Goal: Task Accomplishment & Management: Manage account settings

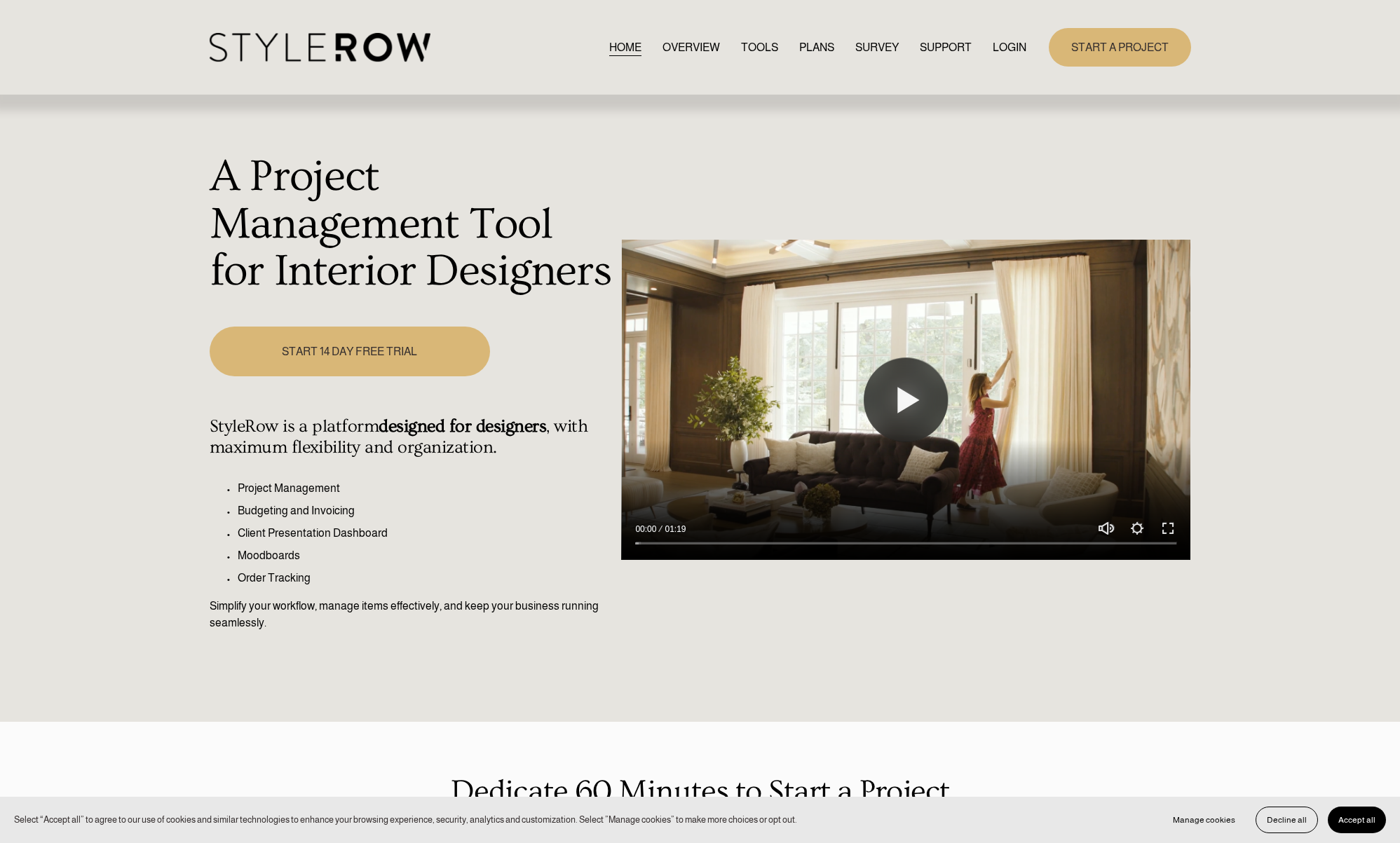
click at [1004, 50] on link "LOGIN" at bounding box center [1009, 47] width 33 height 19
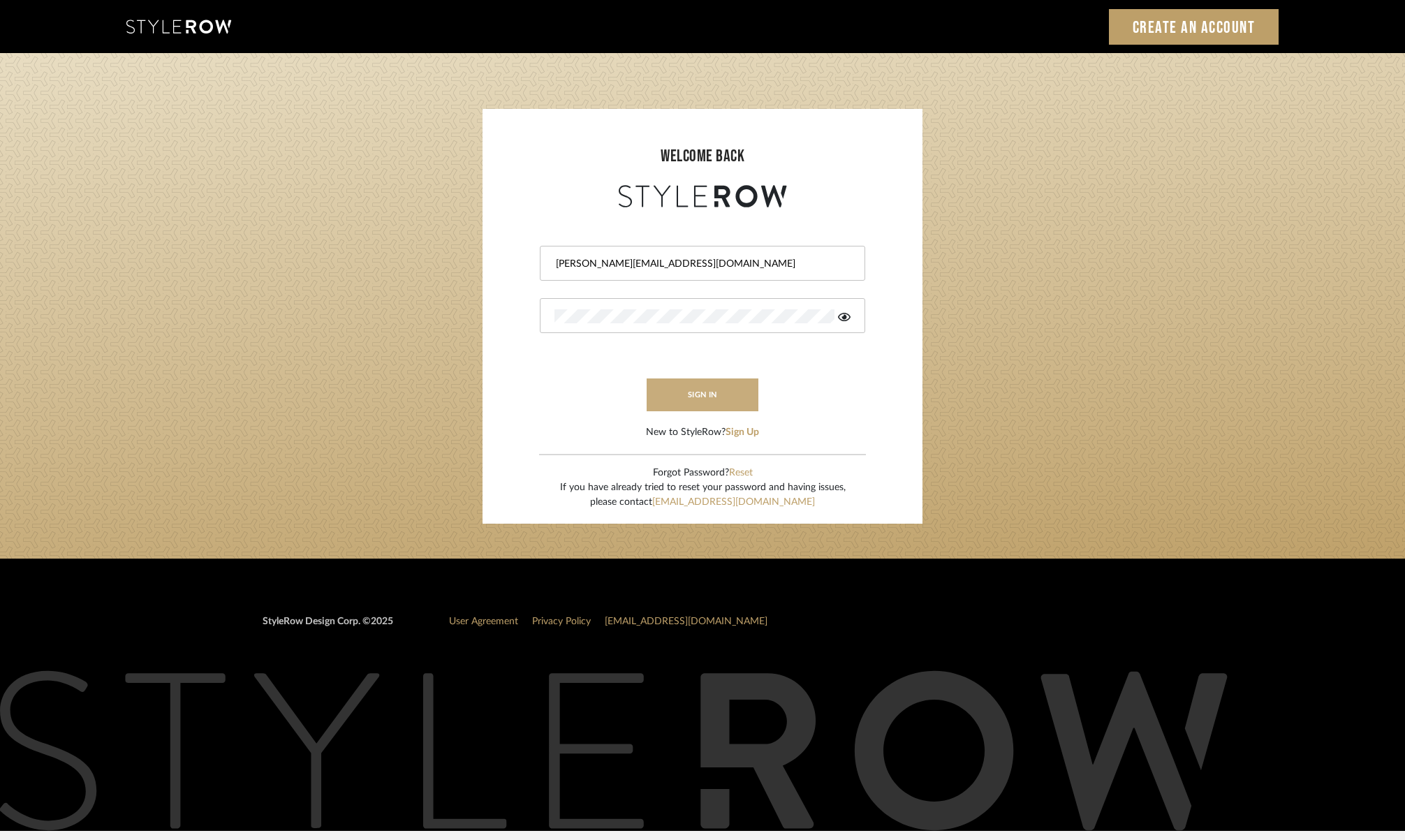
click at [732, 388] on button "sign in" at bounding box center [702, 395] width 111 height 32
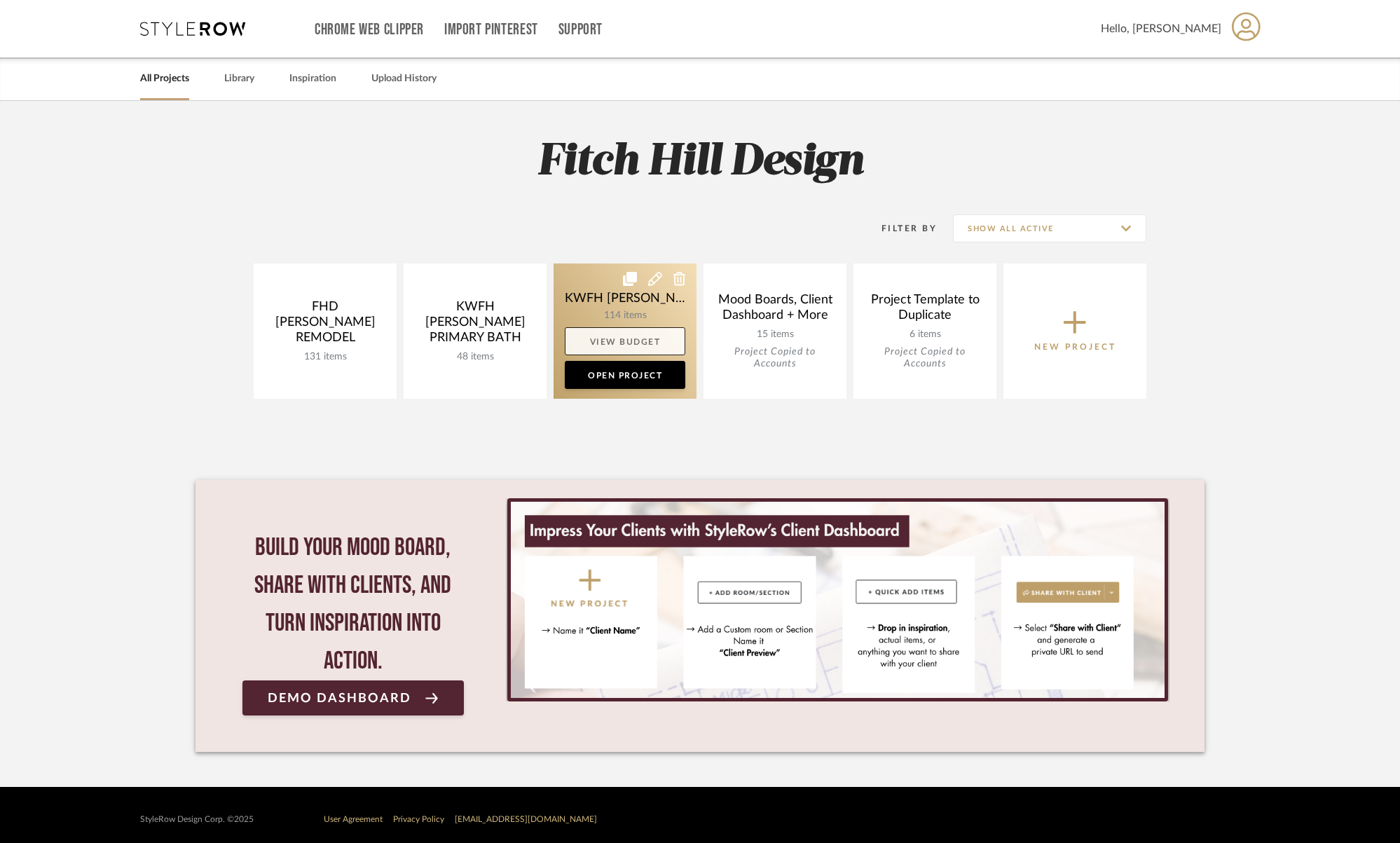
click at [631, 341] on link "View Budget" at bounding box center [624, 341] width 121 height 28
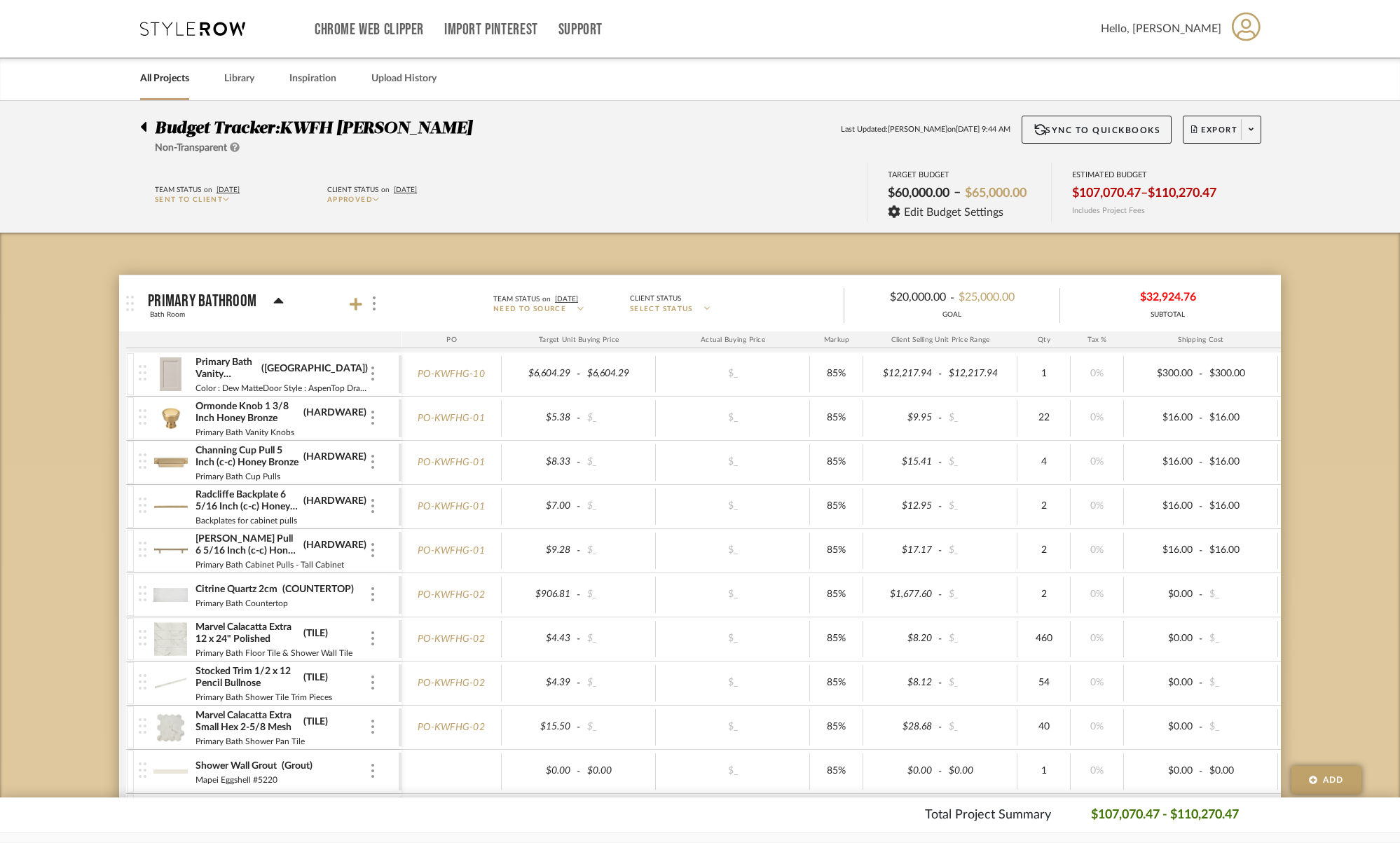
click at [167, 418] on img at bounding box center [170, 418] width 34 height 33
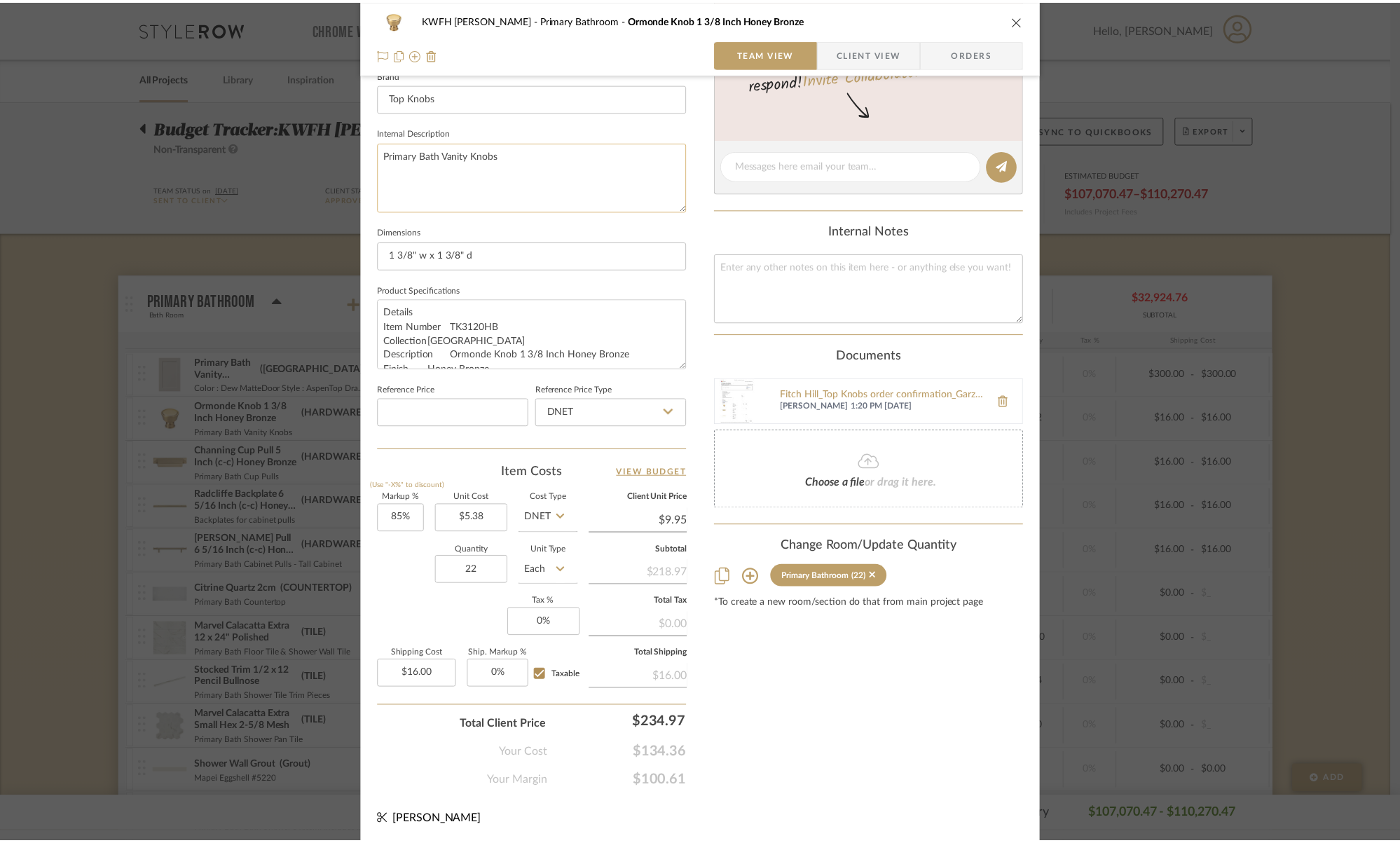
scroll to position [137, 0]
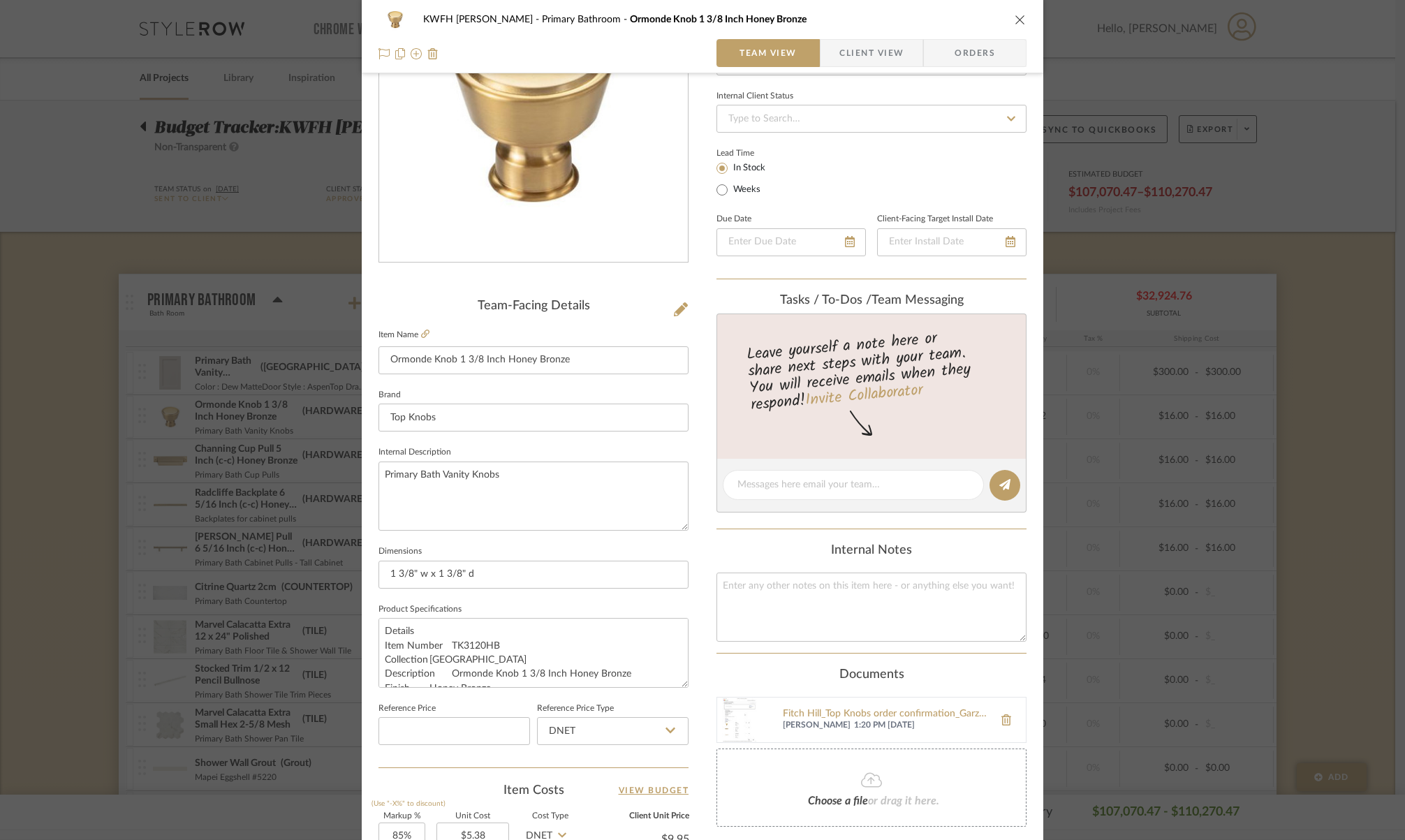
click at [1014, 20] on icon "close" at bounding box center [1020, 19] width 11 height 11
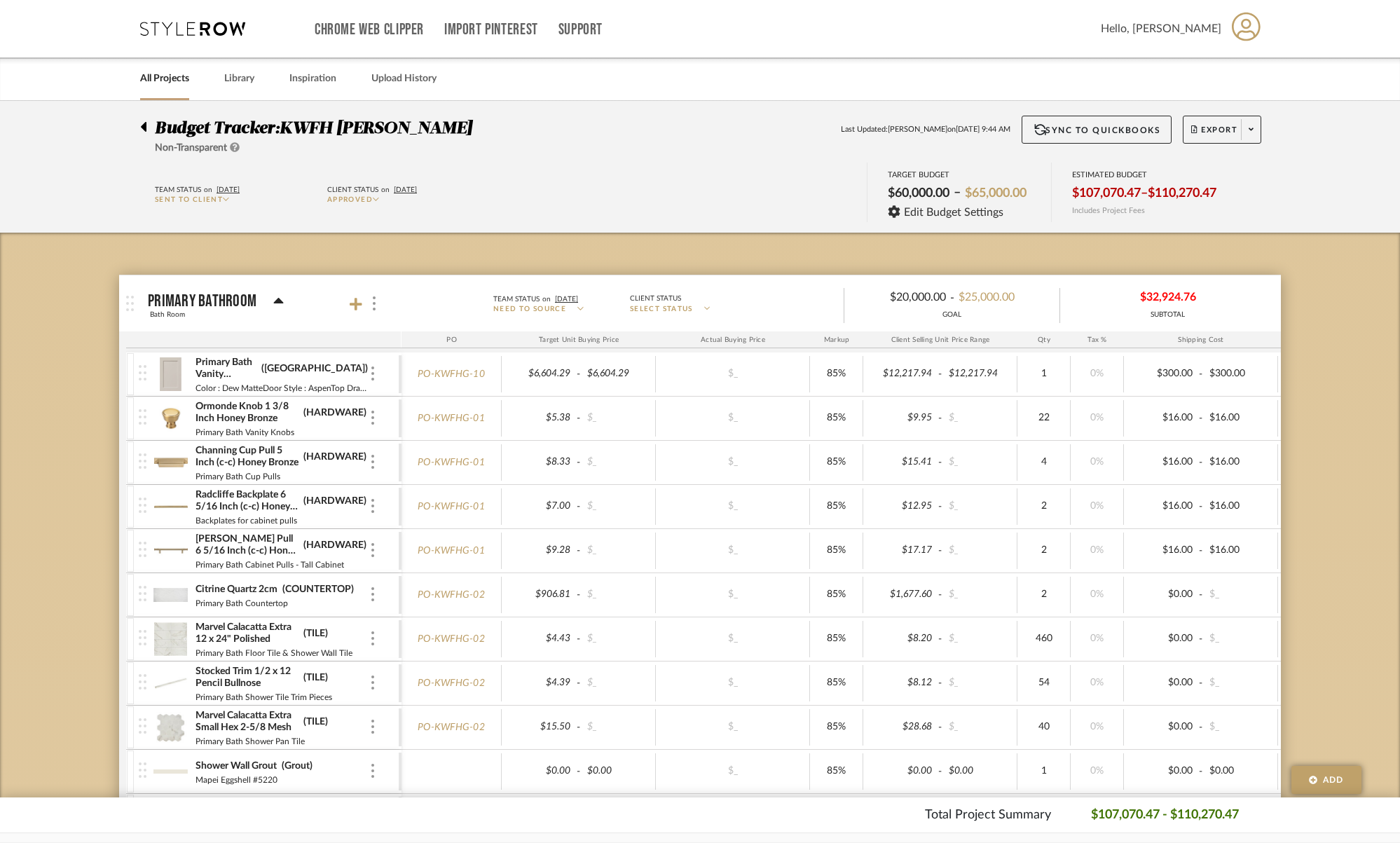
click at [142, 128] on icon at bounding box center [143, 127] width 7 height 17
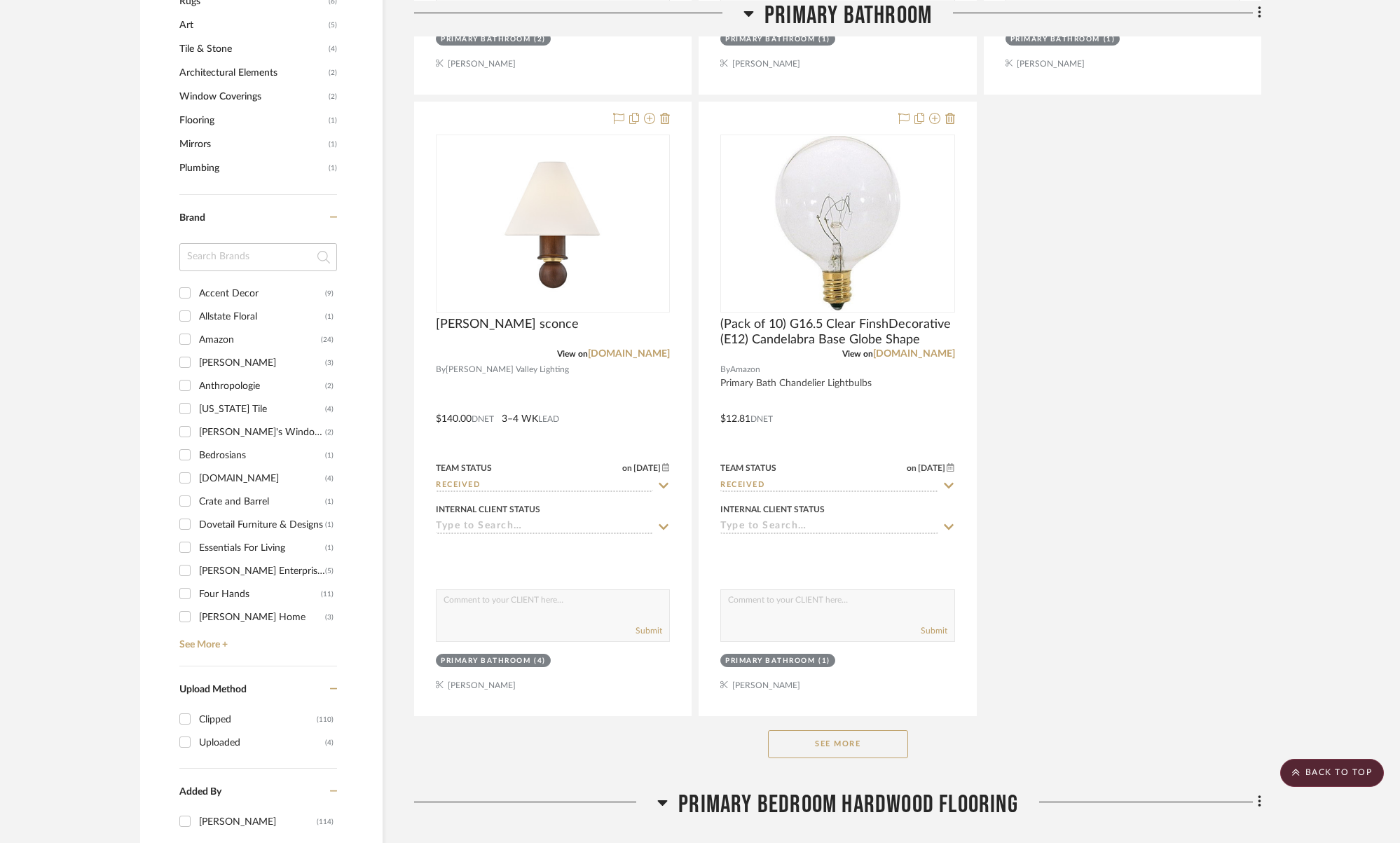
scroll to position [1896, 0]
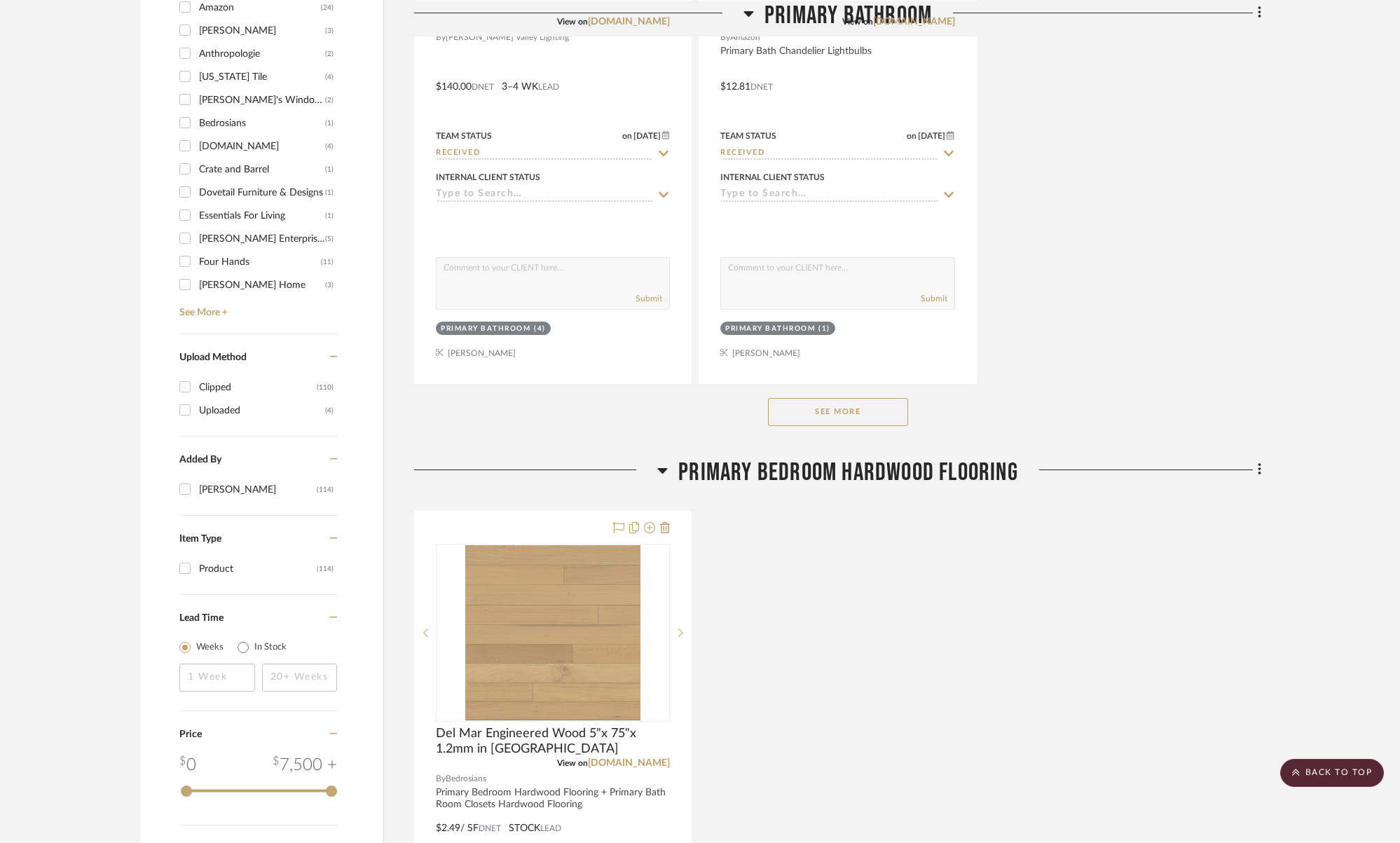
click at [870, 405] on button "See More" at bounding box center [838, 412] width 140 height 28
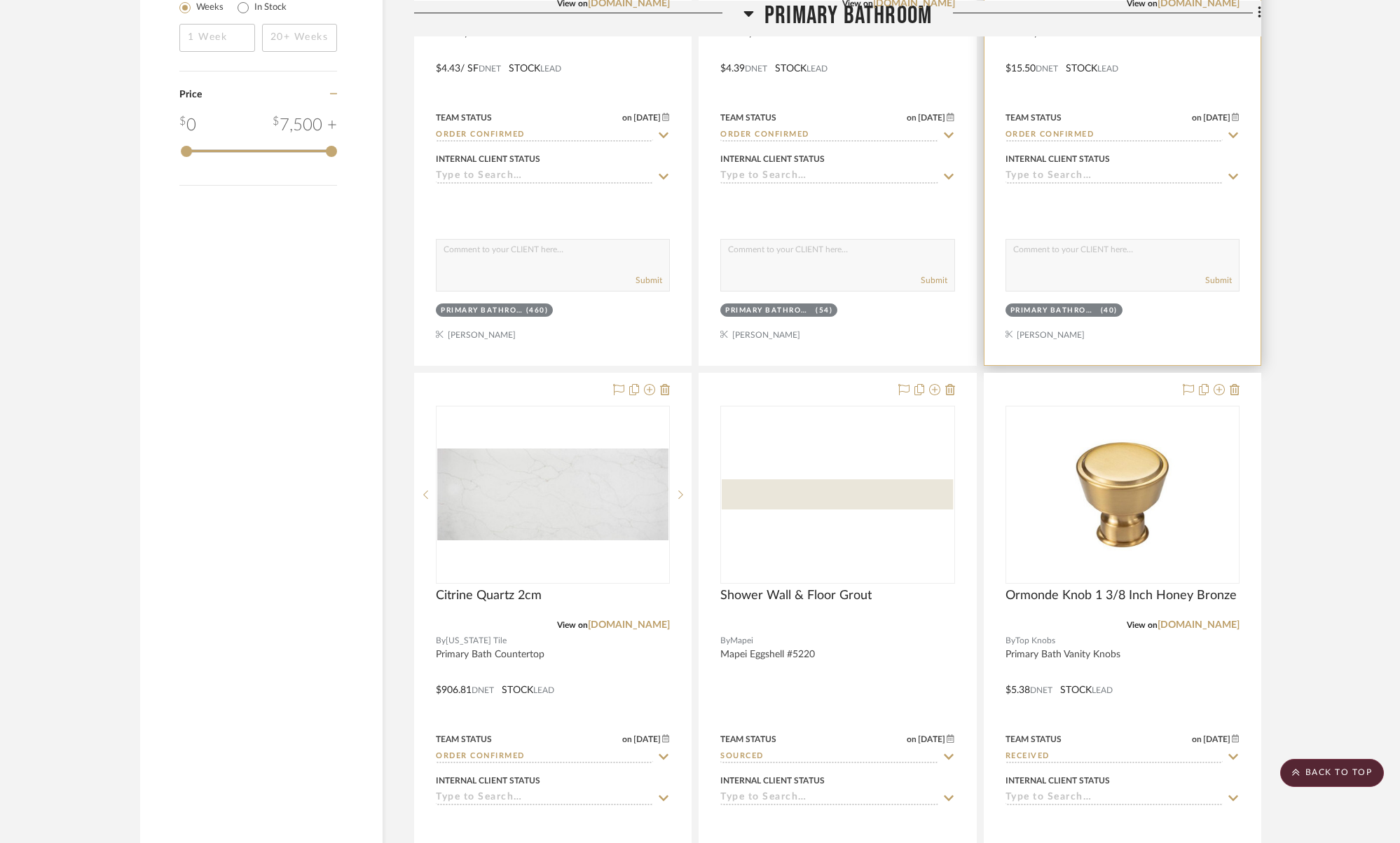
scroll to position [2789, 0]
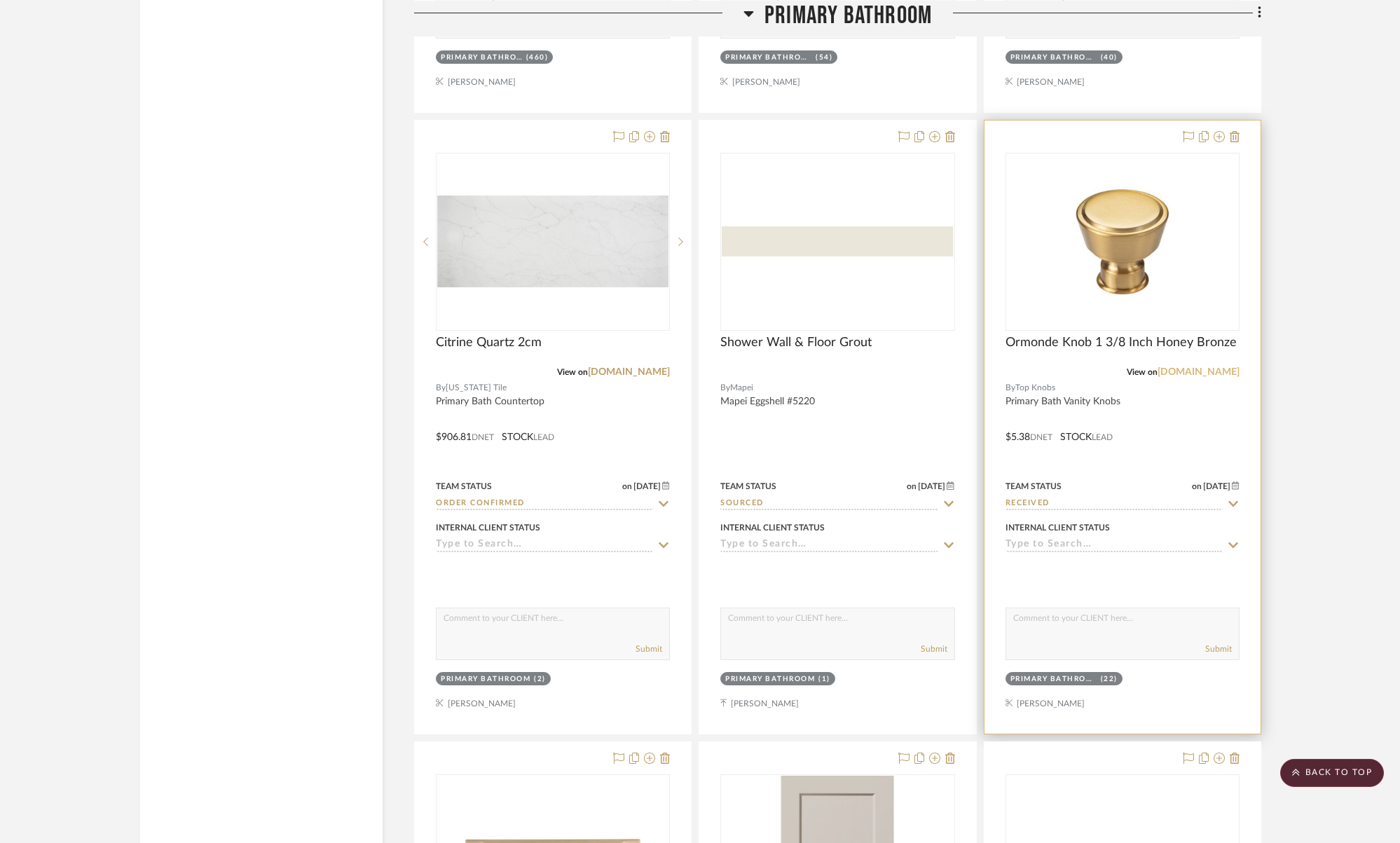
click at [1233, 374] on link "topknobs.com" at bounding box center [1198, 372] width 82 height 10
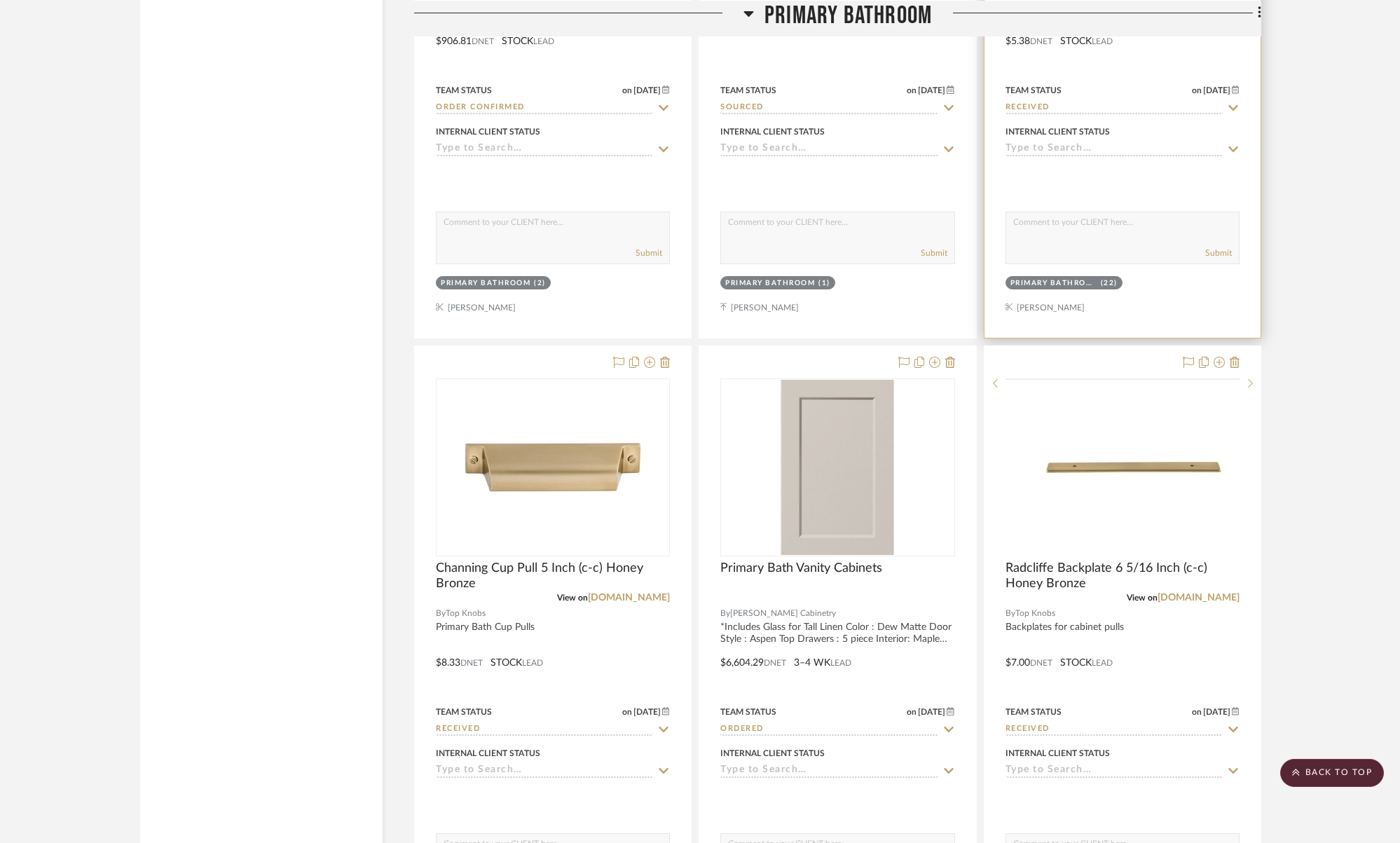
scroll to position [3368, 0]
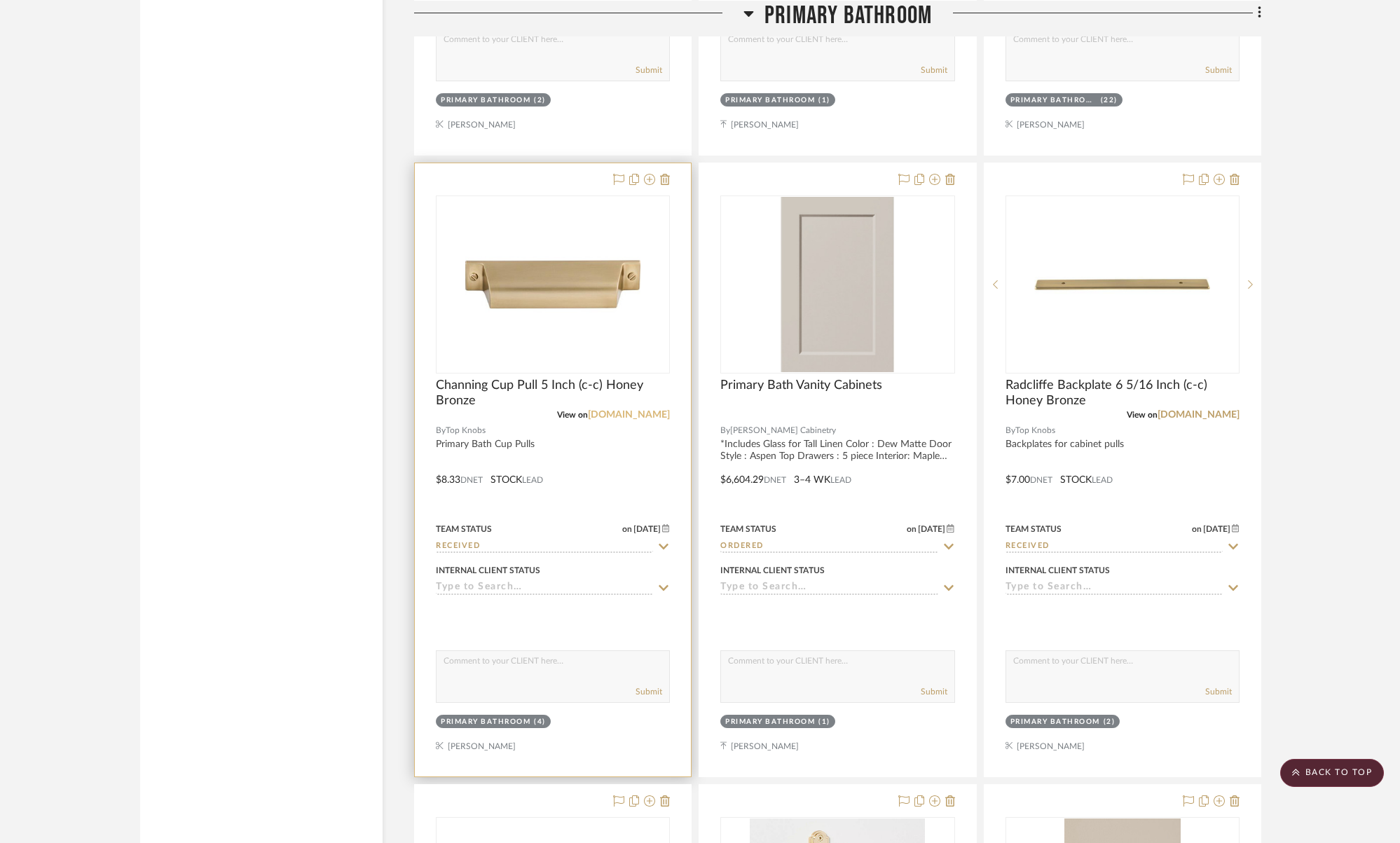
click at [650, 413] on link "topknobs.com" at bounding box center [628, 414] width 82 height 10
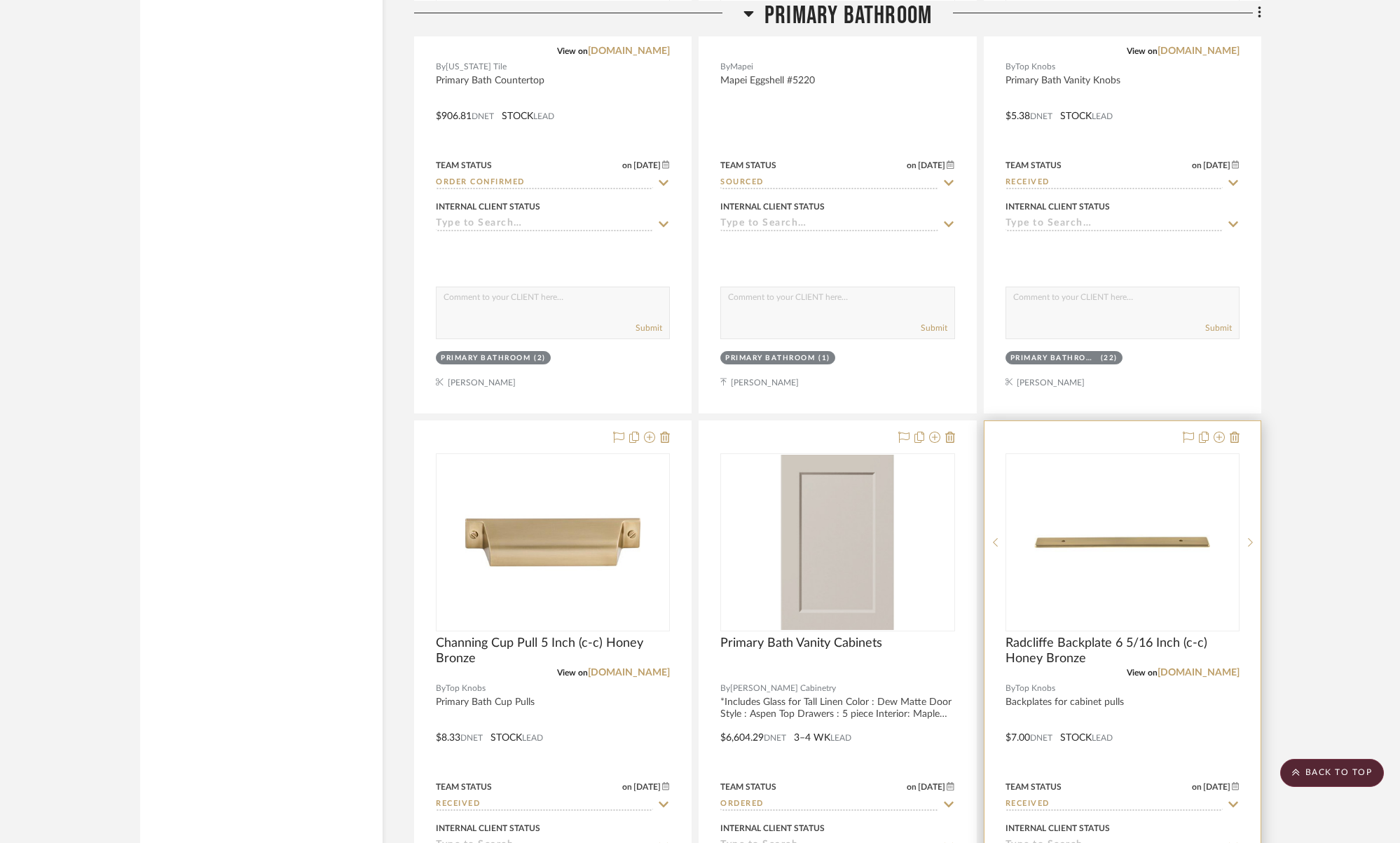
scroll to position [3467, 0]
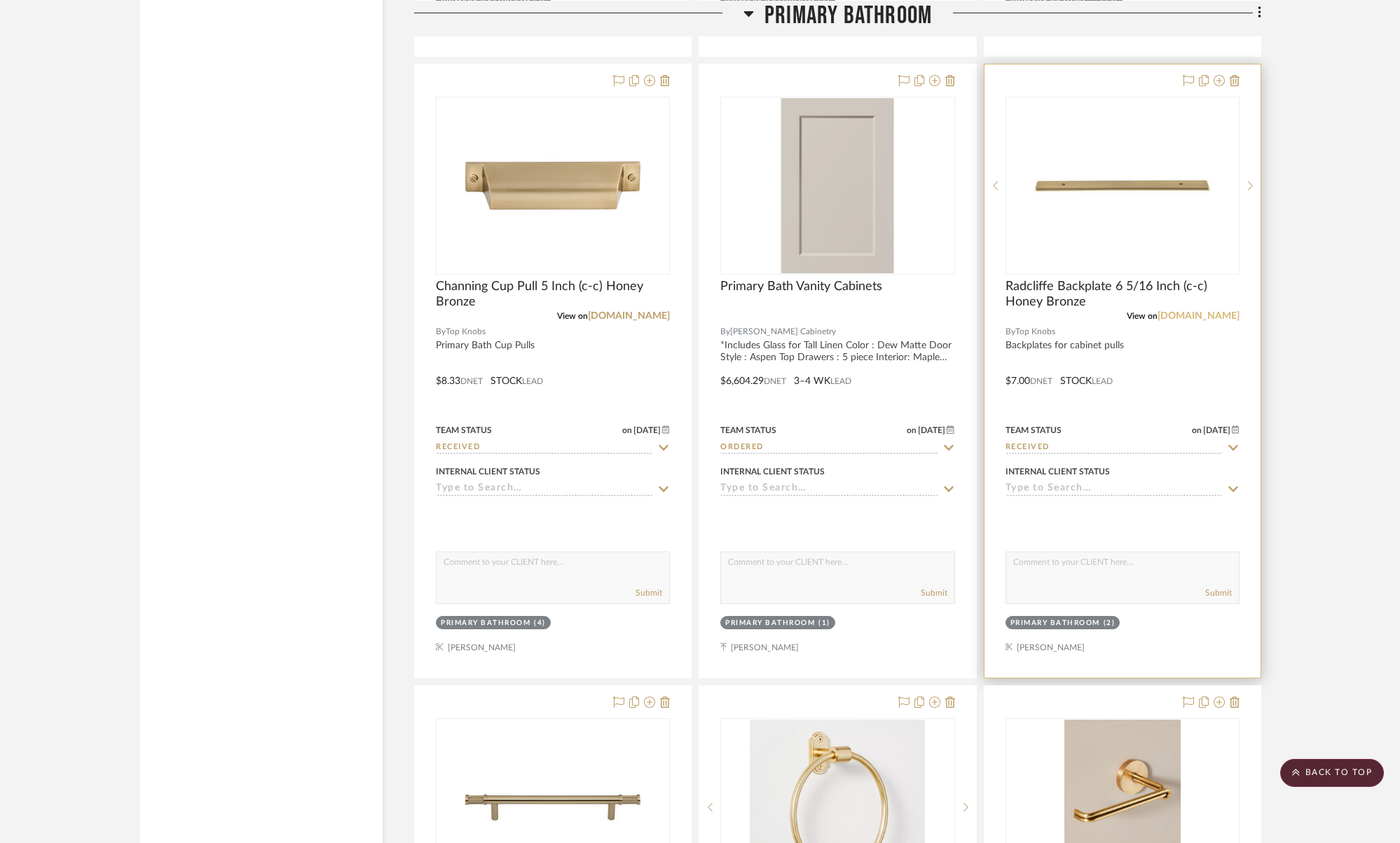
click at [1184, 313] on link "topknobs.com" at bounding box center [1198, 316] width 82 height 10
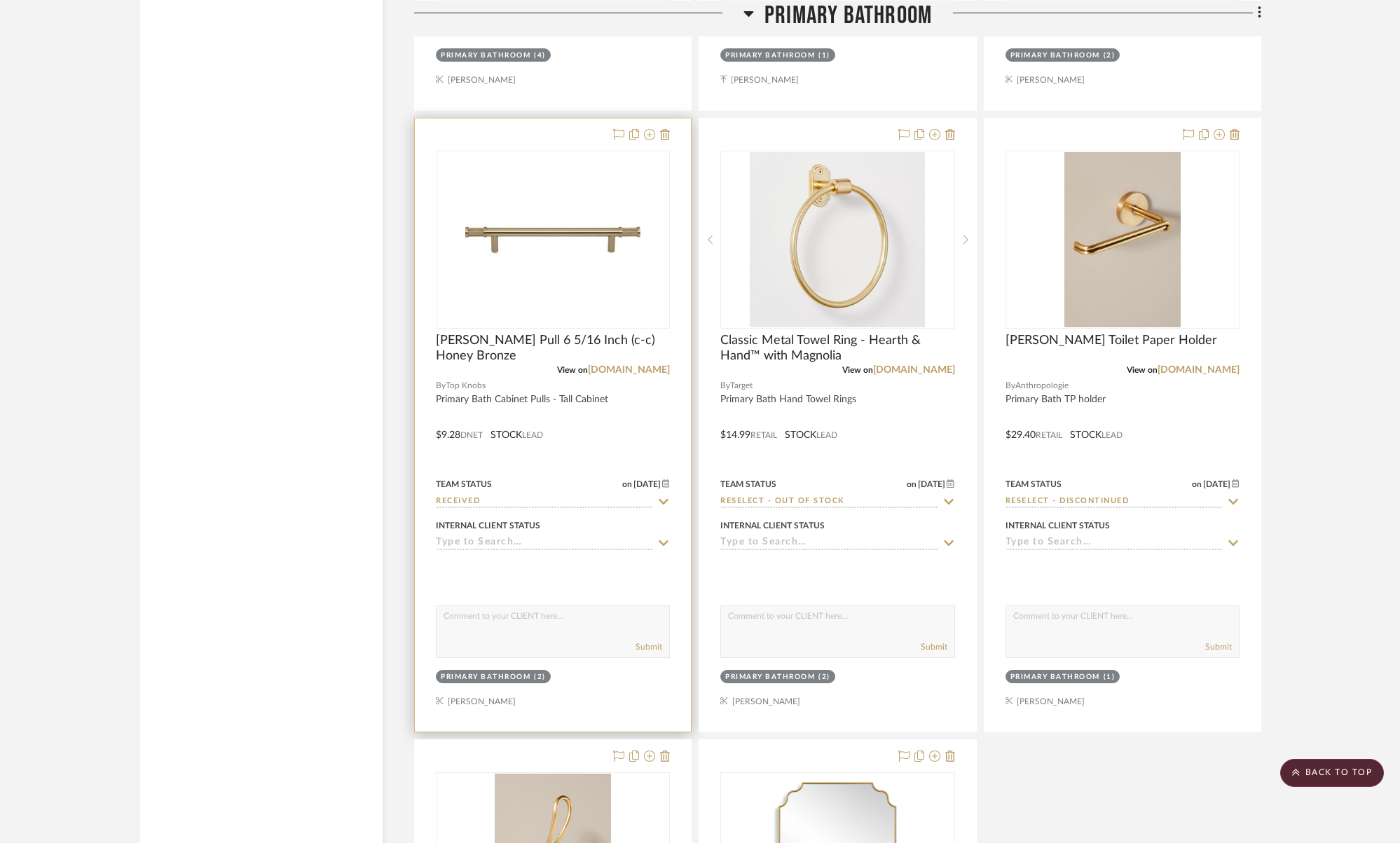
scroll to position [3834, 0]
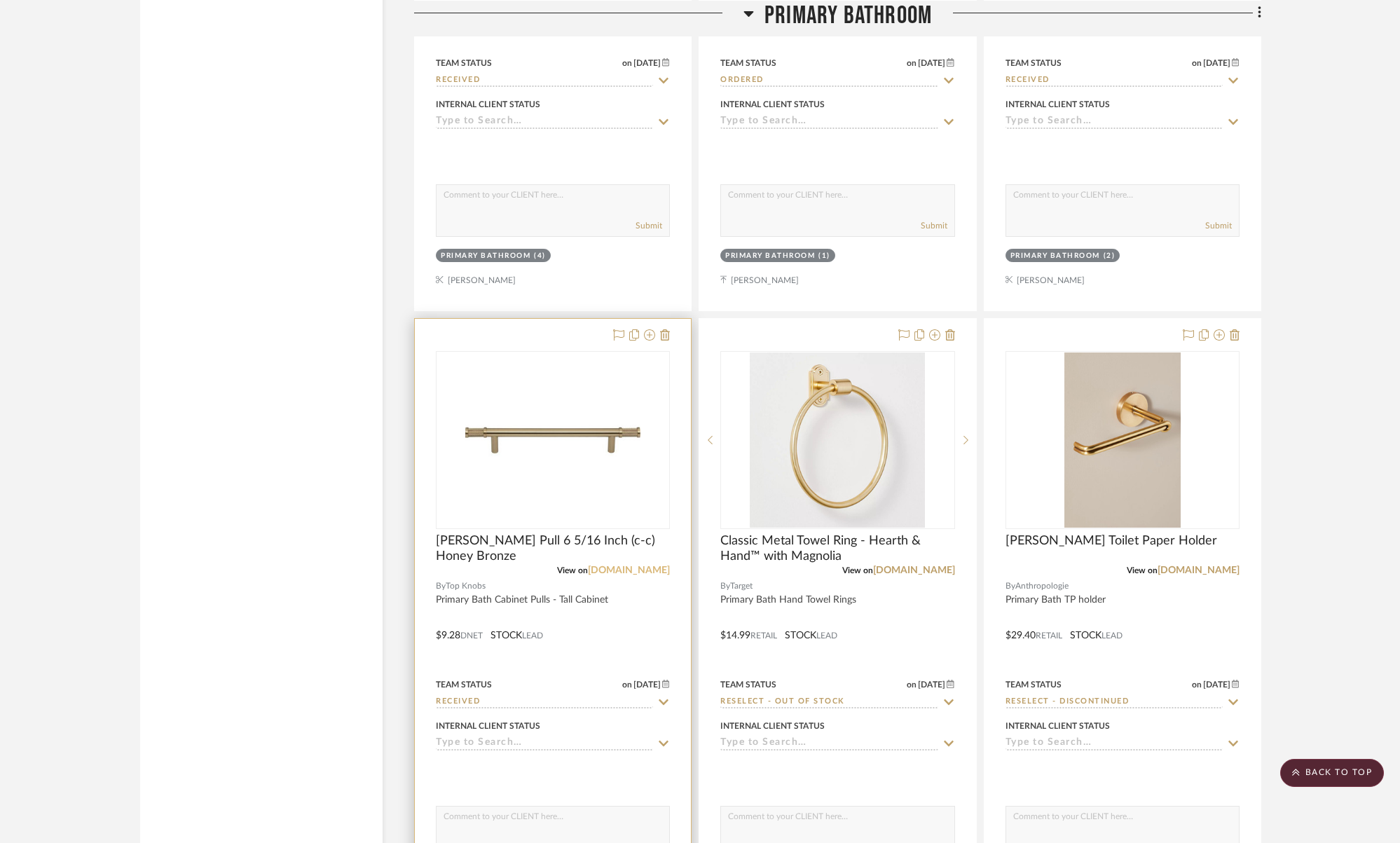
click at [641, 567] on link "topknobs.com" at bounding box center [628, 570] width 82 height 10
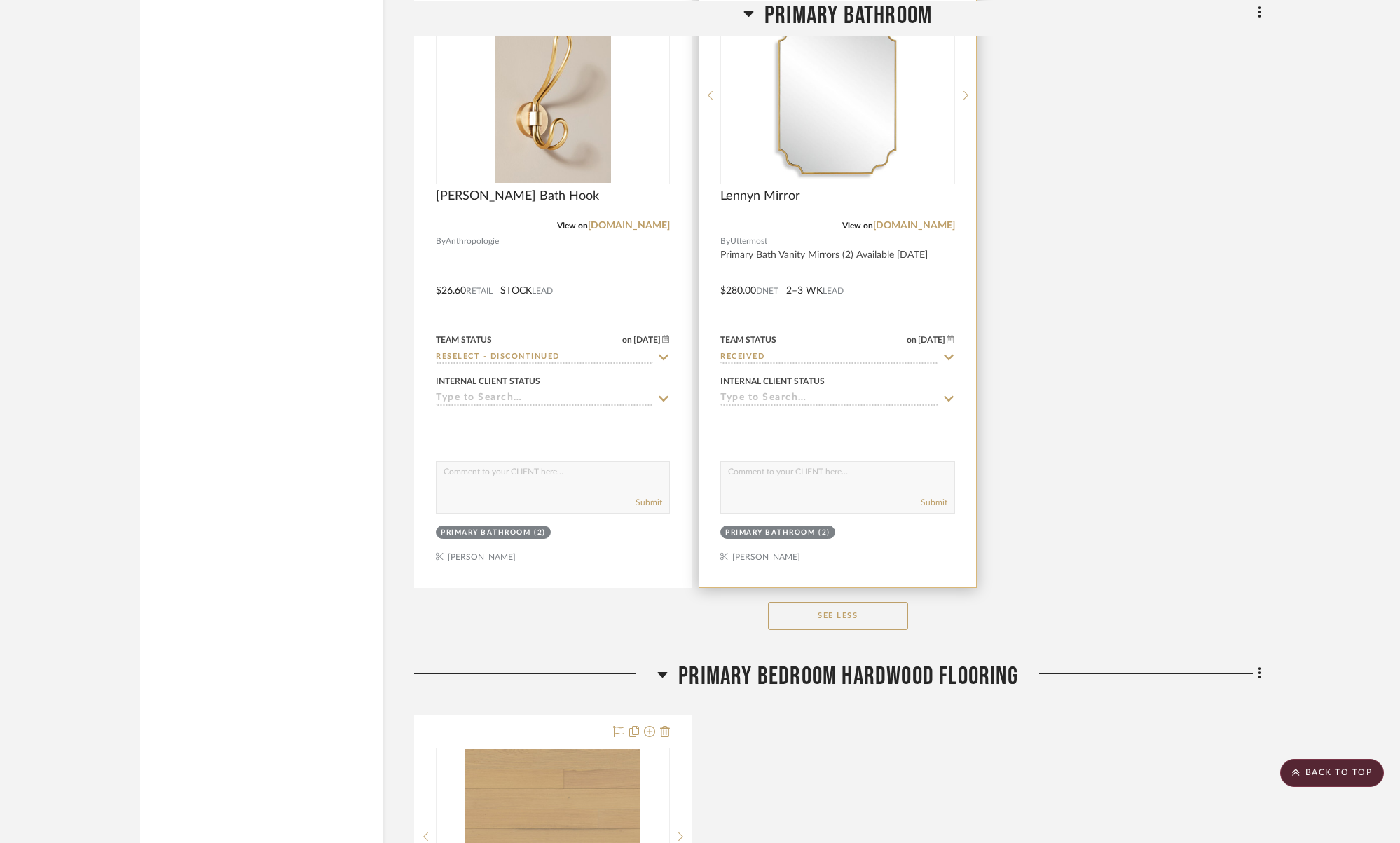
scroll to position [4801, 0]
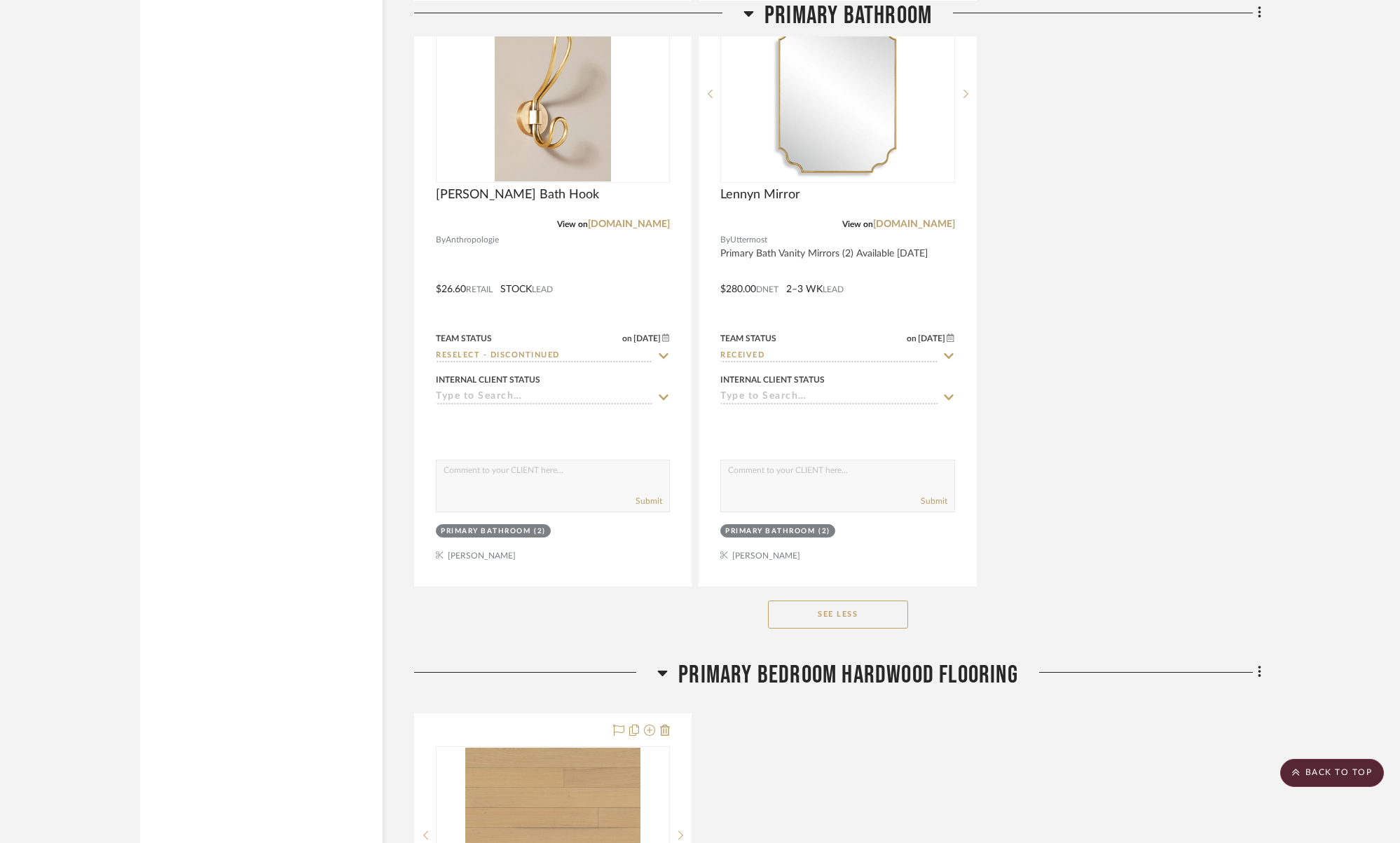
click at [835, 613] on button "See Less" at bounding box center [838, 615] width 140 height 28
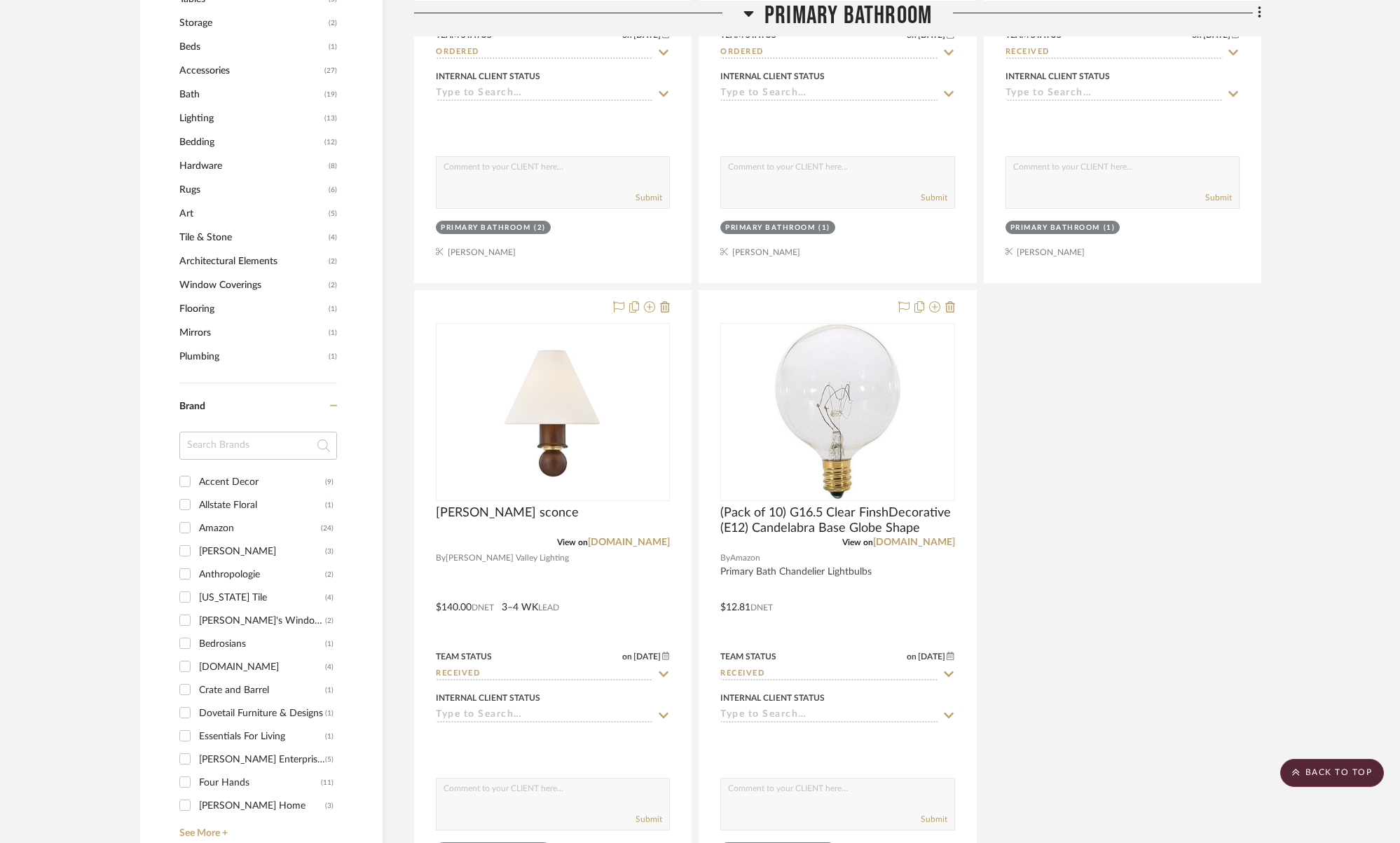
scroll to position [1522, 0]
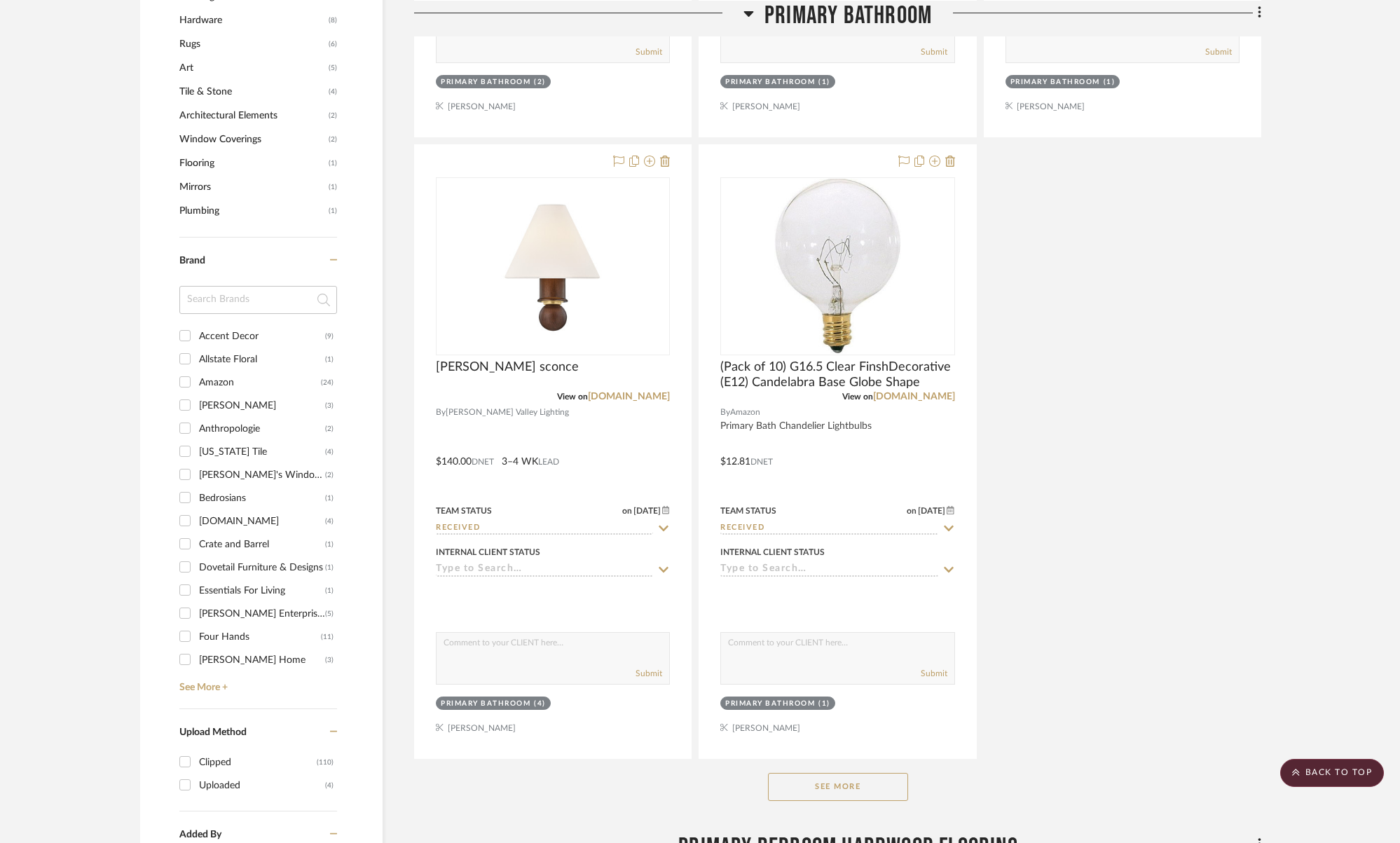
click at [848, 779] on button "See More" at bounding box center [838, 787] width 140 height 28
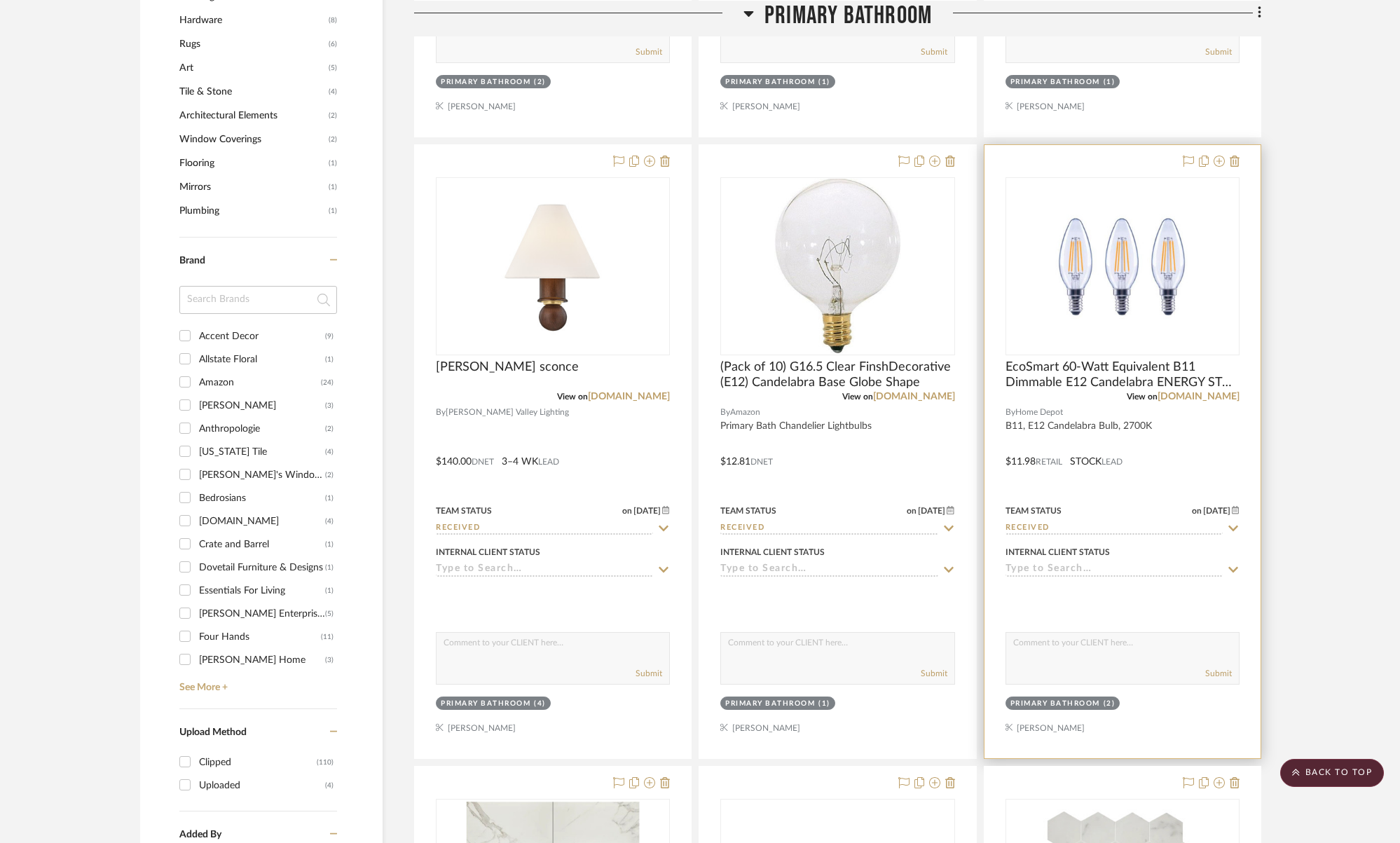
scroll to position [1915, 0]
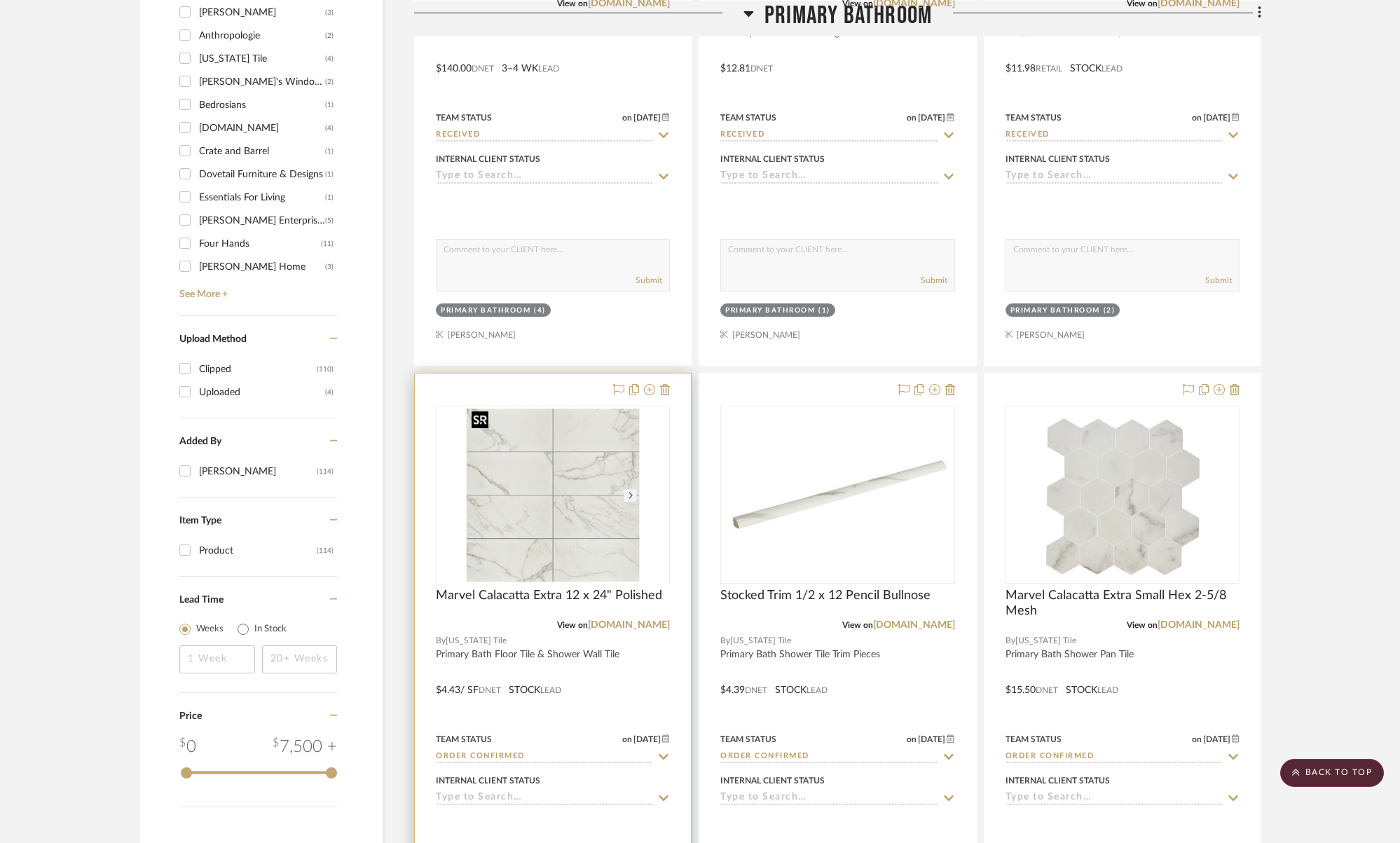
click at [546, 498] on img "0" at bounding box center [553, 494] width 174 height 175
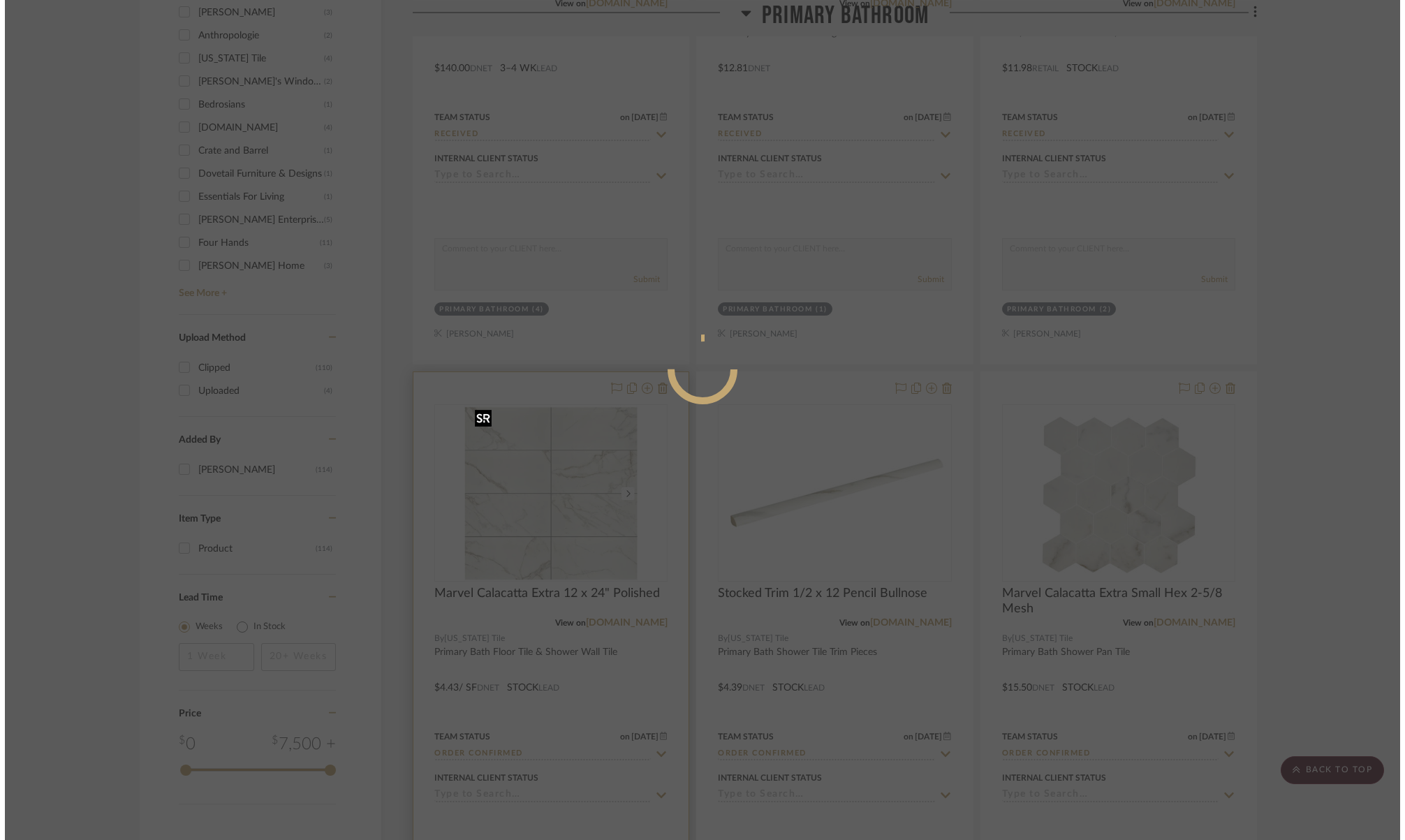
scroll to position [0, 0]
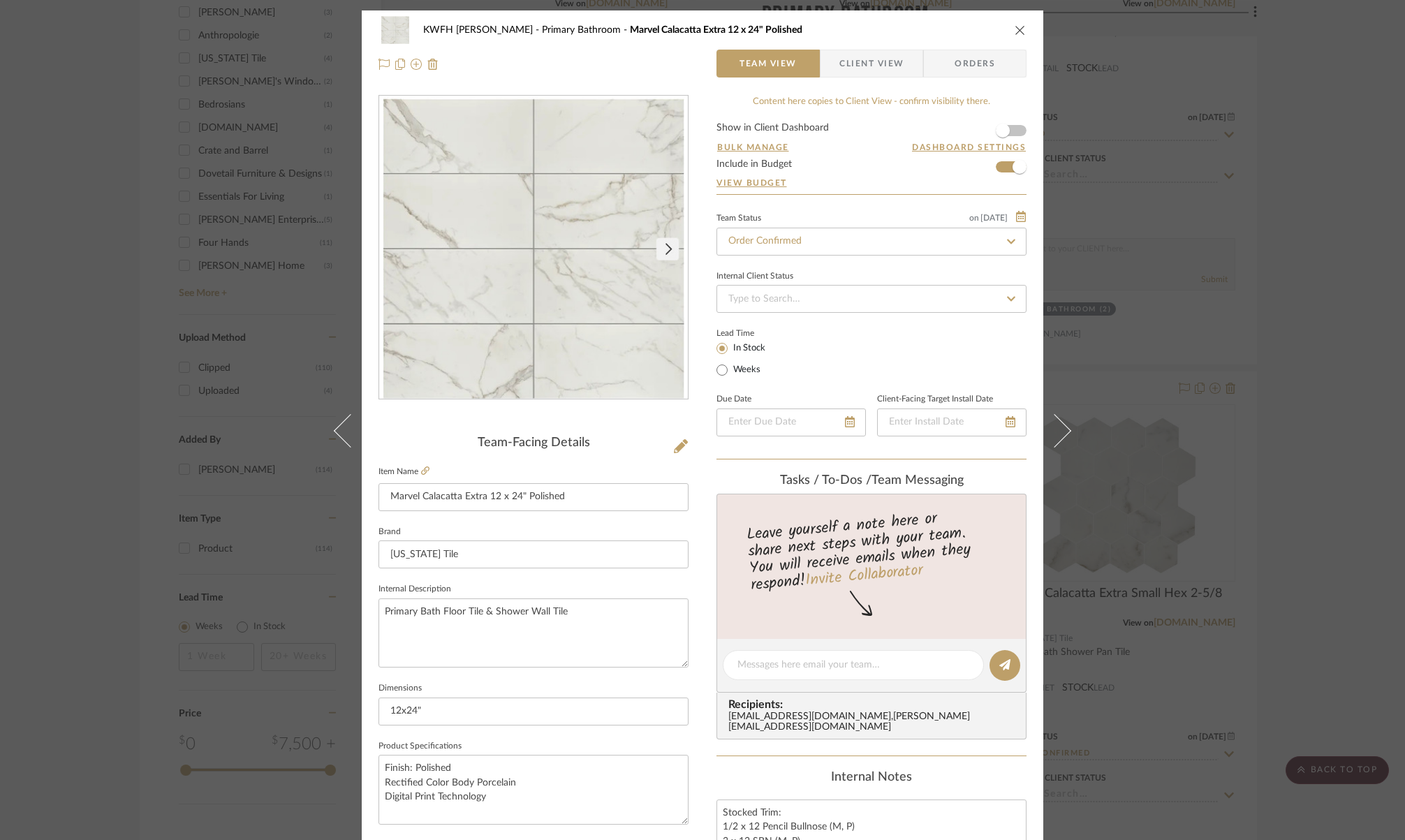
click at [1014, 34] on icon "close" at bounding box center [1020, 30] width 11 height 11
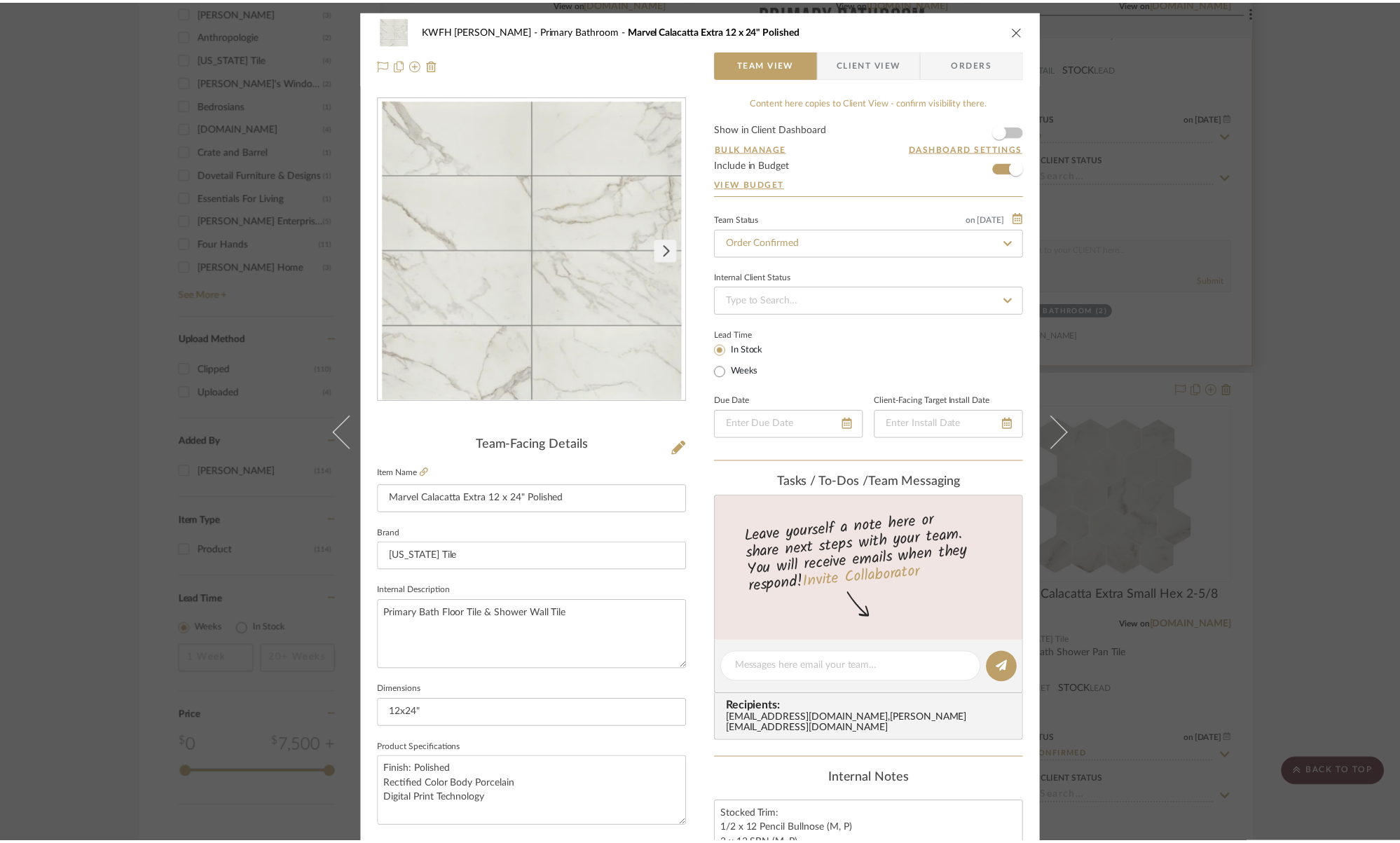
scroll to position [1915, 0]
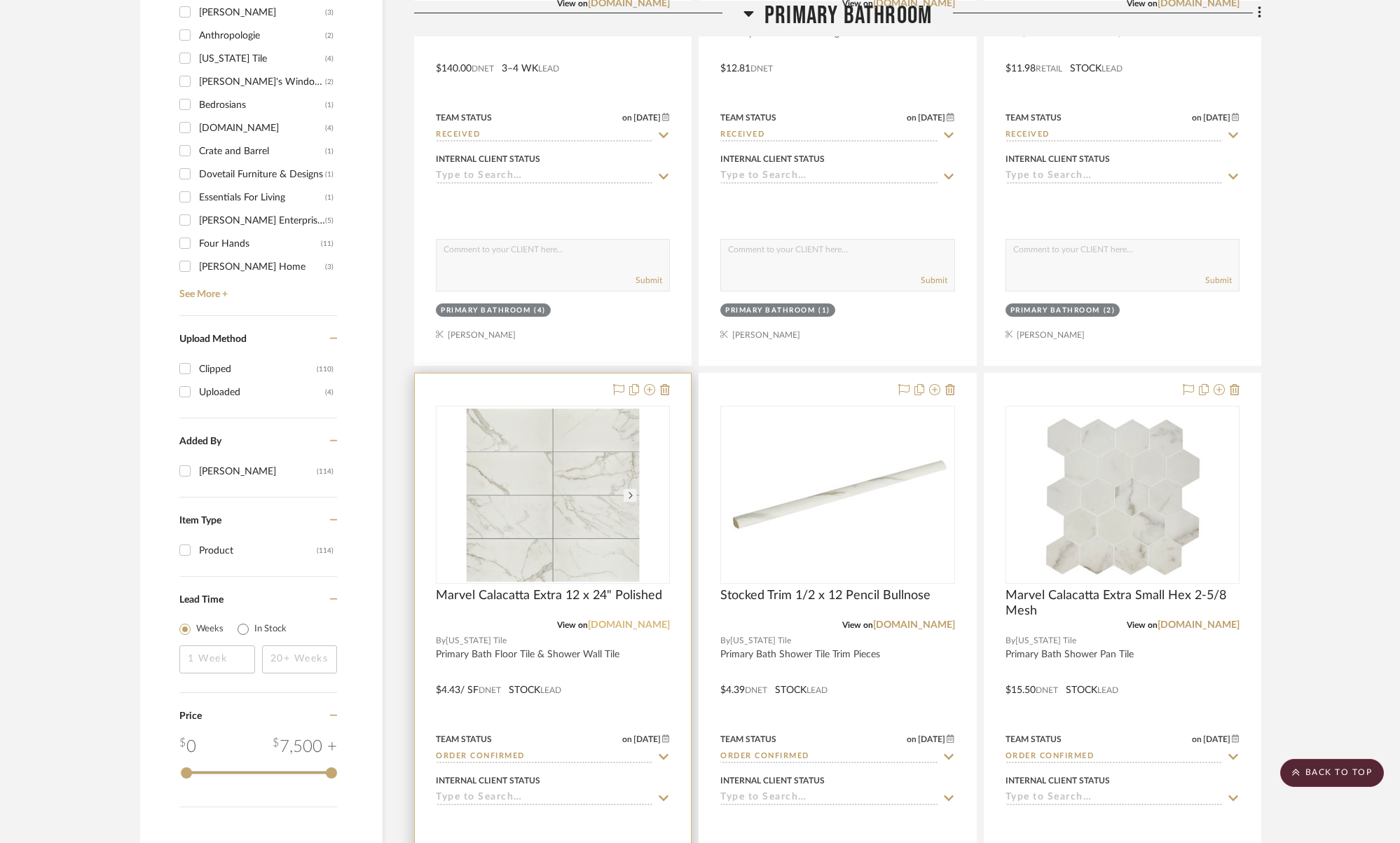
click at [630, 626] on link "arizonatile.com" at bounding box center [628, 624] width 82 height 10
click at [460, 594] on span "Marvel Calacatta Extra 12 x 24" Polished" at bounding box center [548, 595] width 226 height 16
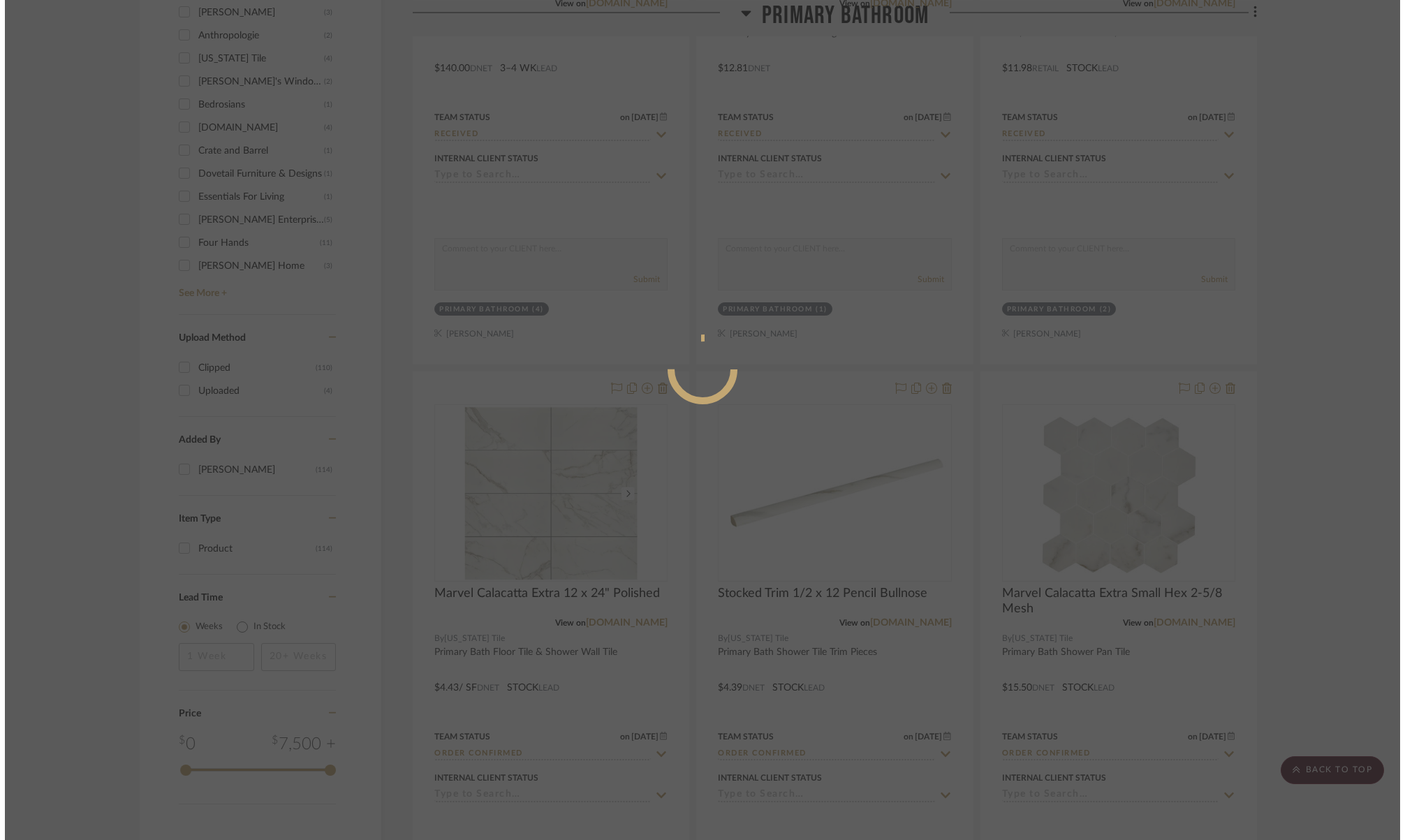
scroll to position [0, 0]
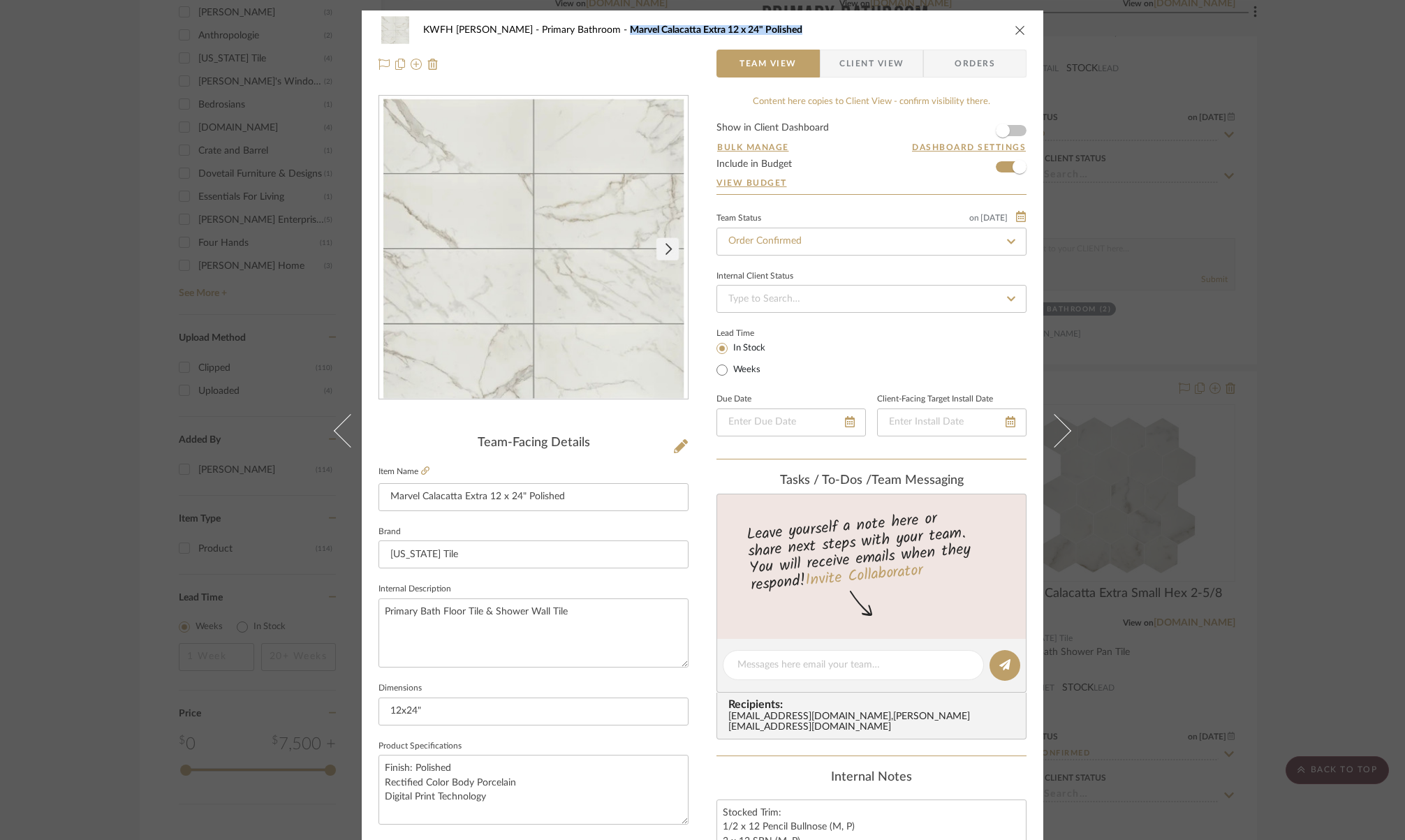
drag, startPoint x: 593, startPoint y: 30, endPoint x: 791, endPoint y: 37, distance: 198.1
click at [791, 37] on div "KWFH GARZONE Primary Bathroom Marvel Calacatta Extra 12 x 24" Polished" at bounding box center [703, 30] width 648 height 28
copy span "Marvel Calacatta Extra 12 x 24" Polished"
click at [1014, 26] on icon "close" at bounding box center [1020, 30] width 11 height 11
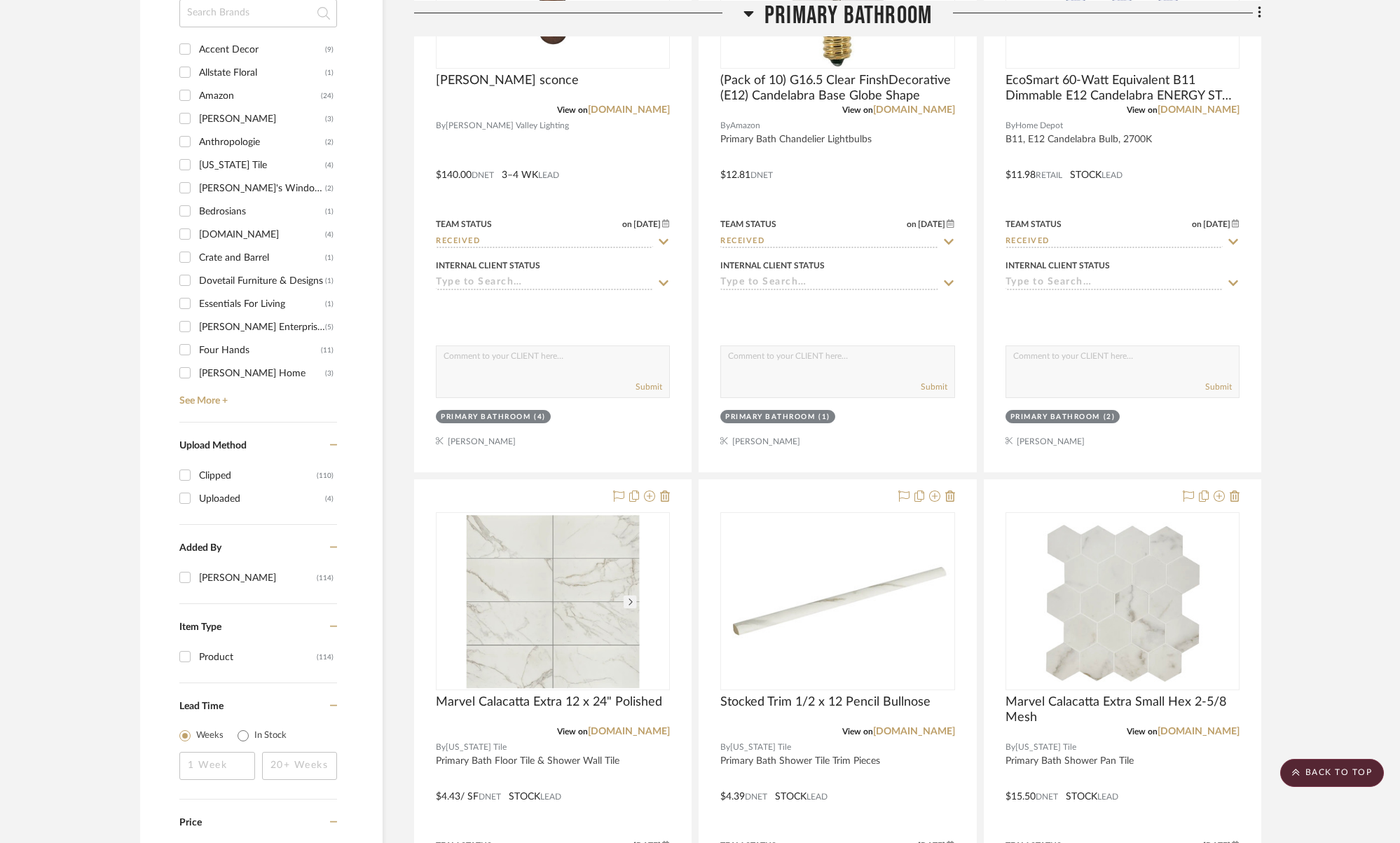
scroll to position [1475, 0]
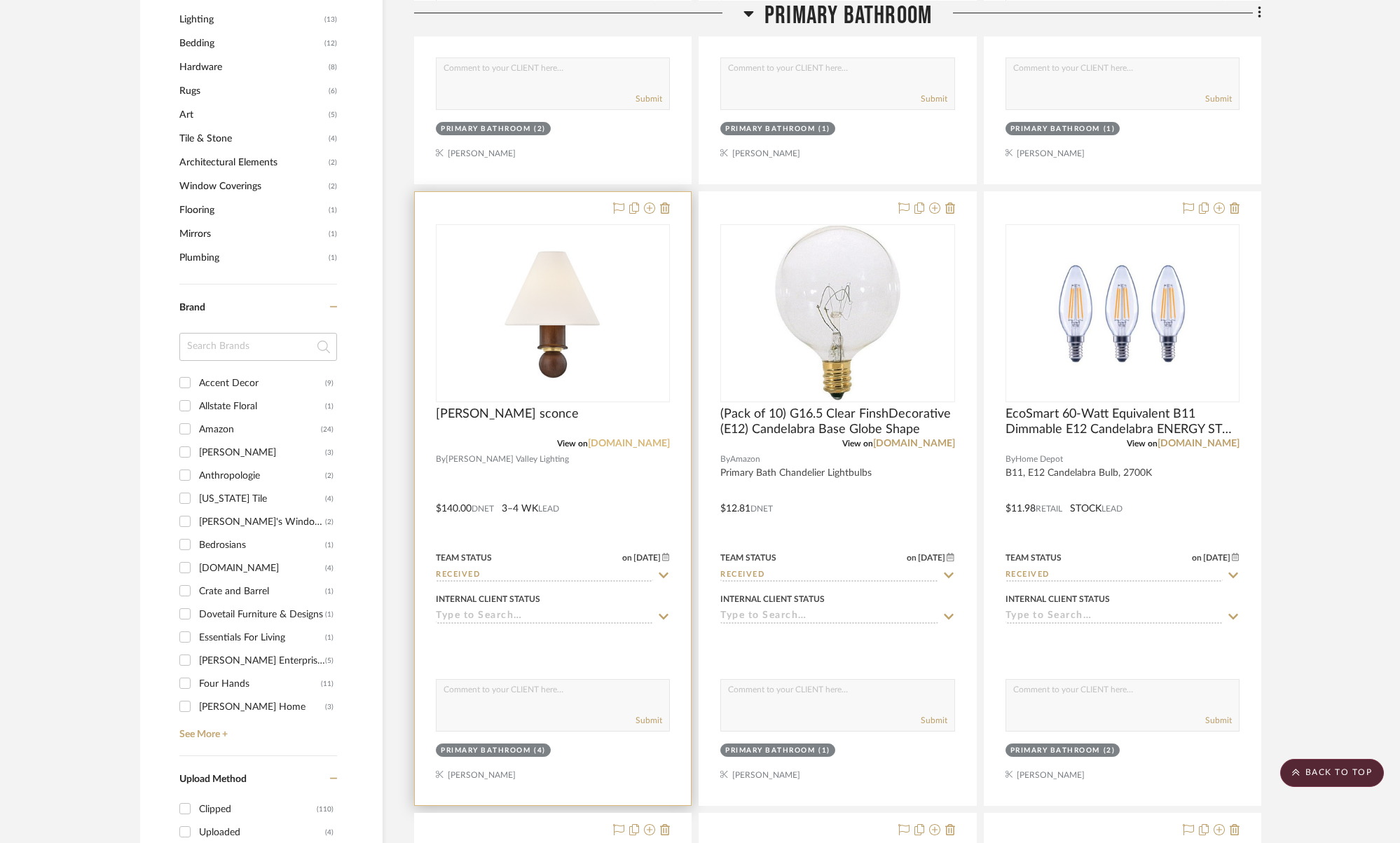
click at [643, 444] on link "hvlgroup.com" at bounding box center [628, 443] width 82 height 10
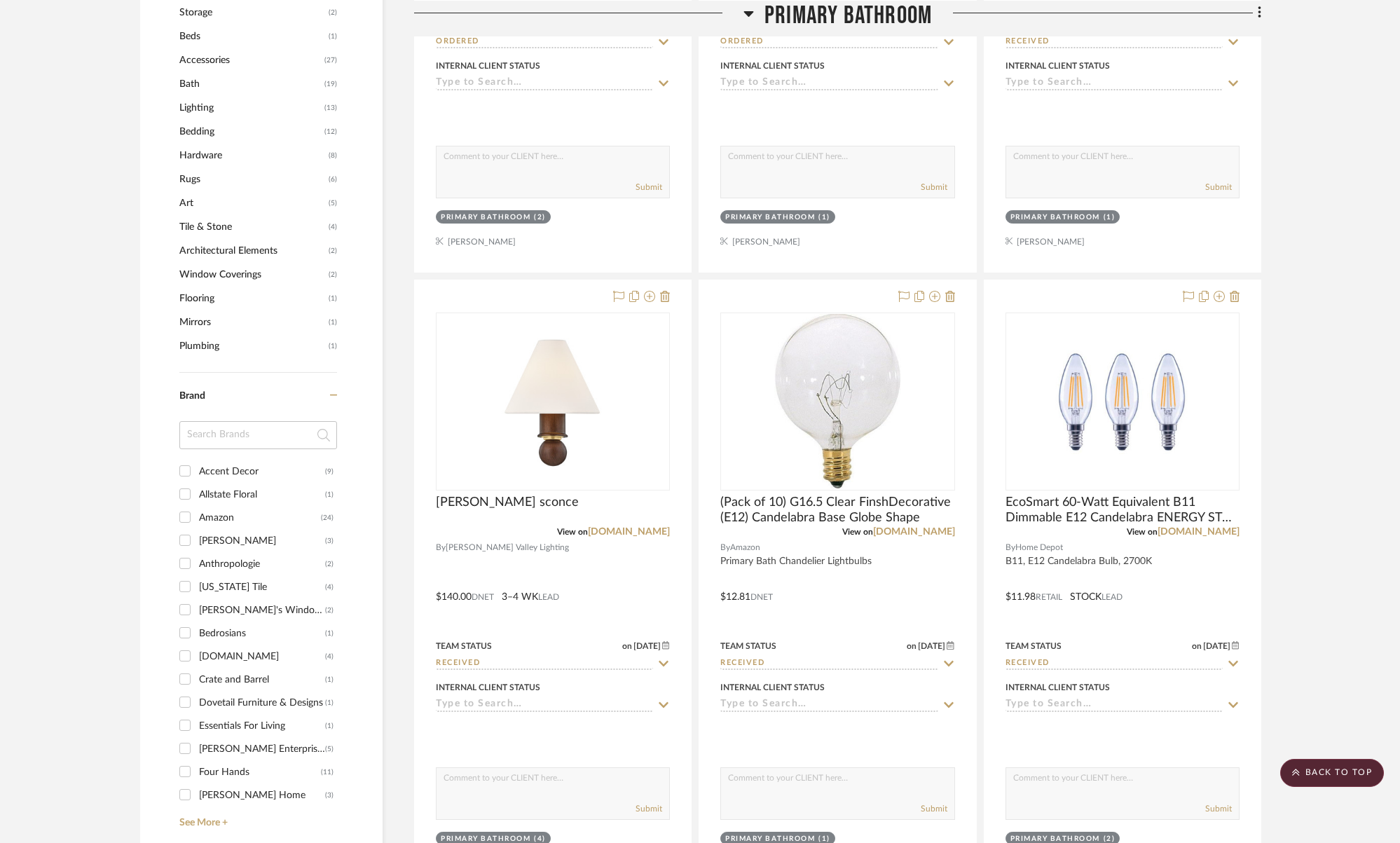
scroll to position [907, 0]
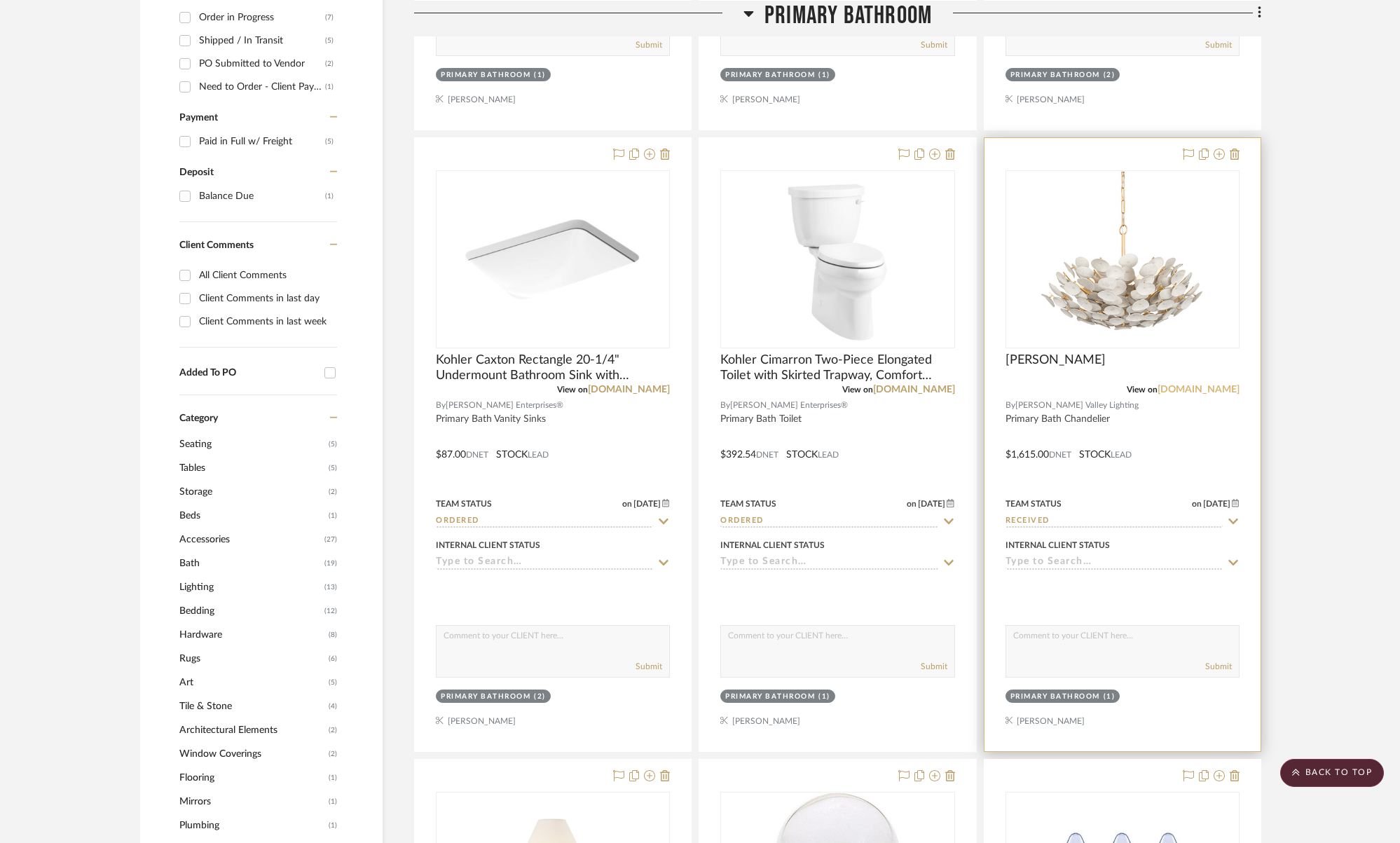
click at [1204, 384] on link "hvlgroup.com" at bounding box center [1198, 389] width 82 height 10
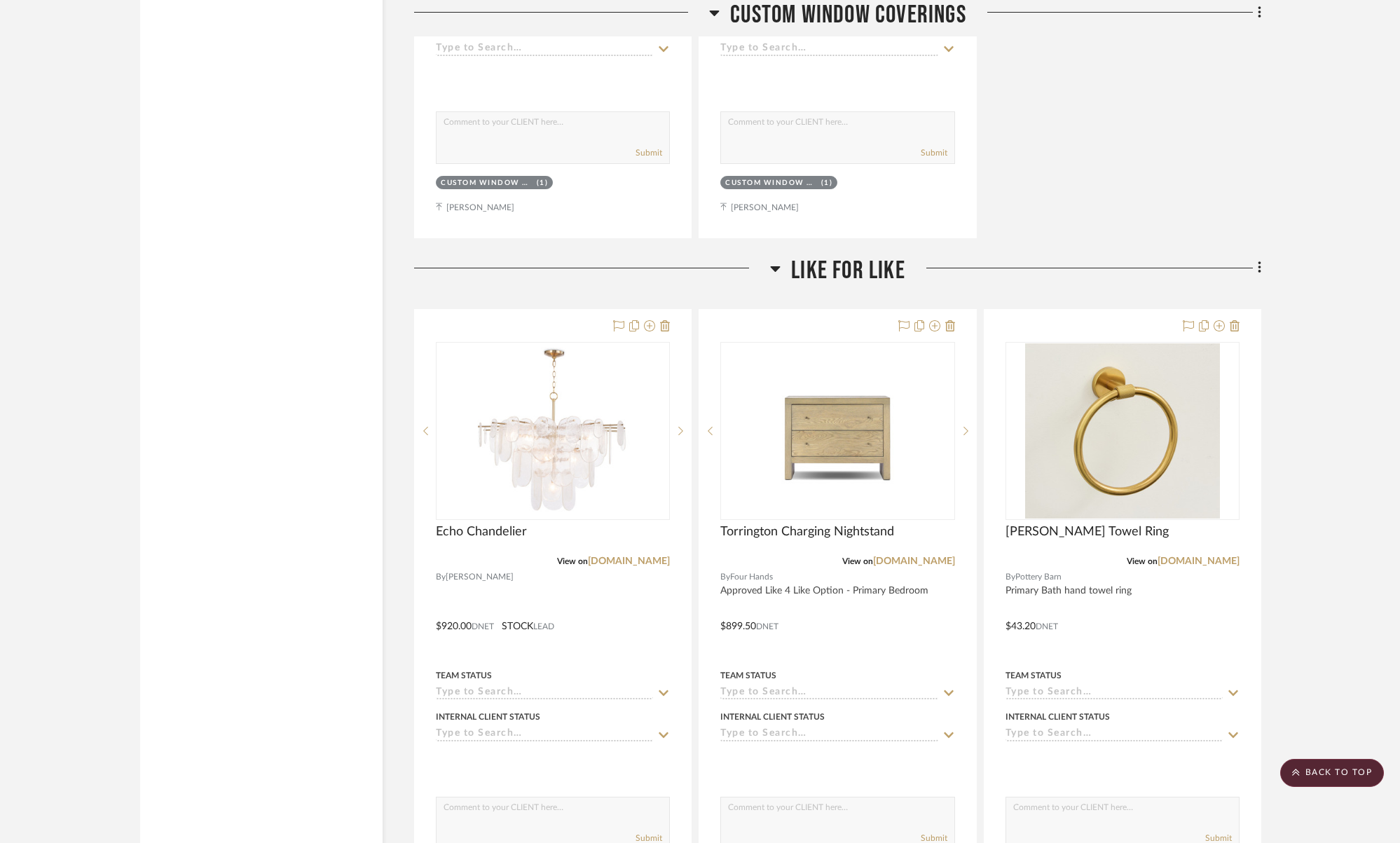
scroll to position [12808, 0]
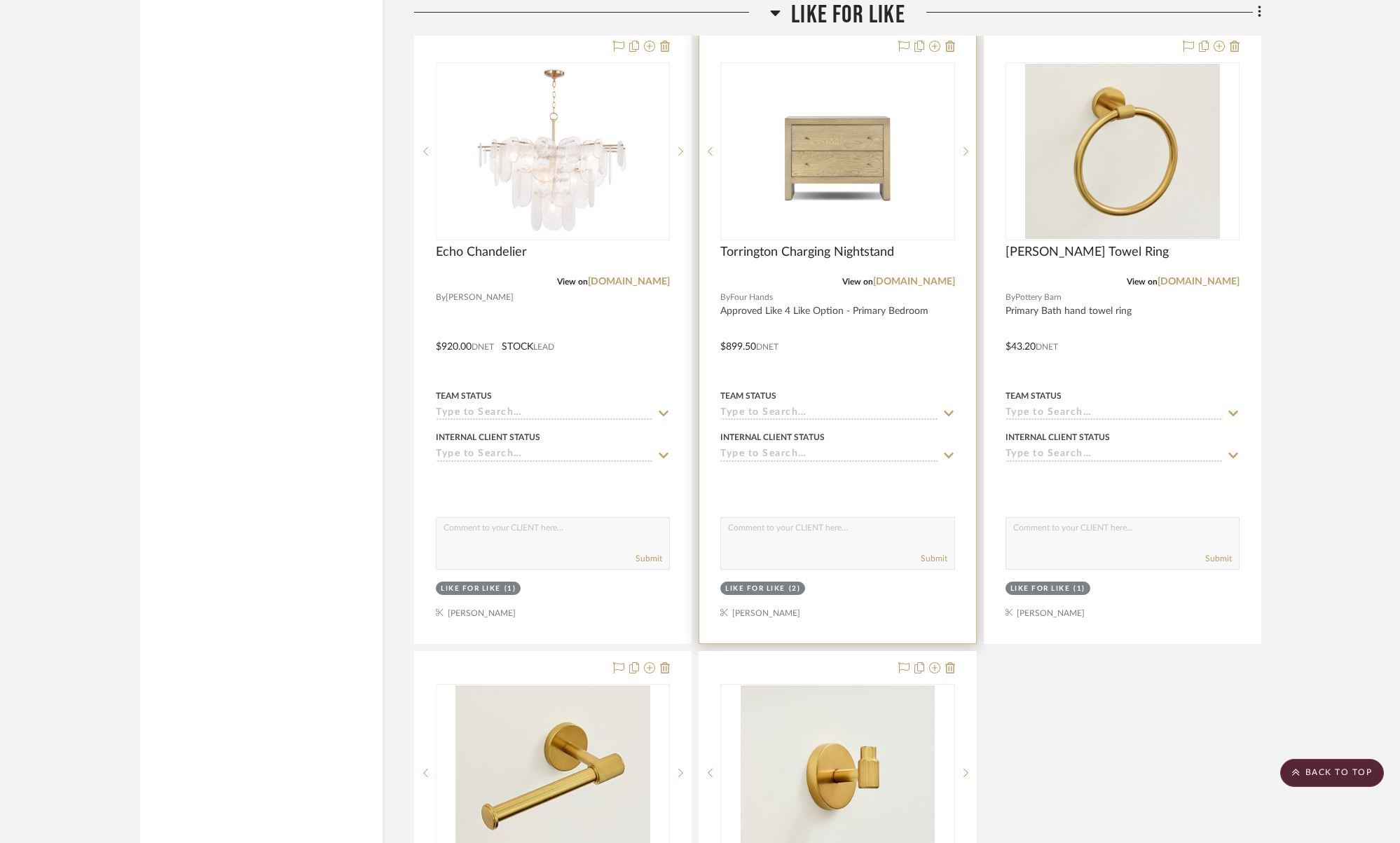
click at [947, 407] on icon at bounding box center [948, 413] width 13 height 11
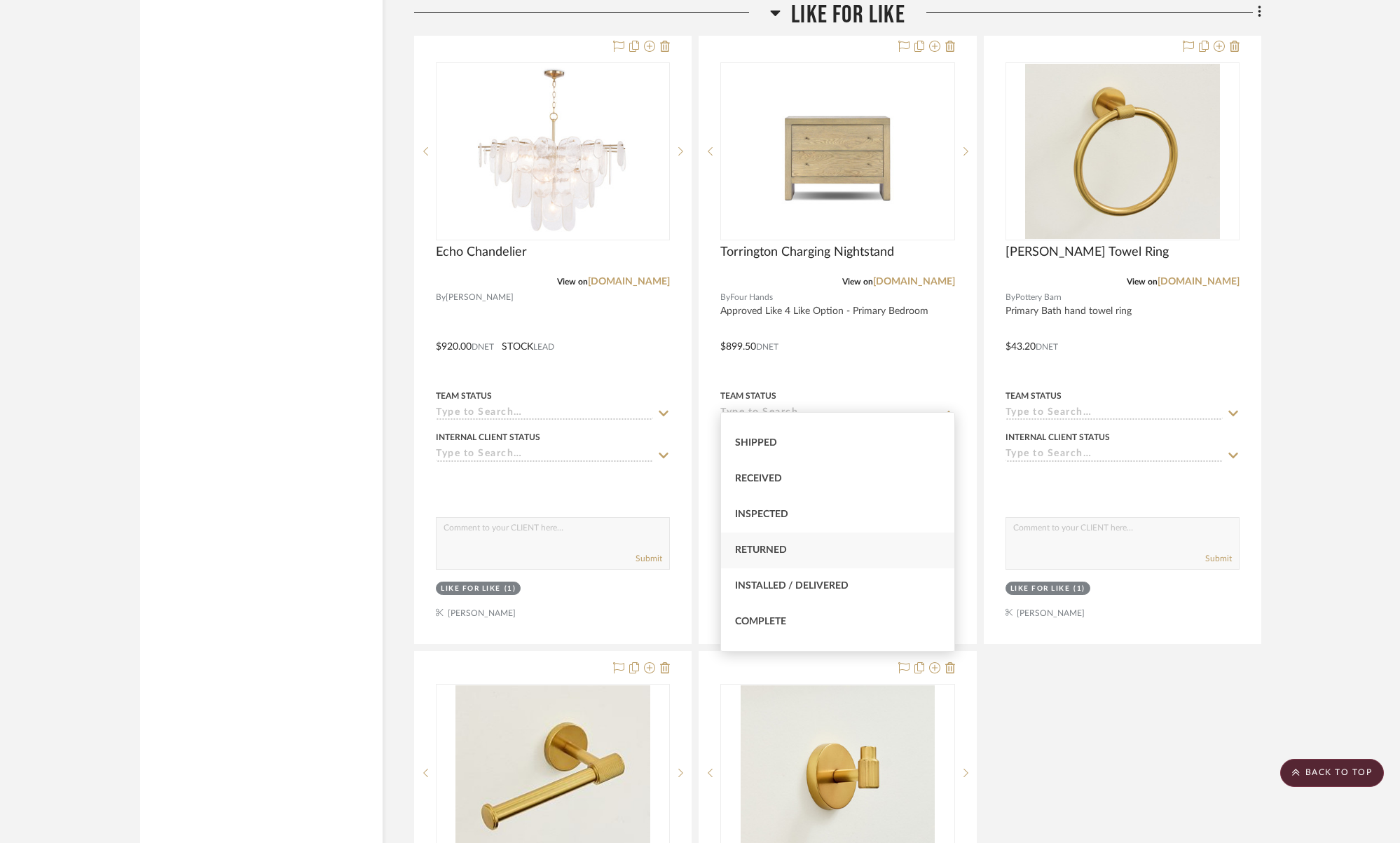
scroll to position [0, 0]
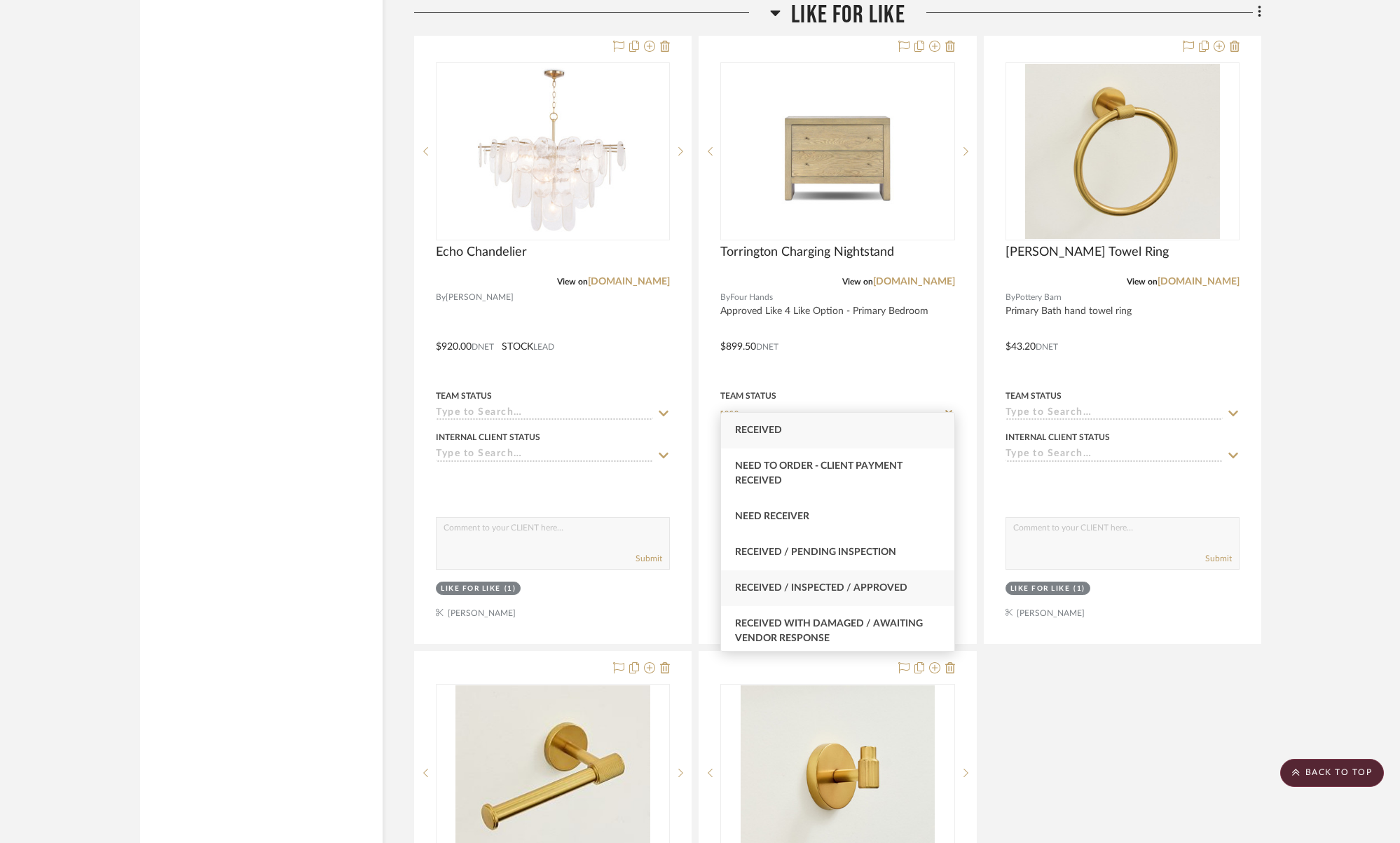
type input "rece"
click at [912, 579] on div "Received / Inspected / Approved" at bounding box center [837, 588] width 233 height 36
type input "10/6/2025"
type input "Received / Inspected / Approved"
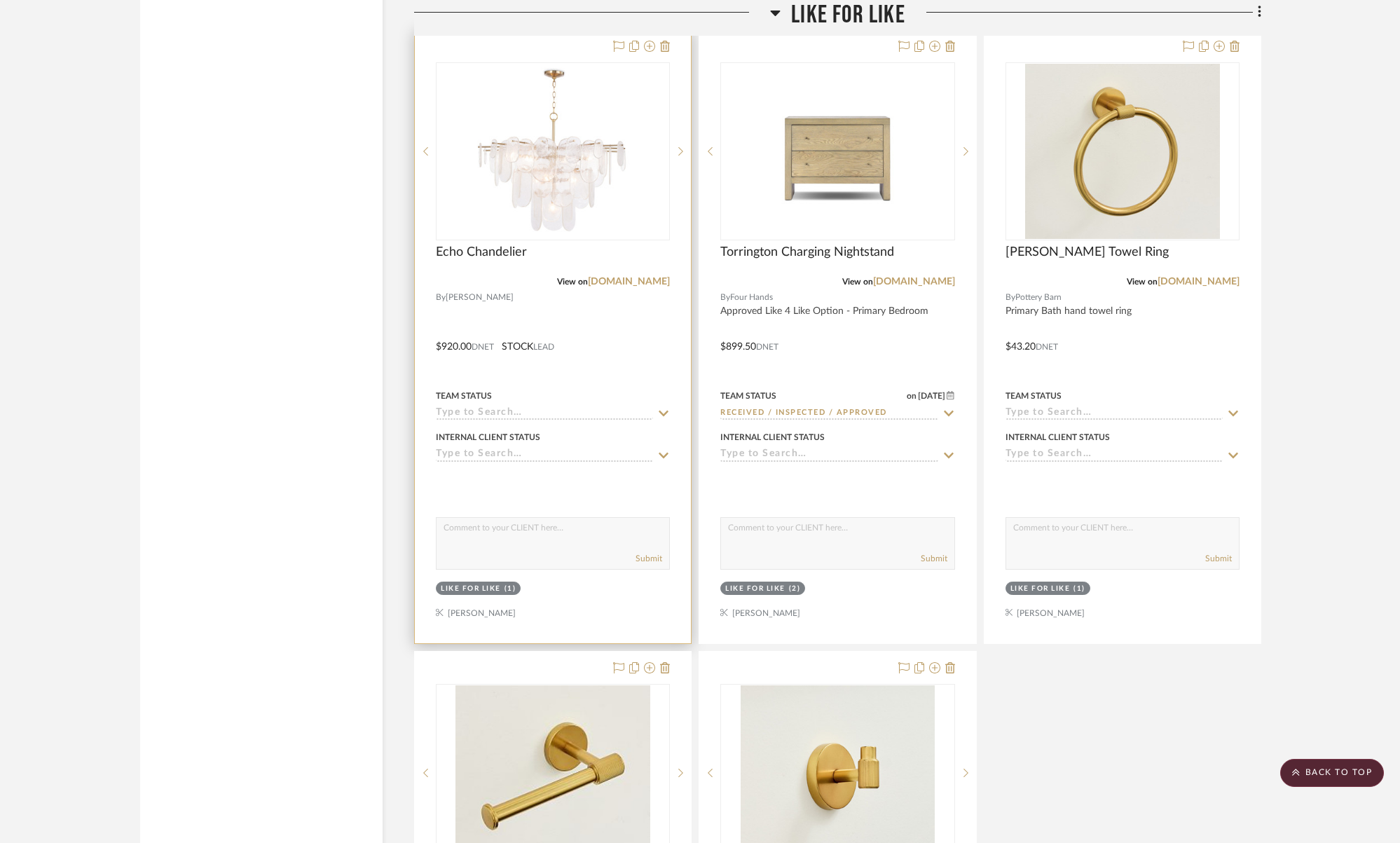
click at [674, 402] on div at bounding box center [553, 337] width 276 height 613
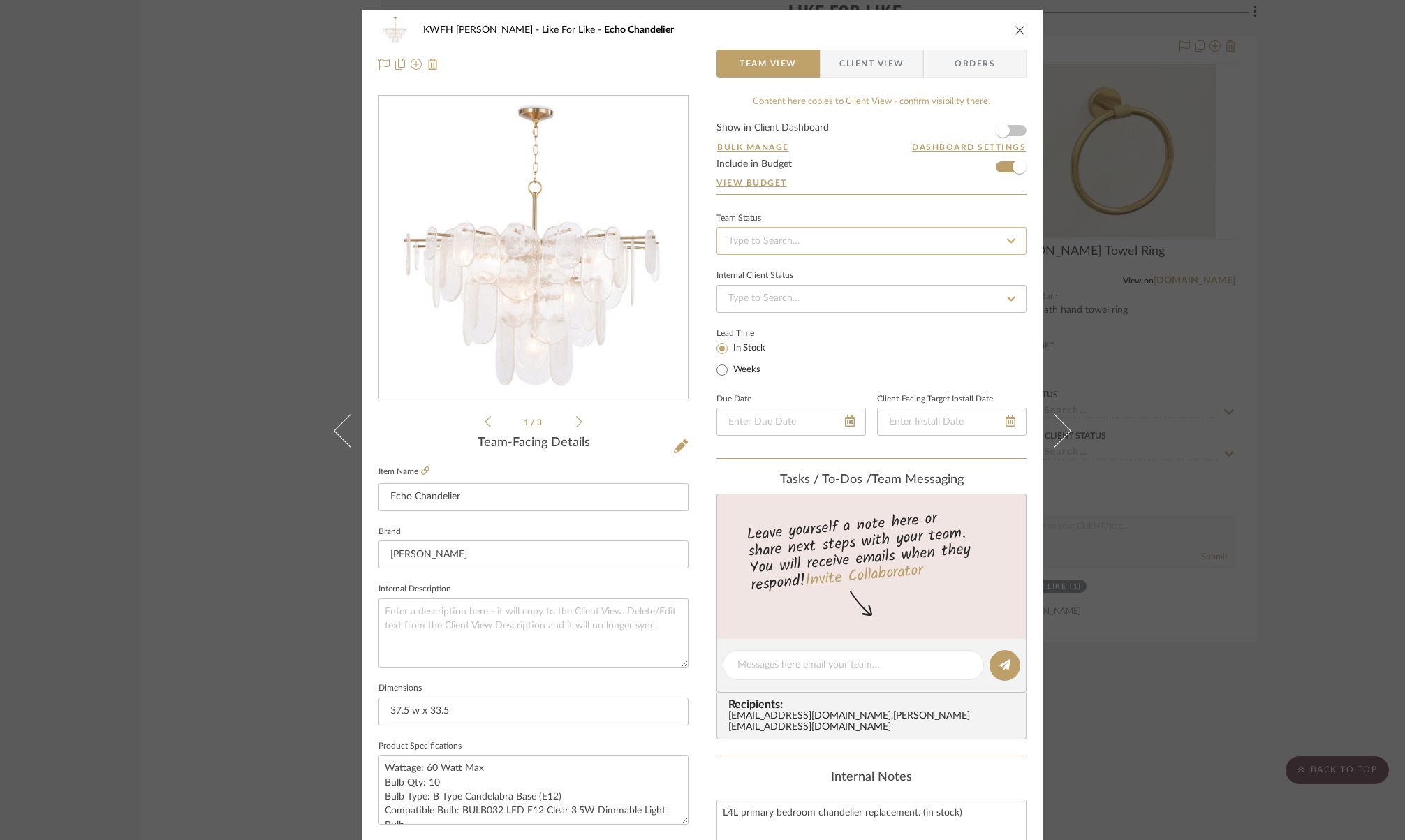
click at [933, 247] on input at bounding box center [871, 241] width 310 height 28
type input "e"
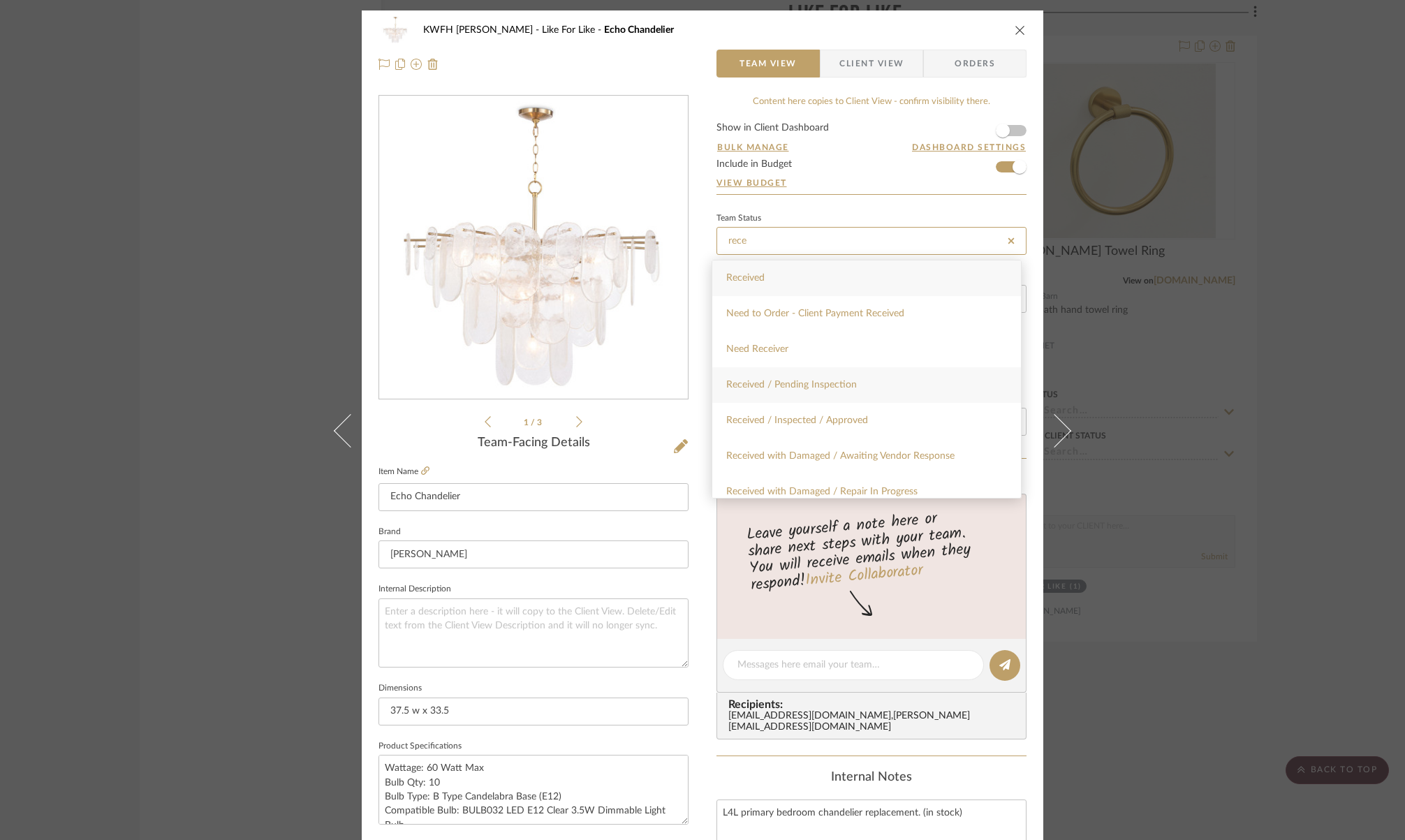
type input "rece"
click at [811, 386] on span "Received / Pending Inspection" at bounding box center [791, 384] width 131 height 10
type input "10/6/2025"
type input "Received / Pending Inspection"
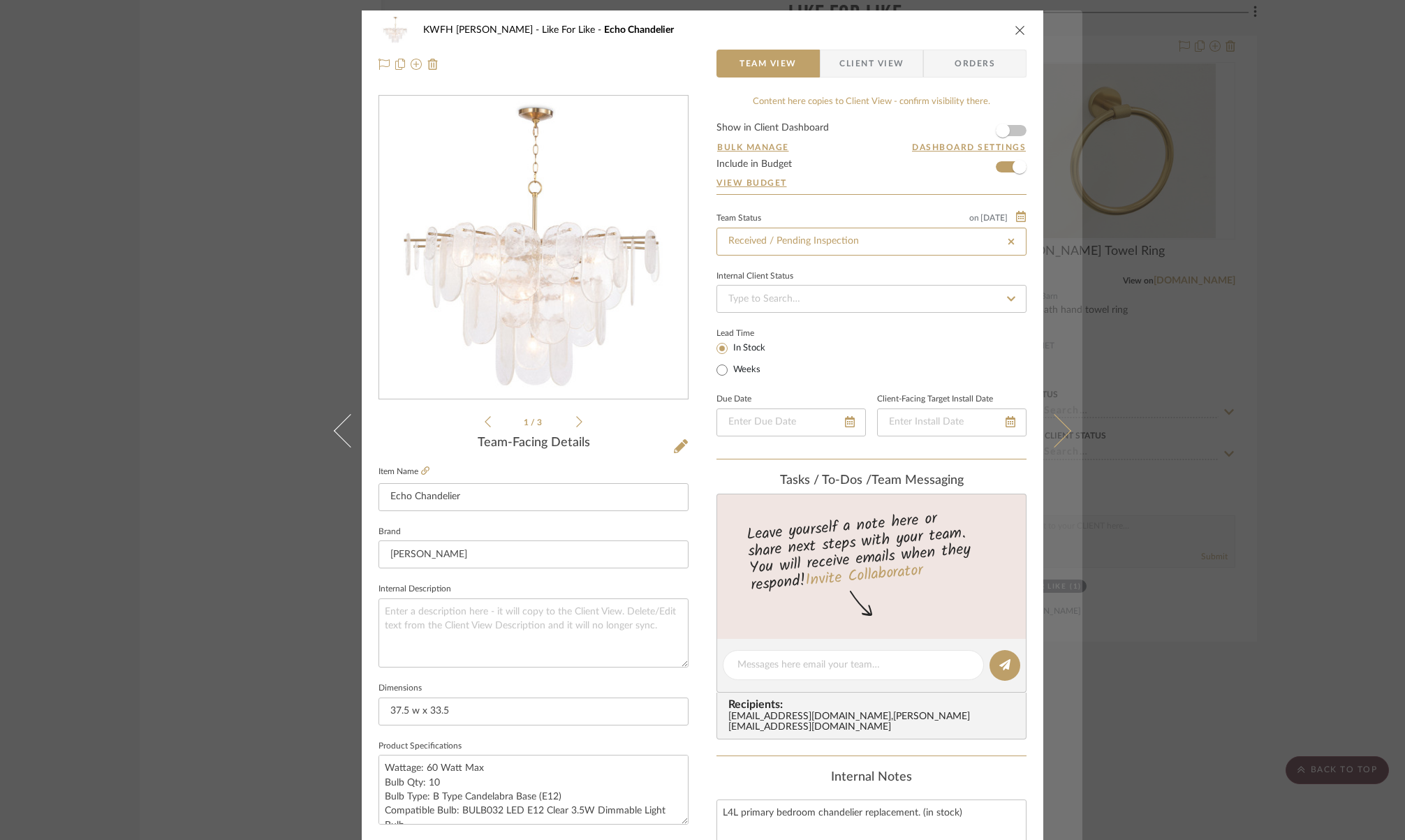
type input "10/6/2025"
type input "Received / Pending Inspection"
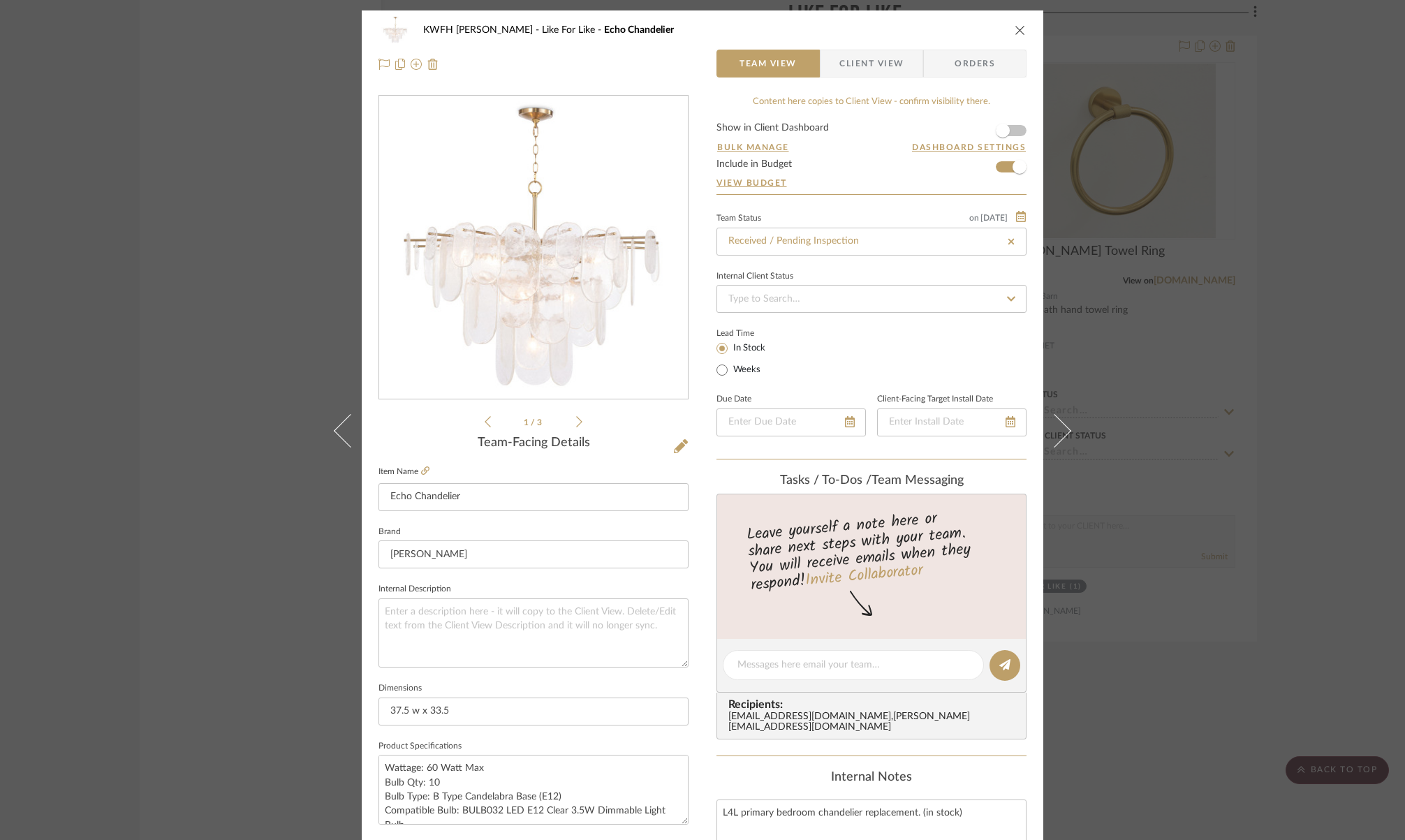
click at [1017, 30] on icon "close" at bounding box center [1020, 30] width 11 height 11
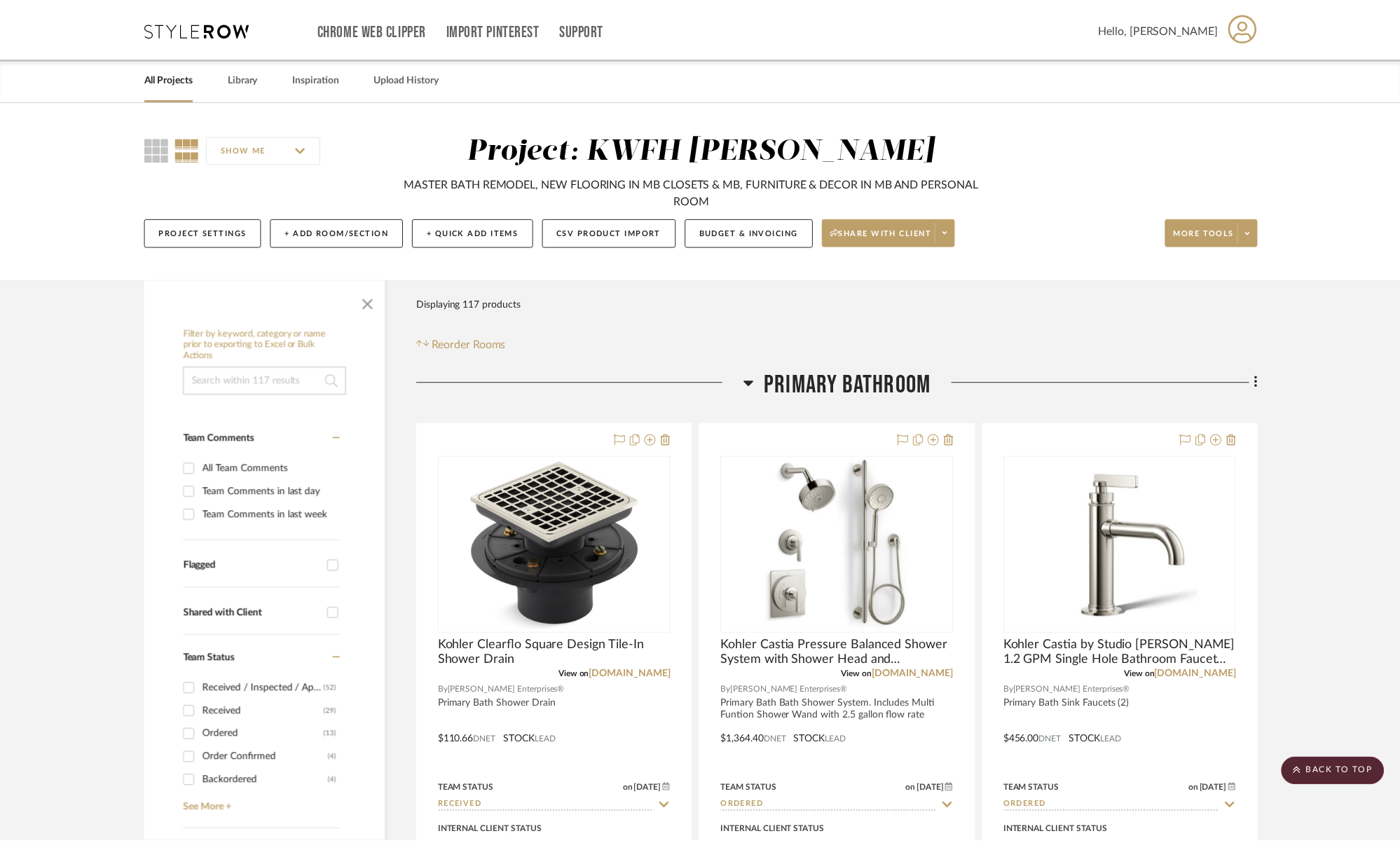
scroll to position [12808, 0]
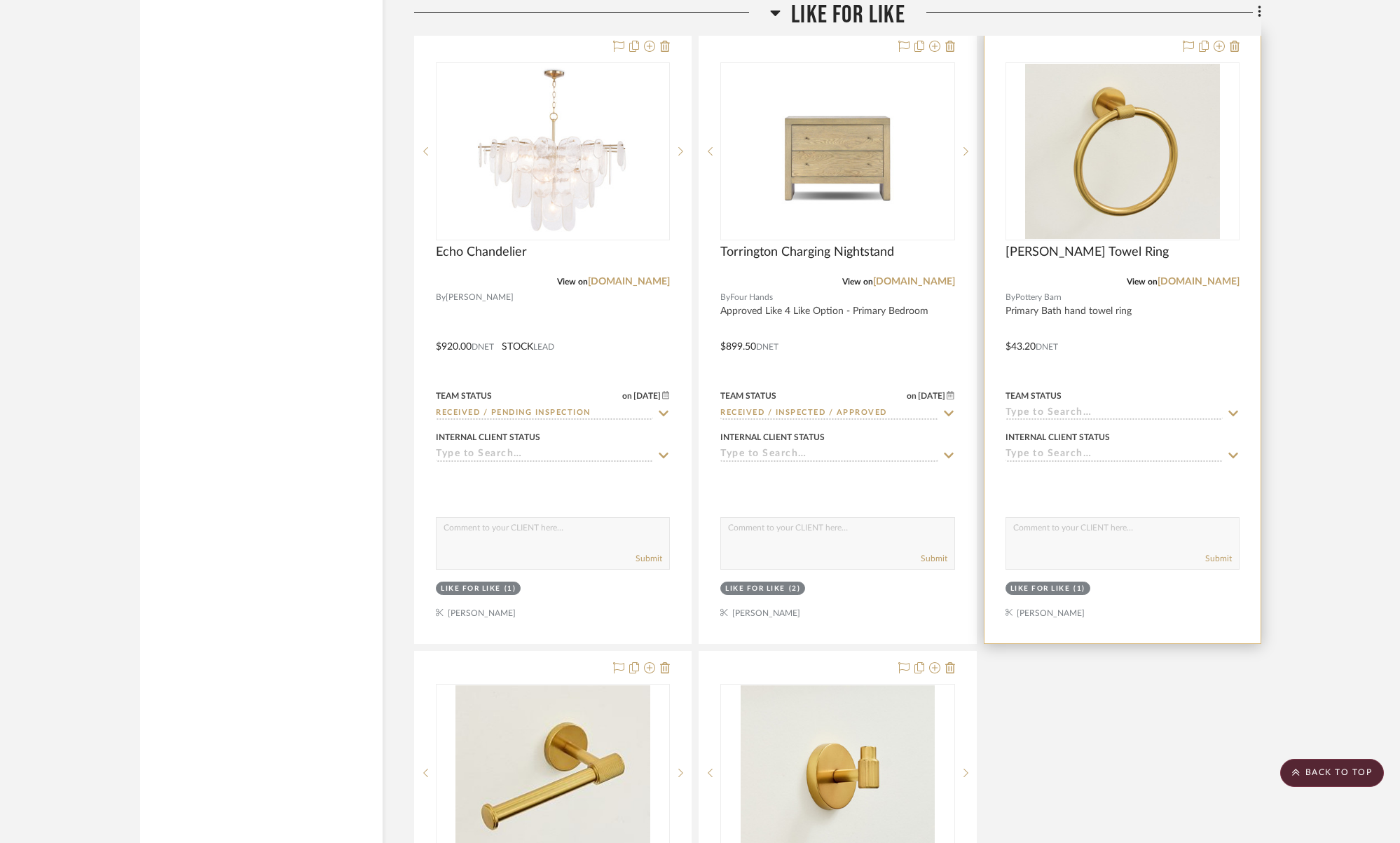
click at [1101, 407] on input at bounding box center [1113, 413] width 217 height 13
click at [1054, 456] on div "Ordered" at bounding box center [1122, 466] width 233 height 36
type input "10/6/2025"
type input "Ordered"
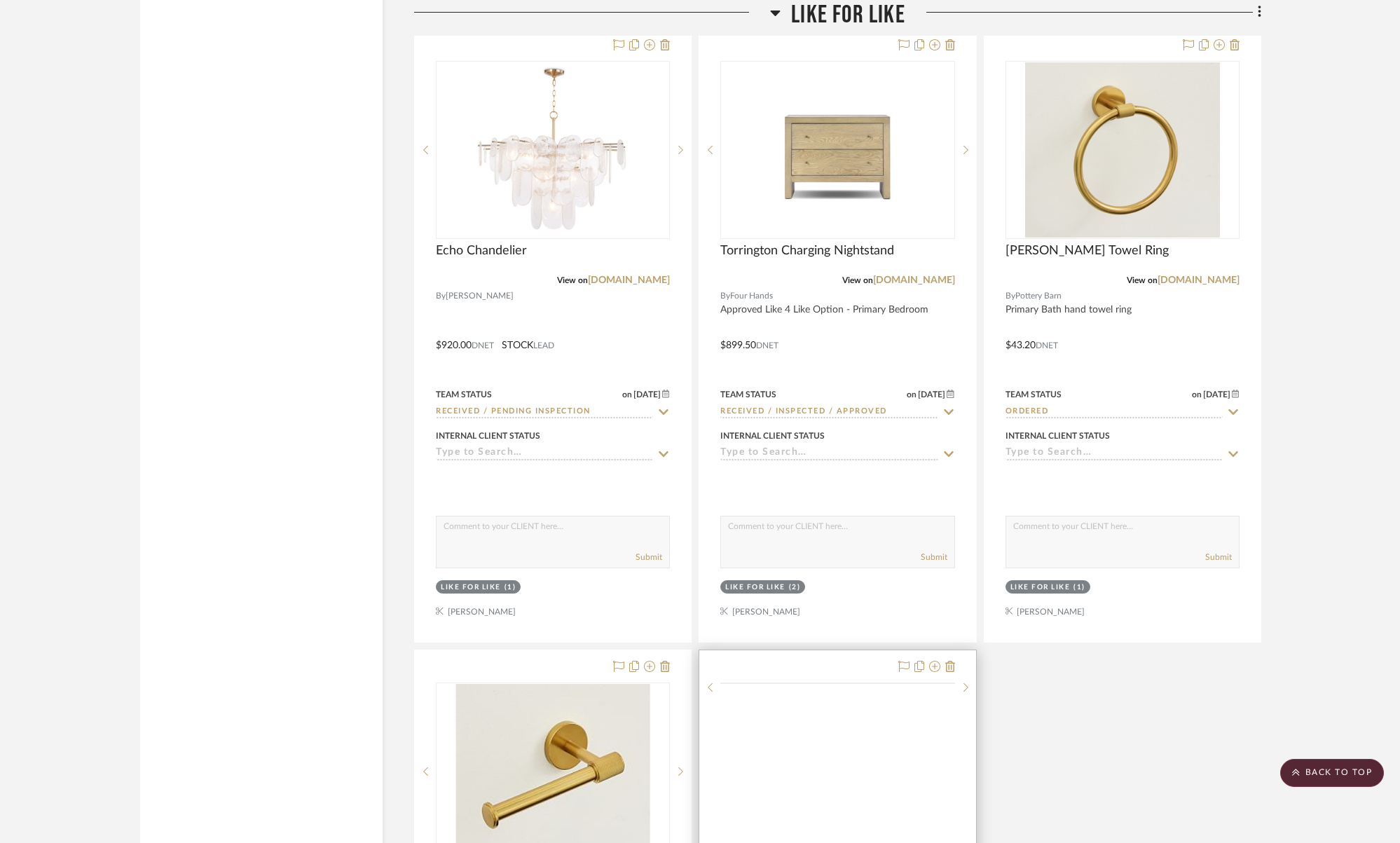
scroll to position [13308, 0]
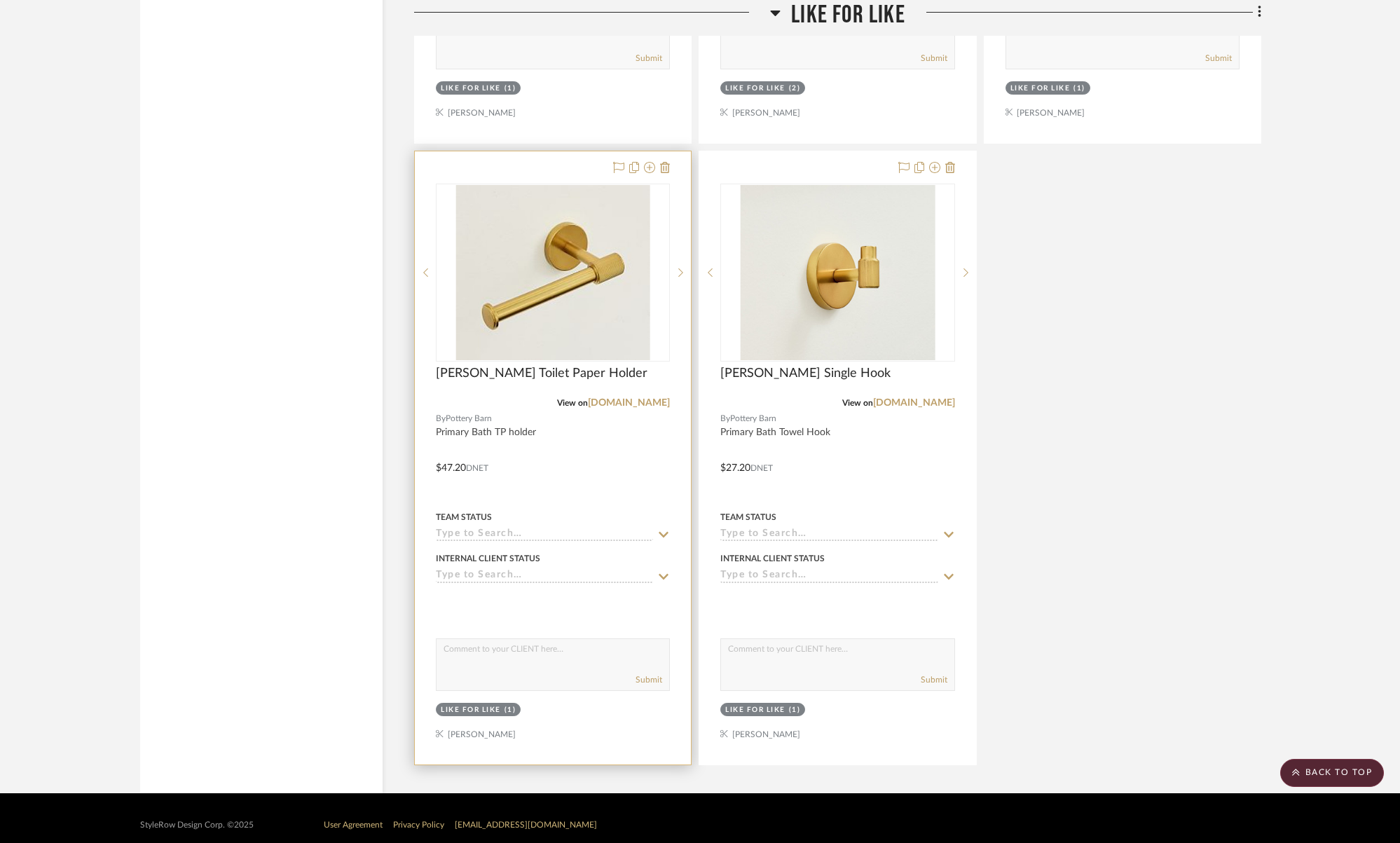
click at [526, 528] on input at bounding box center [544, 535] width 217 height 13
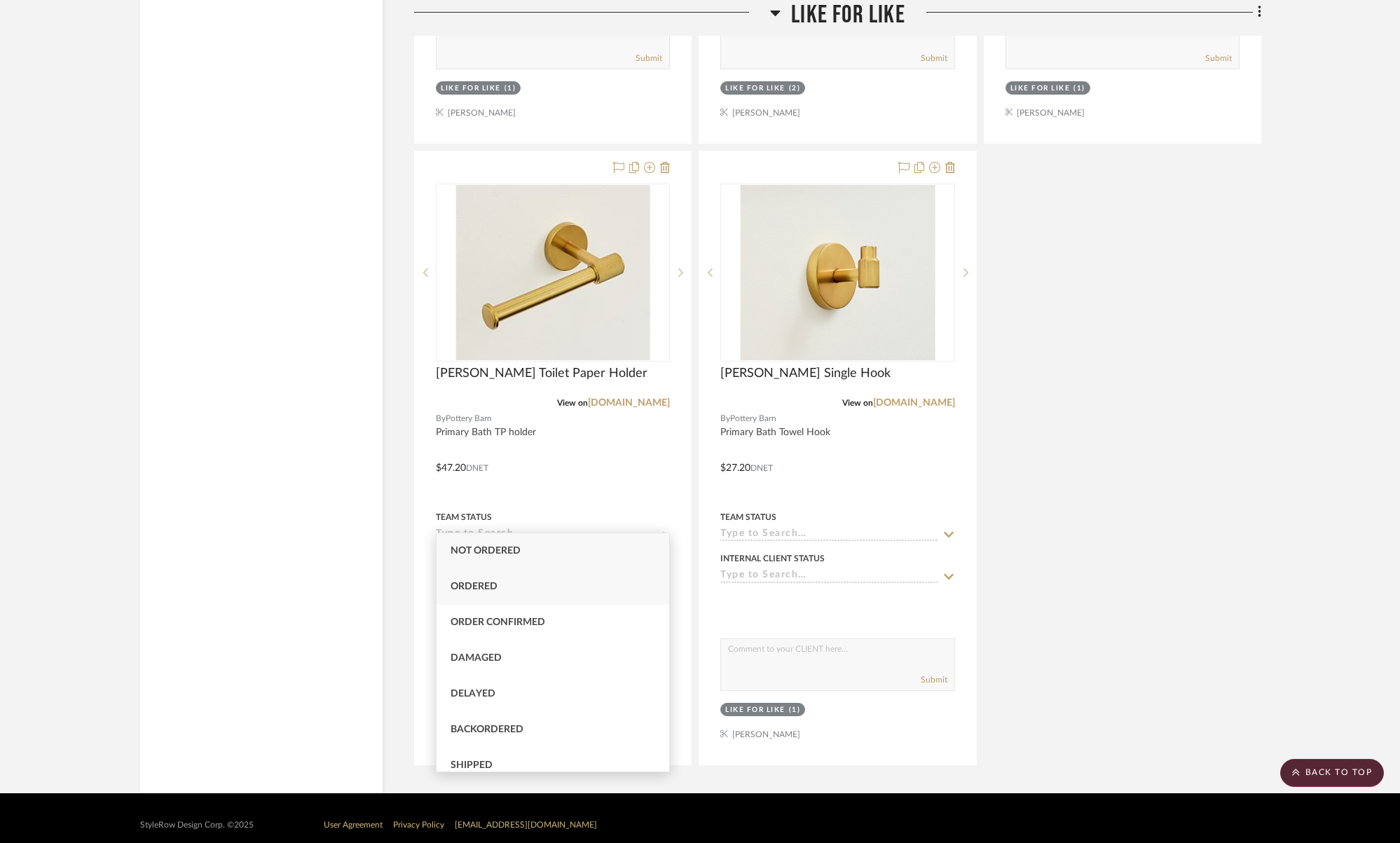
click at [519, 582] on div "Ordered" at bounding box center [553, 587] width 233 height 36
type input "10/6/2025"
type input "Ordered"
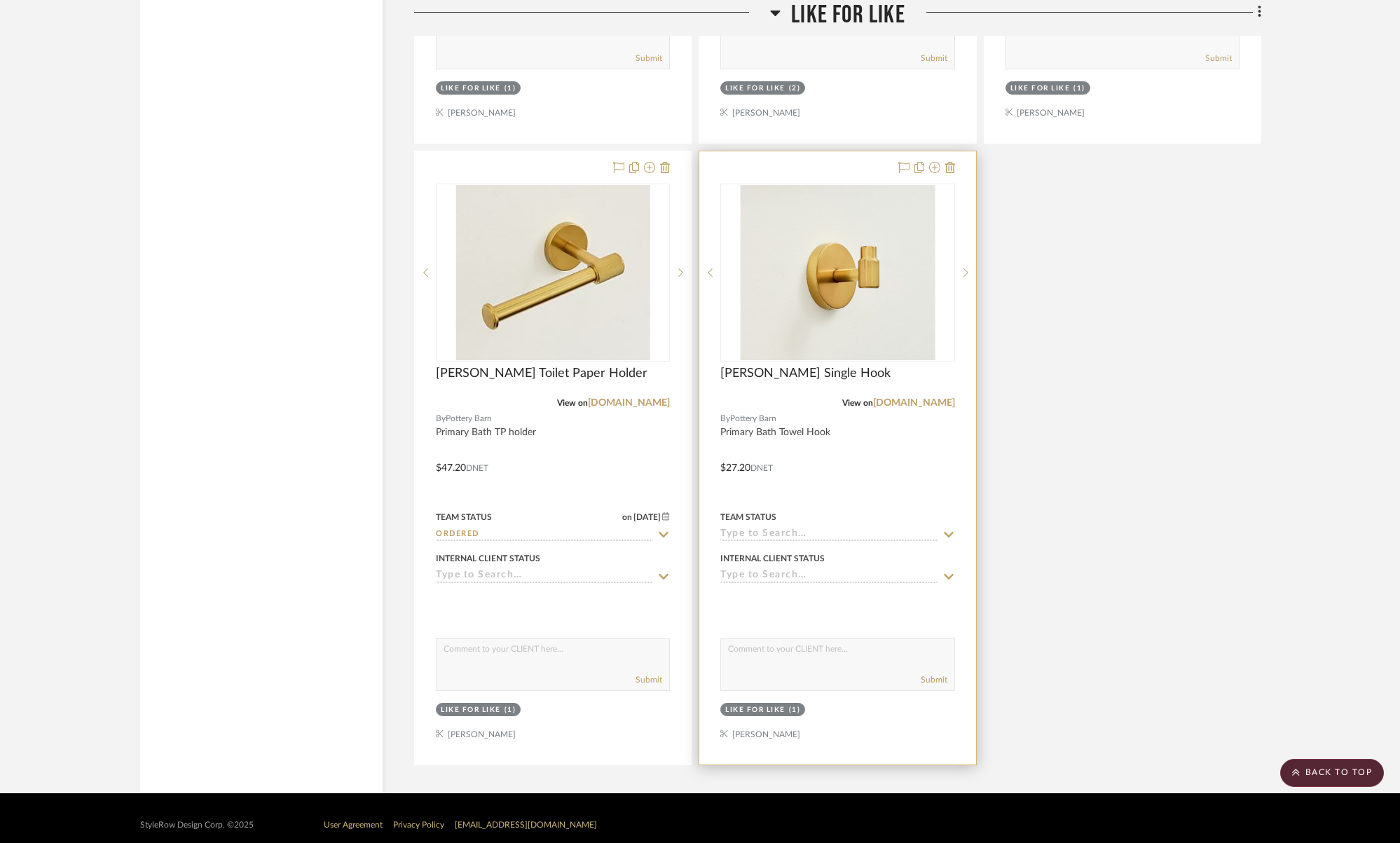
click at [815, 528] on input at bounding box center [828, 535] width 217 height 13
click at [787, 575] on div "Ordered" at bounding box center [837, 587] width 233 height 36
type input "10/6/2025"
type input "Ordered"
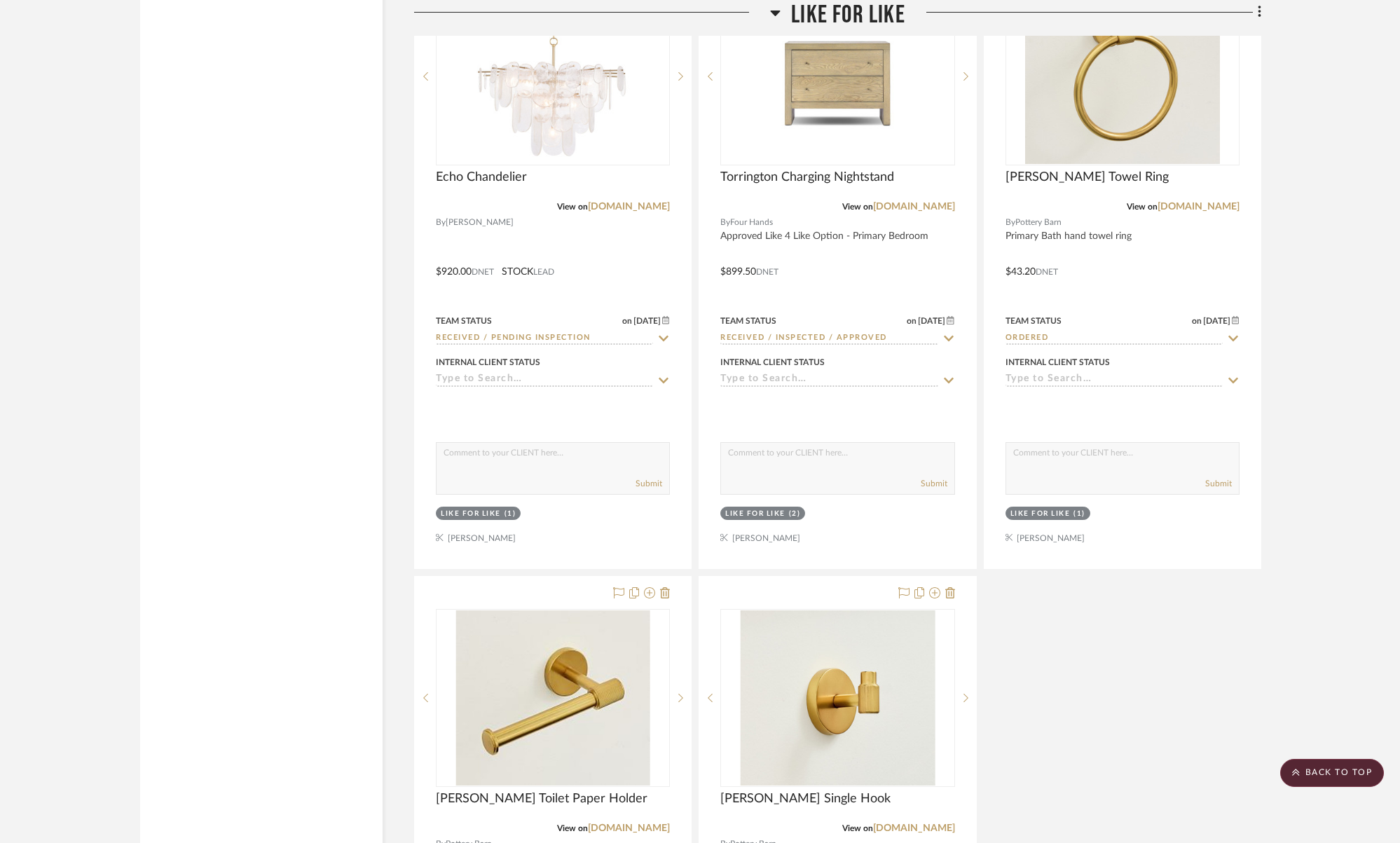
scroll to position [12514, 0]
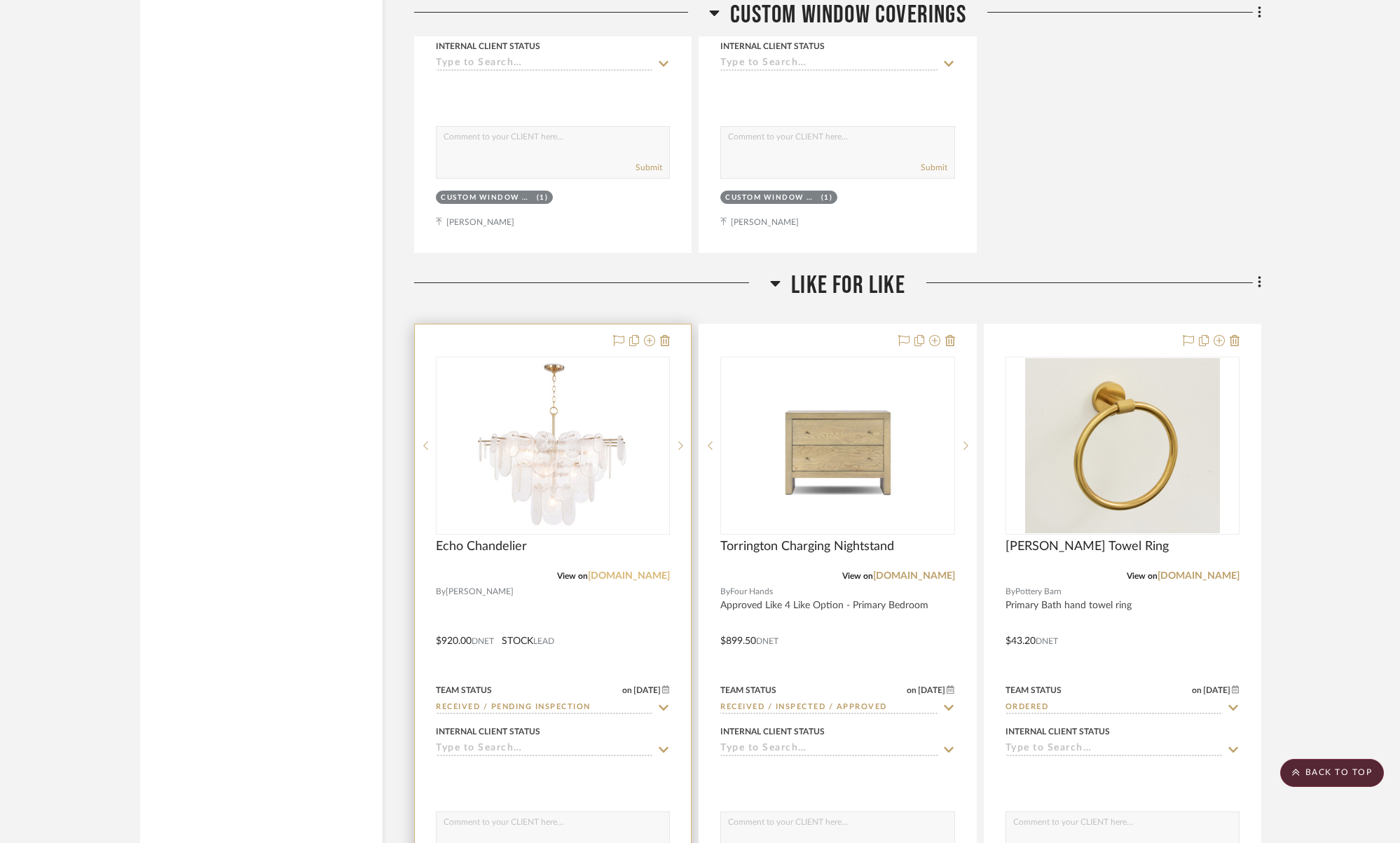
click at [647, 571] on link "reginaandrew.com" at bounding box center [628, 576] width 82 height 10
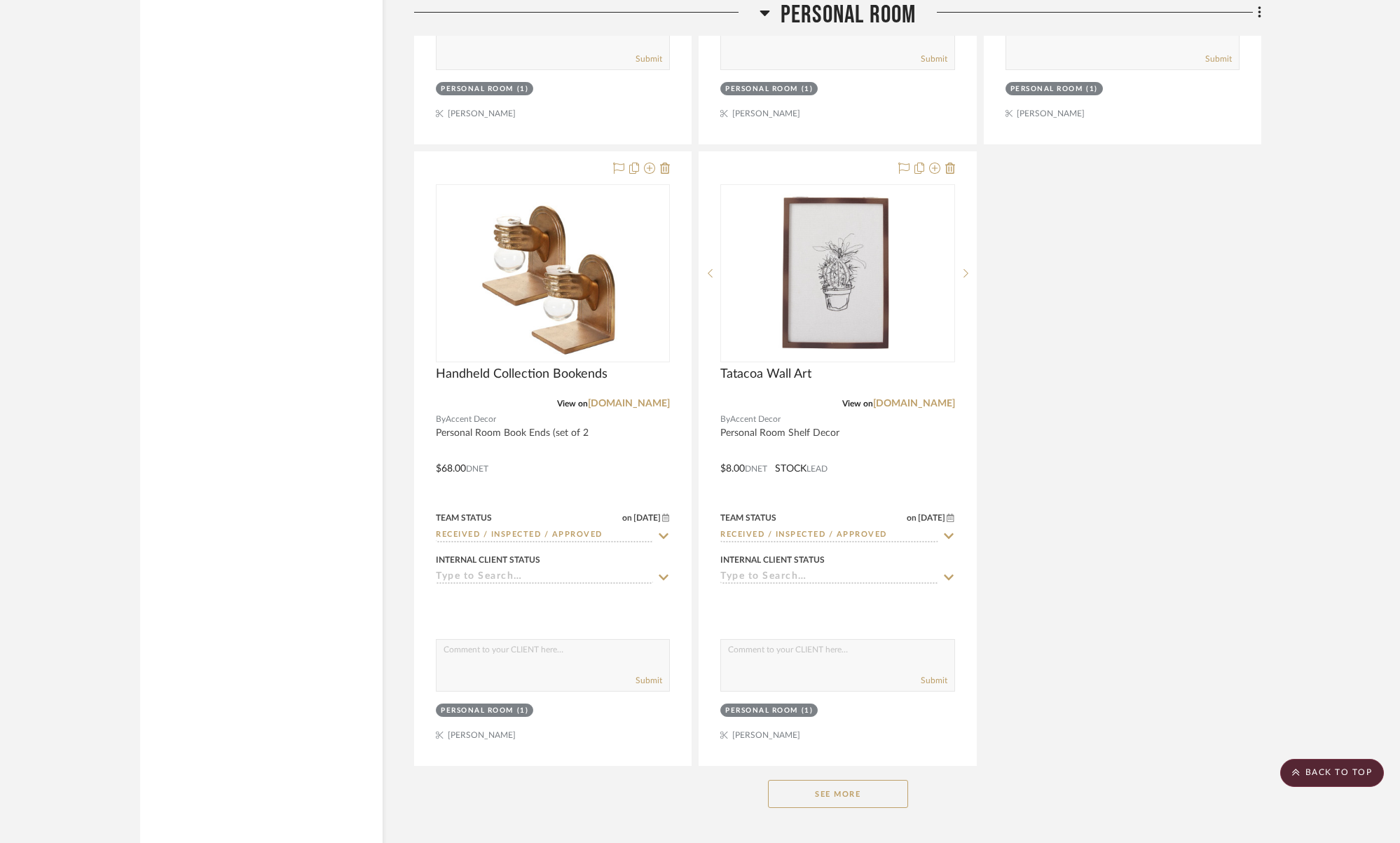
scroll to position [11441, 0]
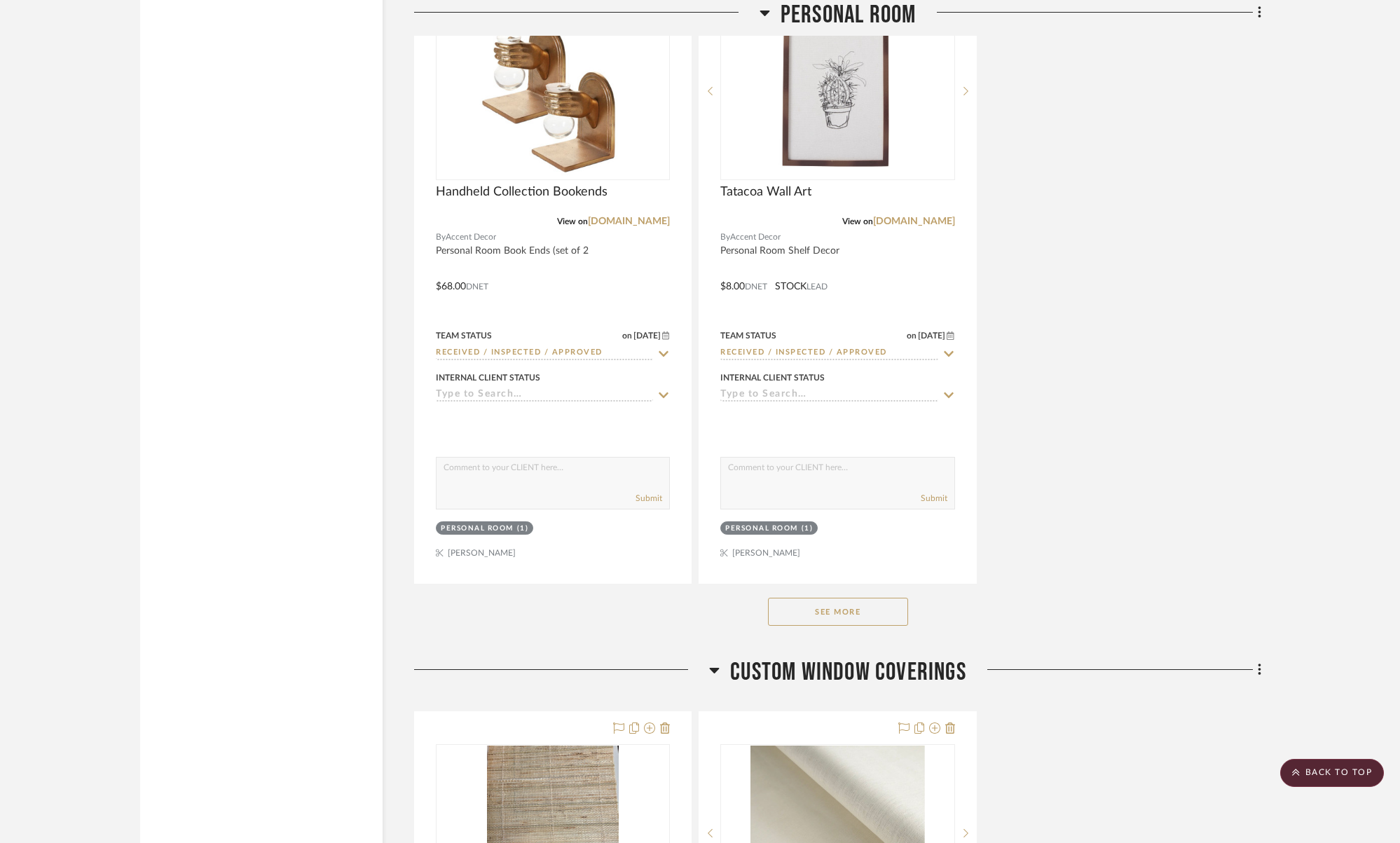
click at [827, 598] on button "See More" at bounding box center [838, 612] width 140 height 28
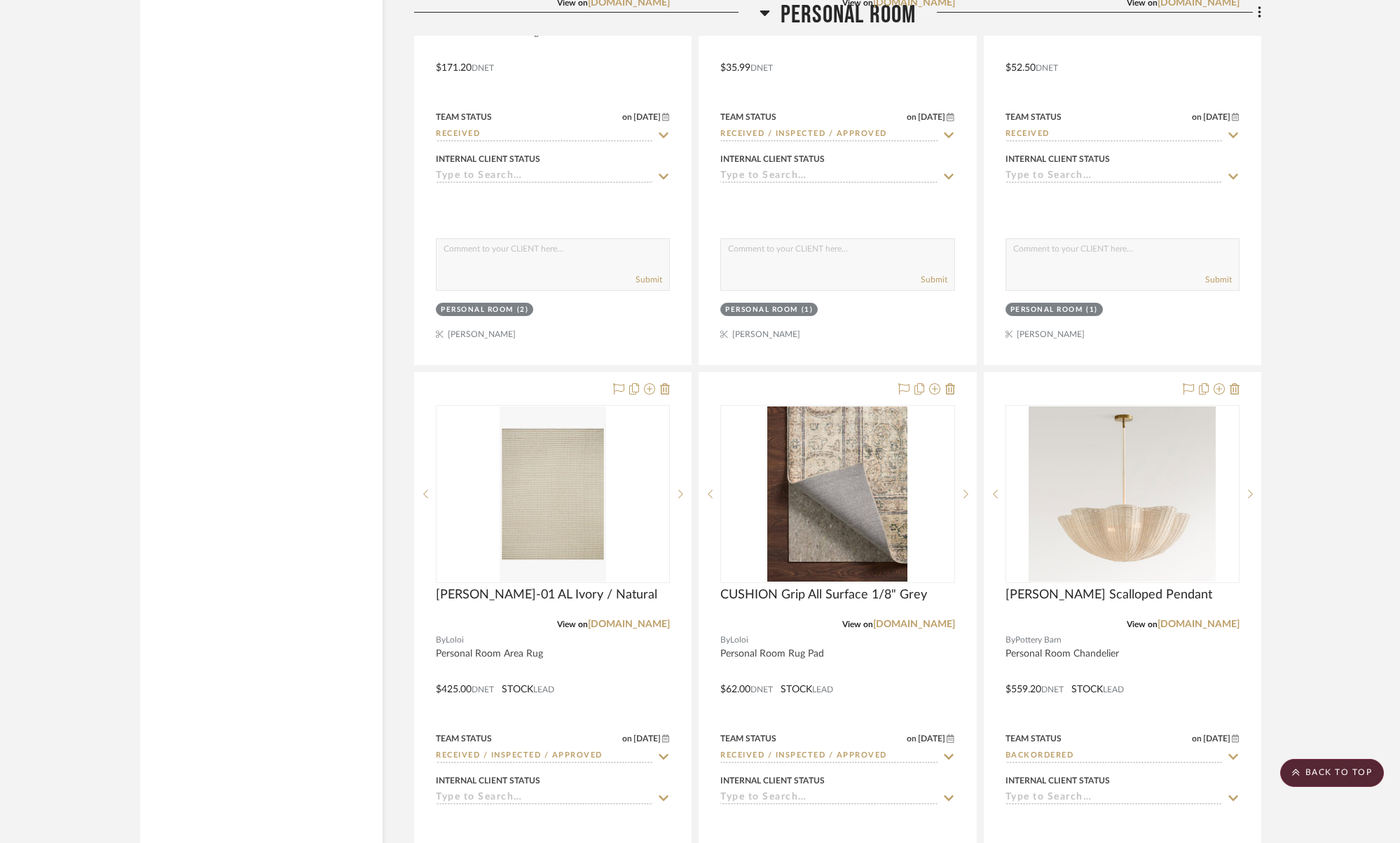
scroll to position [13535, 0]
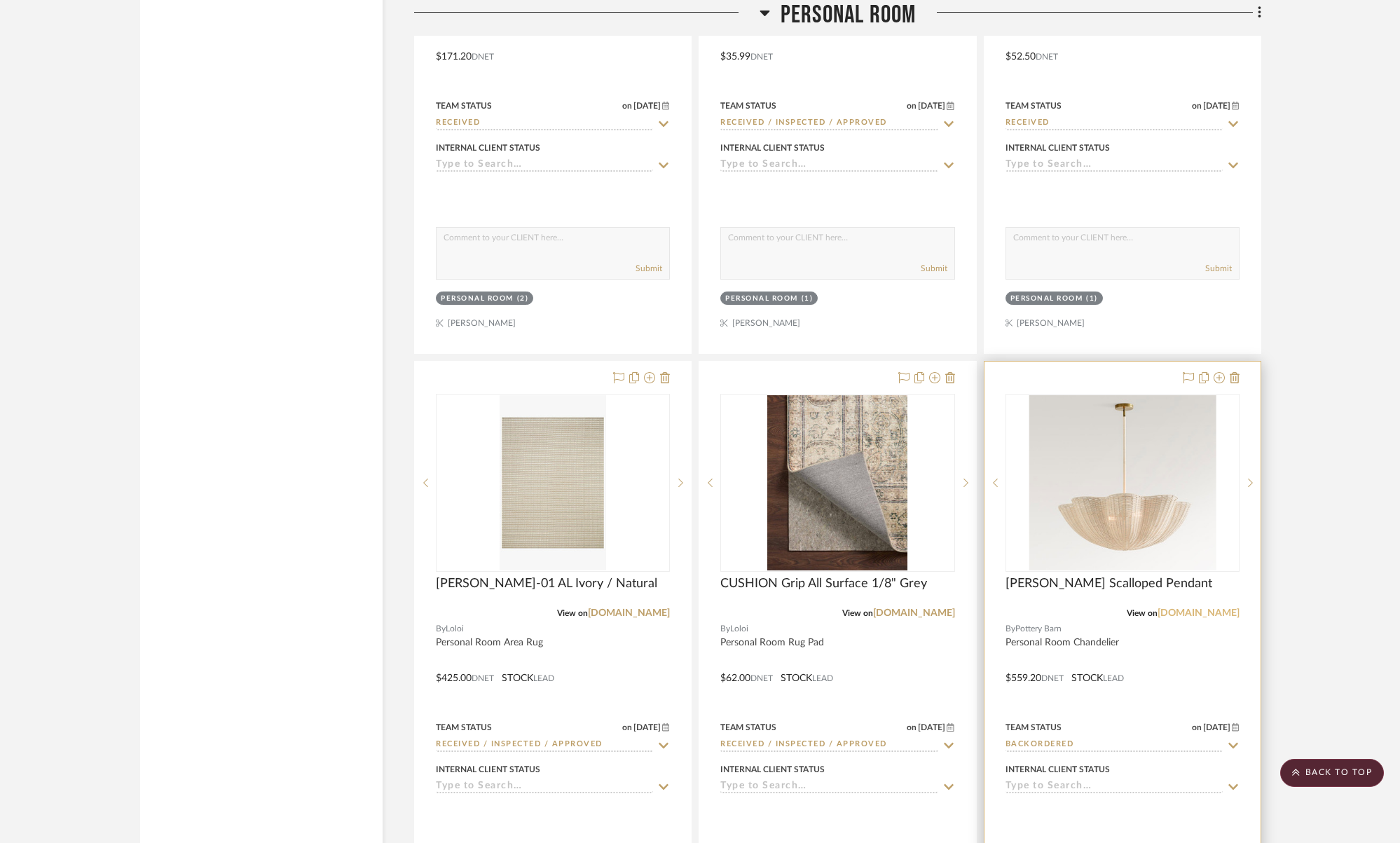
click at [1183, 608] on link "potterybarn.com" at bounding box center [1198, 613] width 82 height 10
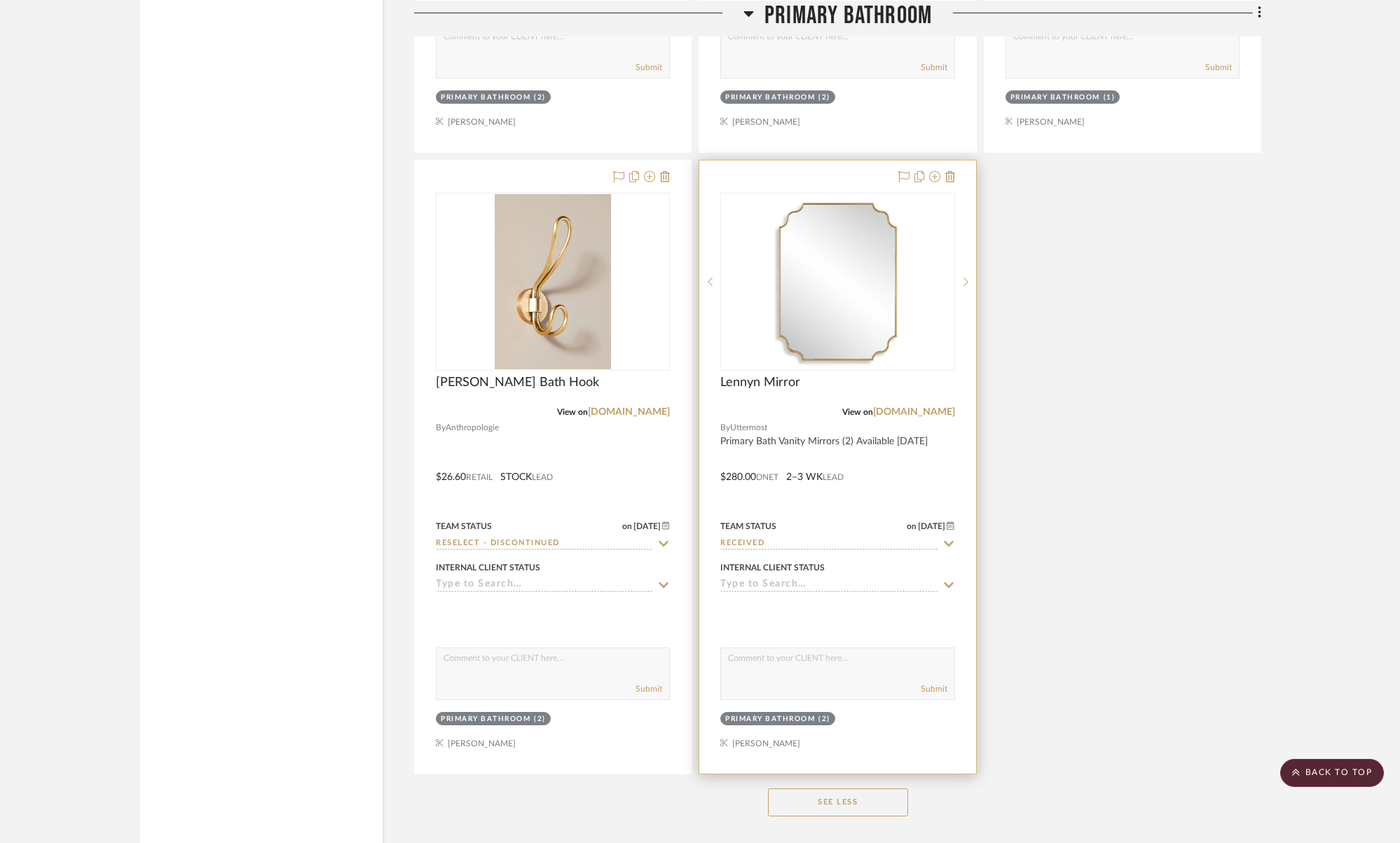
scroll to position [4519, 0]
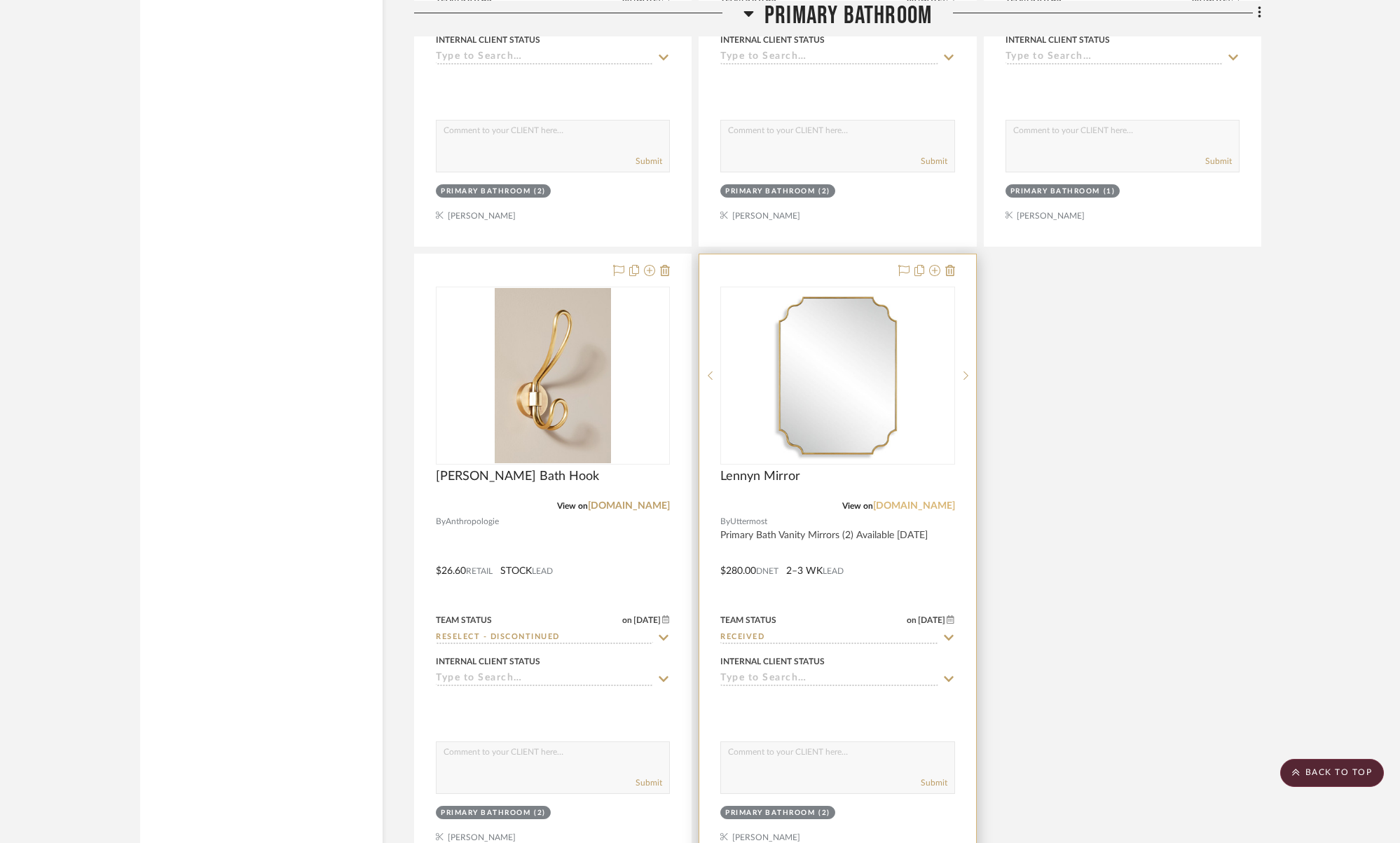
click at [916, 503] on link "uttermost.com" at bounding box center [913, 505] width 82 height 10
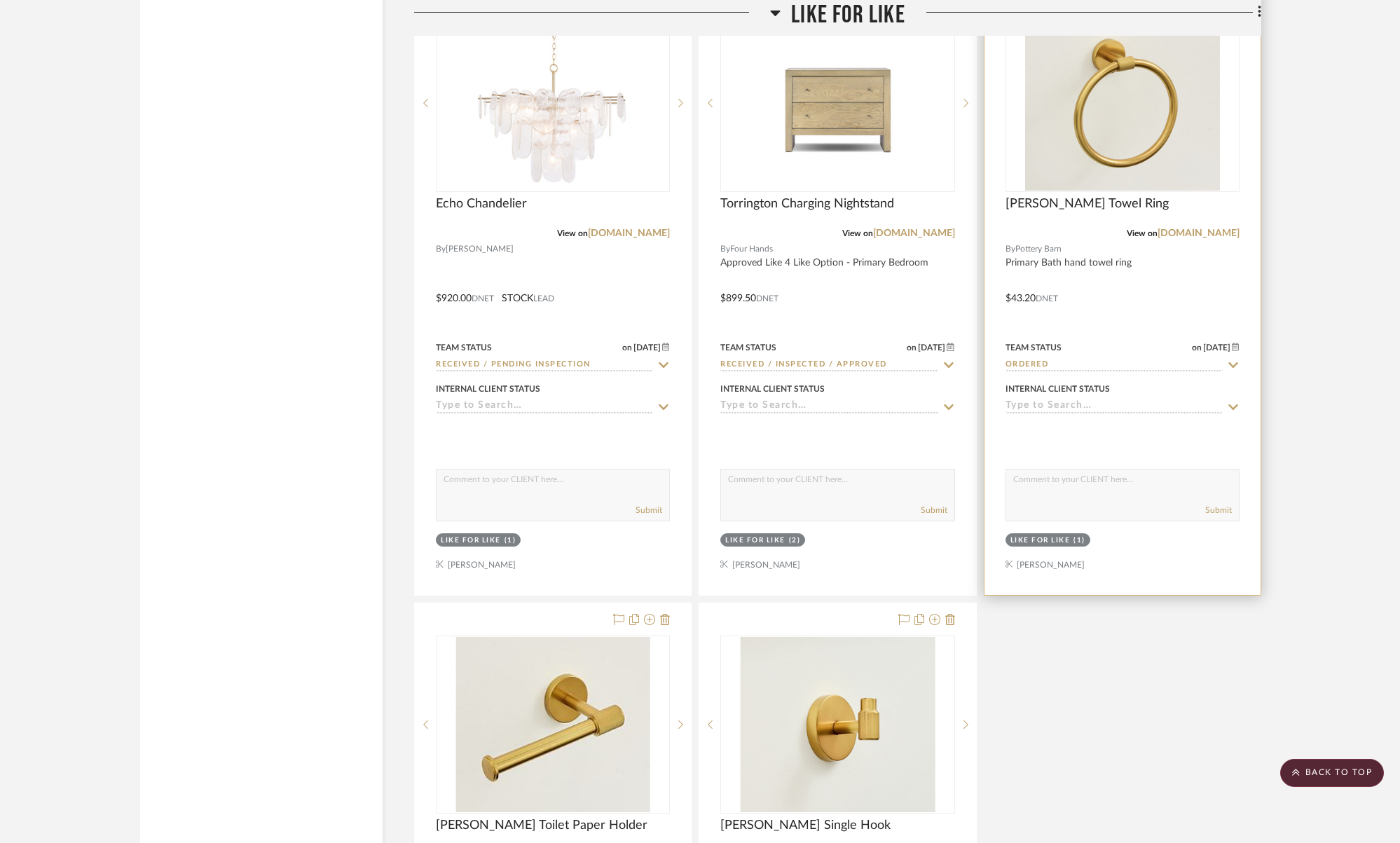
scroll to position [16583, 0]
click at [1229, 230] on link "potterybarn.com" at bounding box center [1198, 235] width 82 height 10
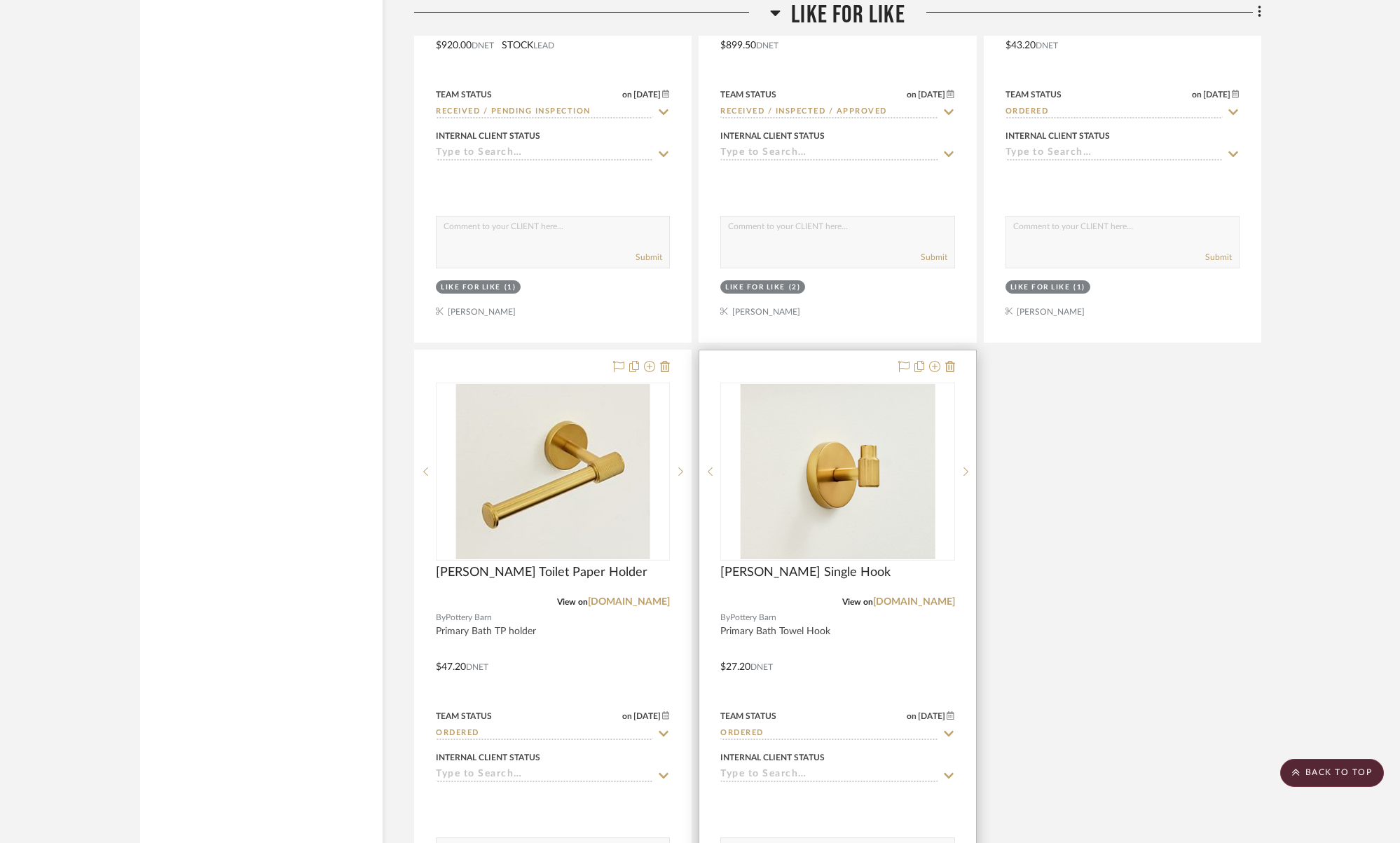
scroll to position [16846, 0]
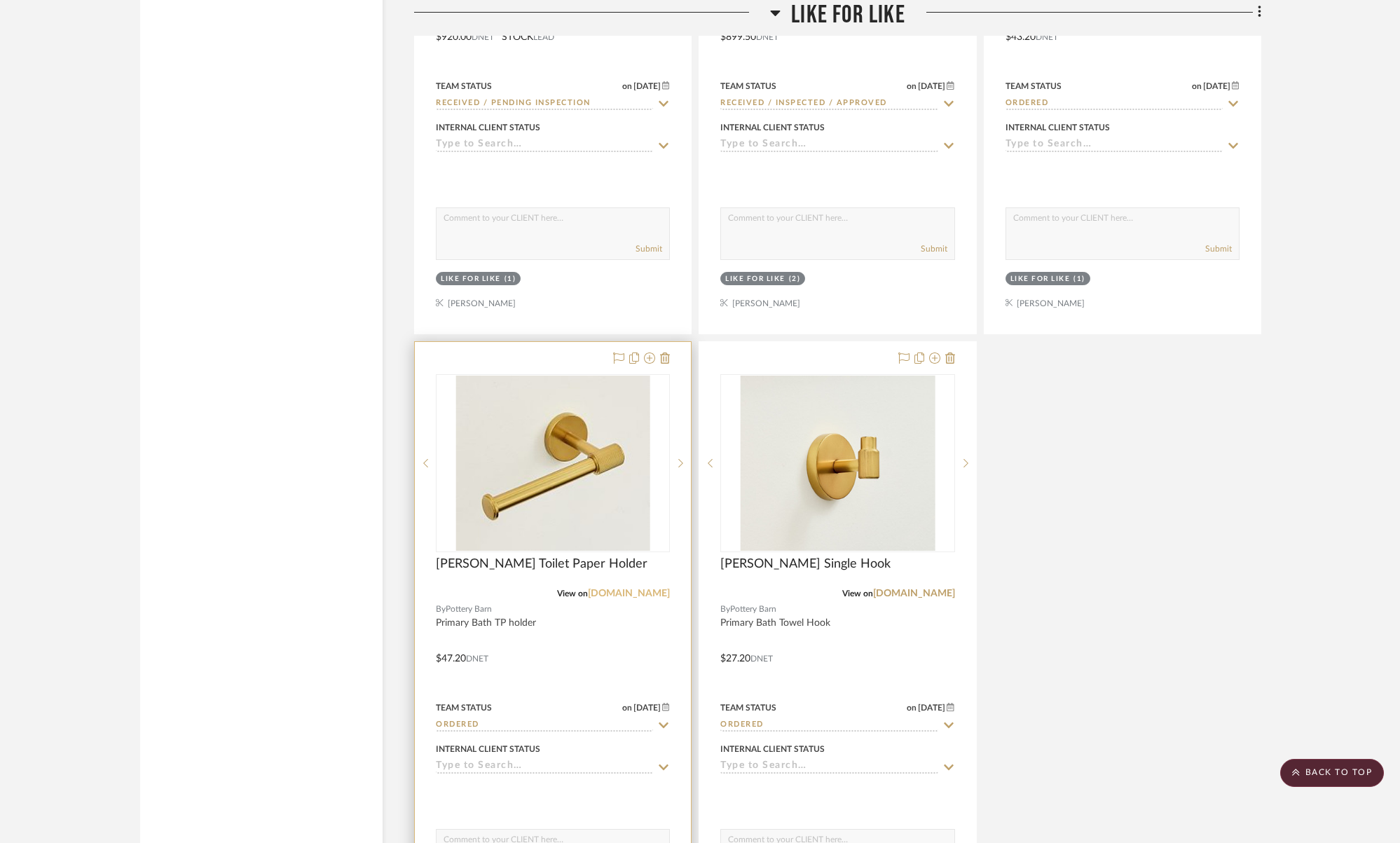
click at [643, 588] on link "potterybarn.com" at bounding box center [628, 593] width 82 height 10
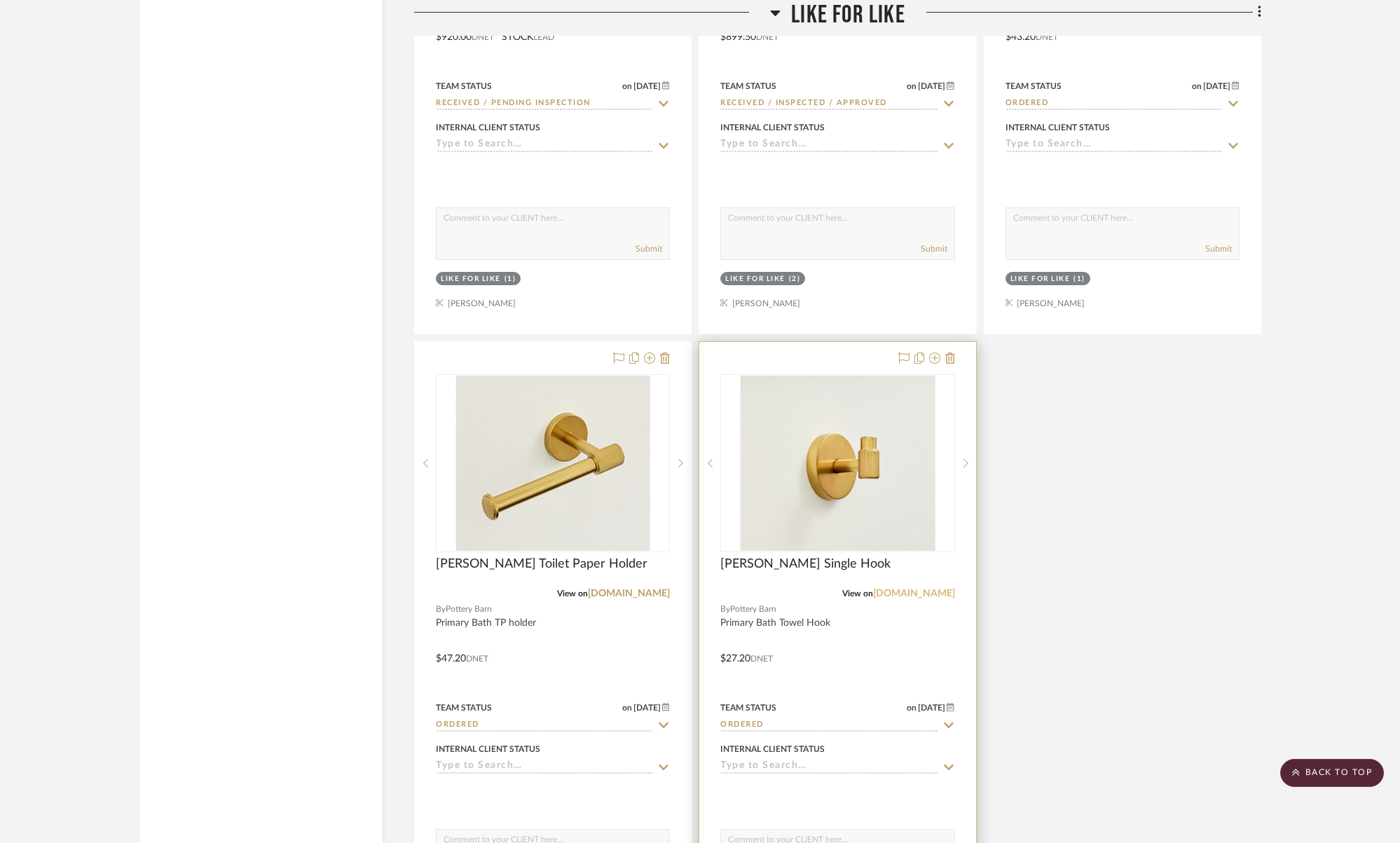
click at [918, 588] on link "potterybarn.com" at bounding box center [913, 593] width 82 height 10
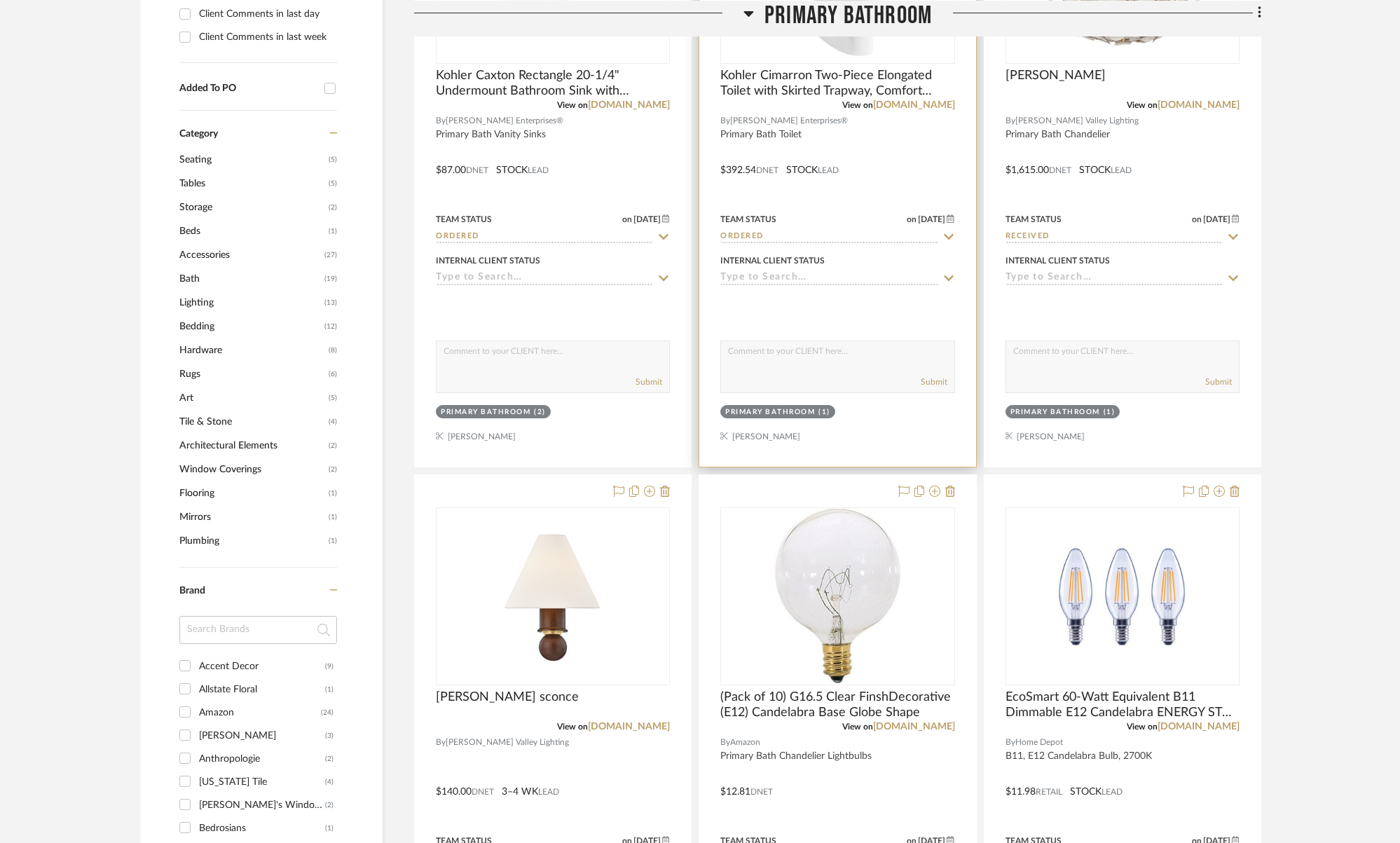
scroll to position [1197, 0]
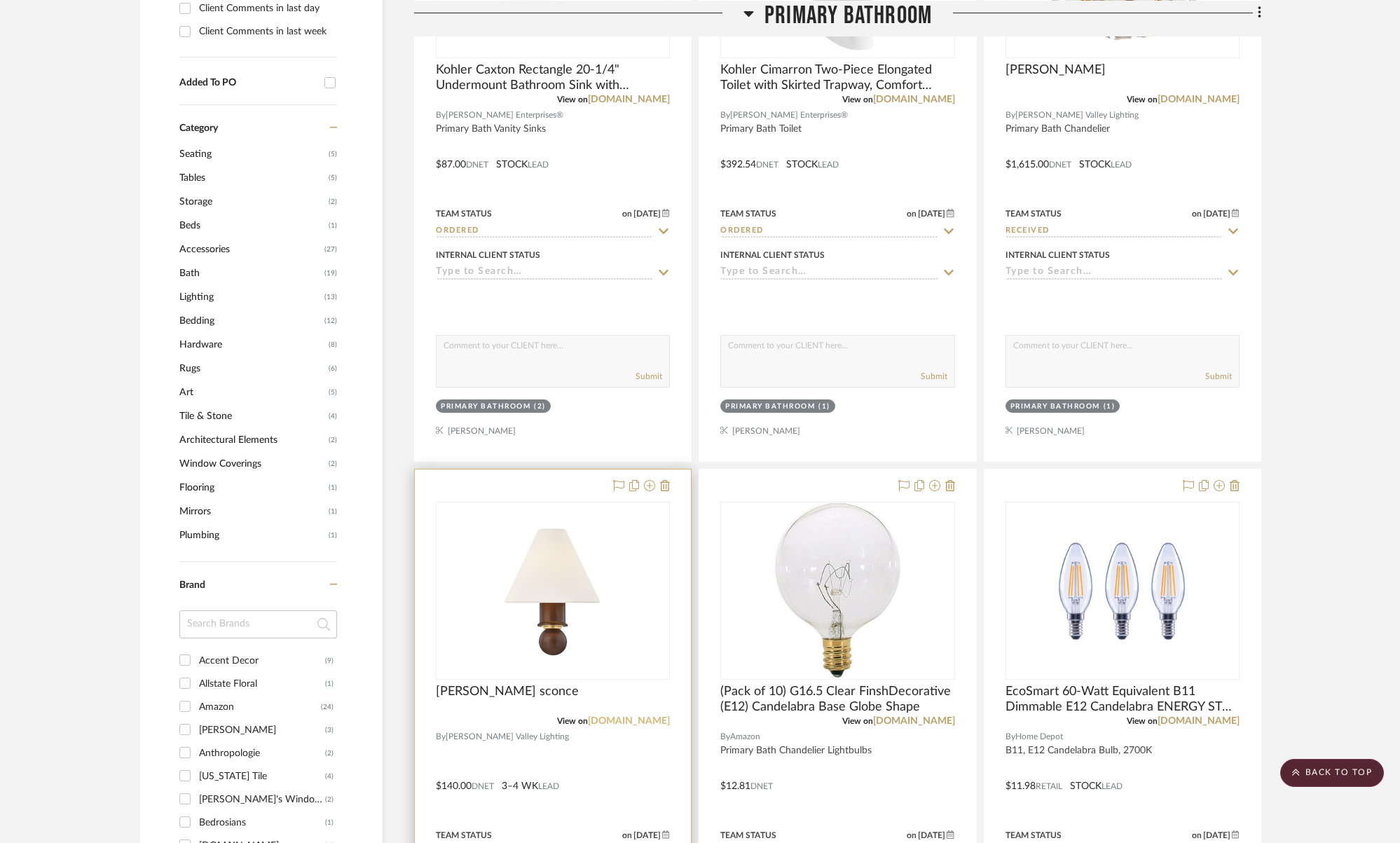
click at [655, 719] on link "hvlgroup.com" at bounding box center [628, 721] width 82 height 10
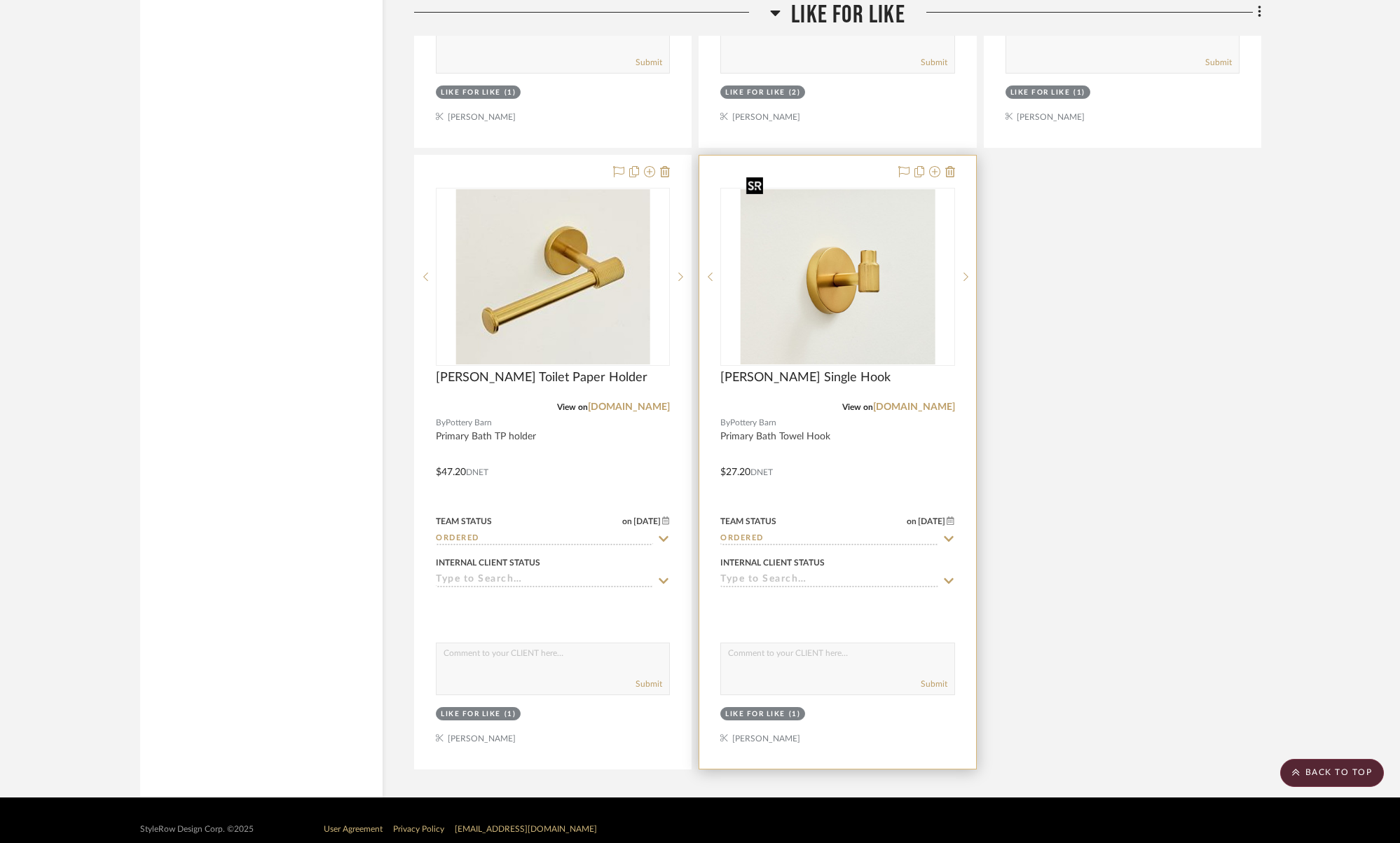
scroll to position [16369, 0]
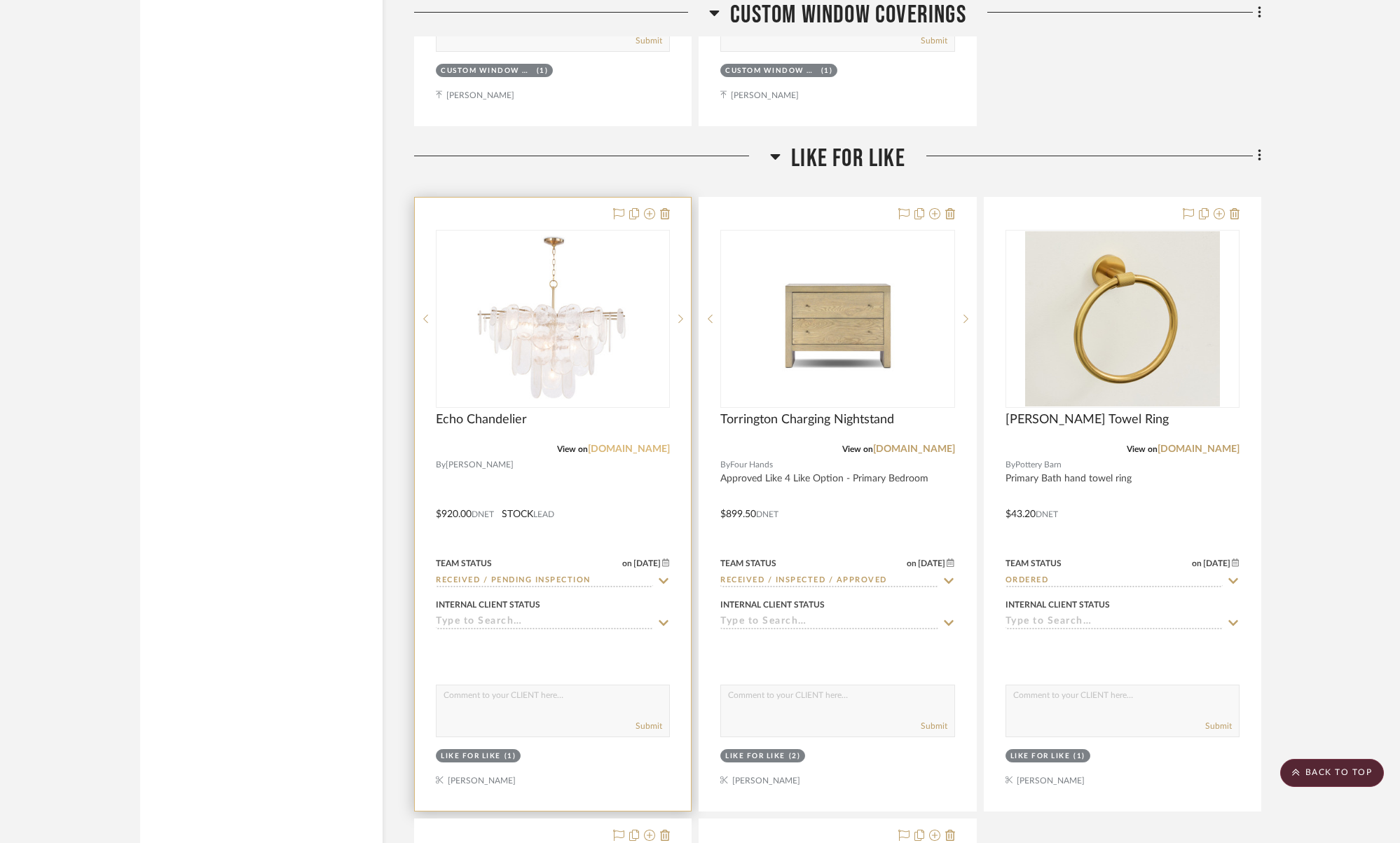
click at [633, 444] on link "reginaandrew.com" at bounding box center [628, 449] width 82 height 10
